Goal: Contribute content: Contribute content

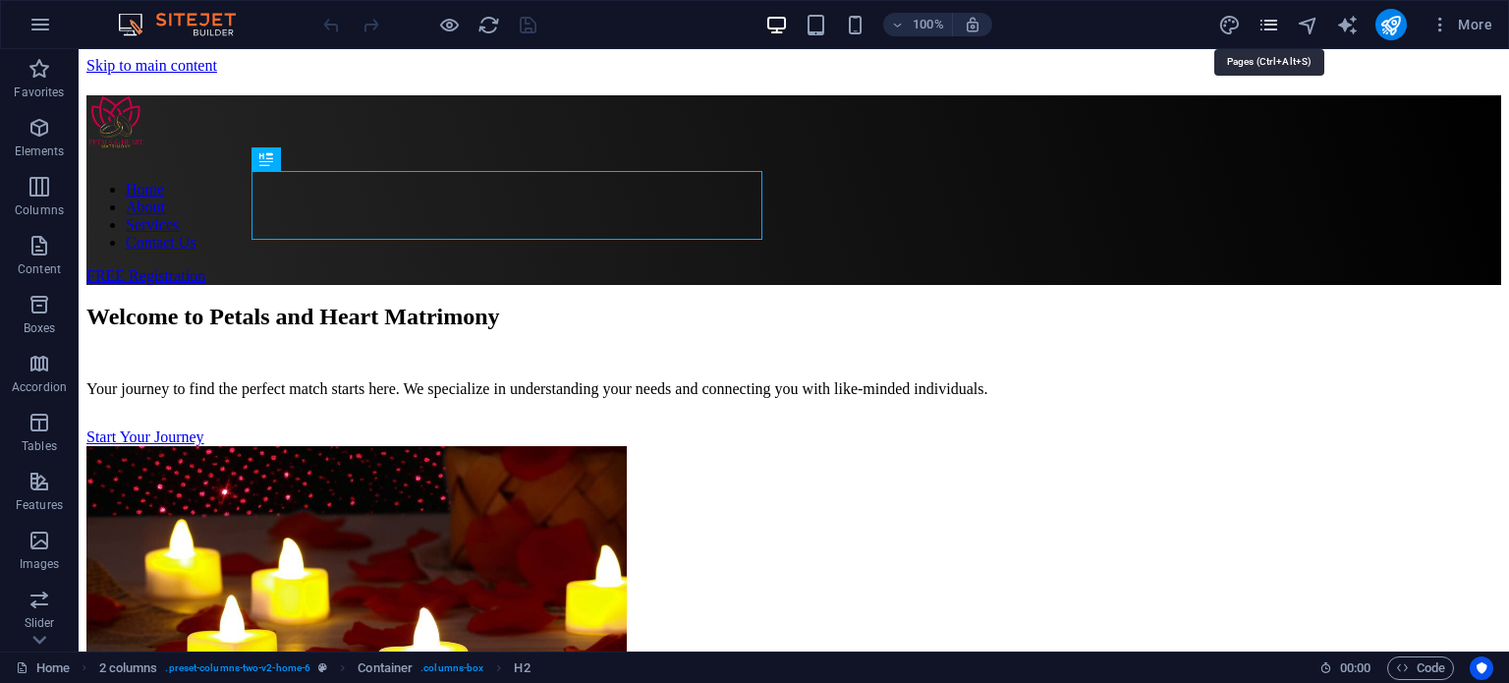
click at [1273, 21] on icon "pages" at bounding box center [1269, 25] width 23 height 23
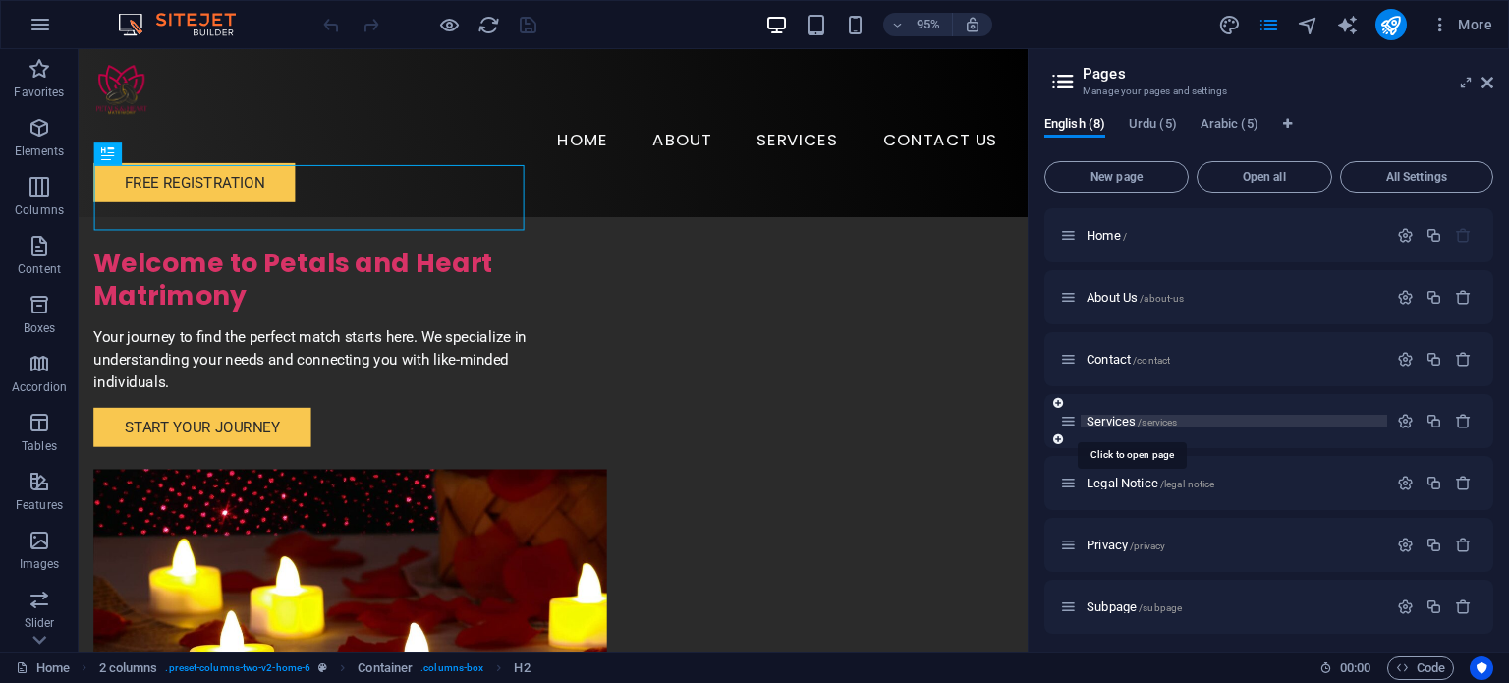
click at [1113, 420] on span "Services /services" at bounding box center [1132, 421] width 90 height 15
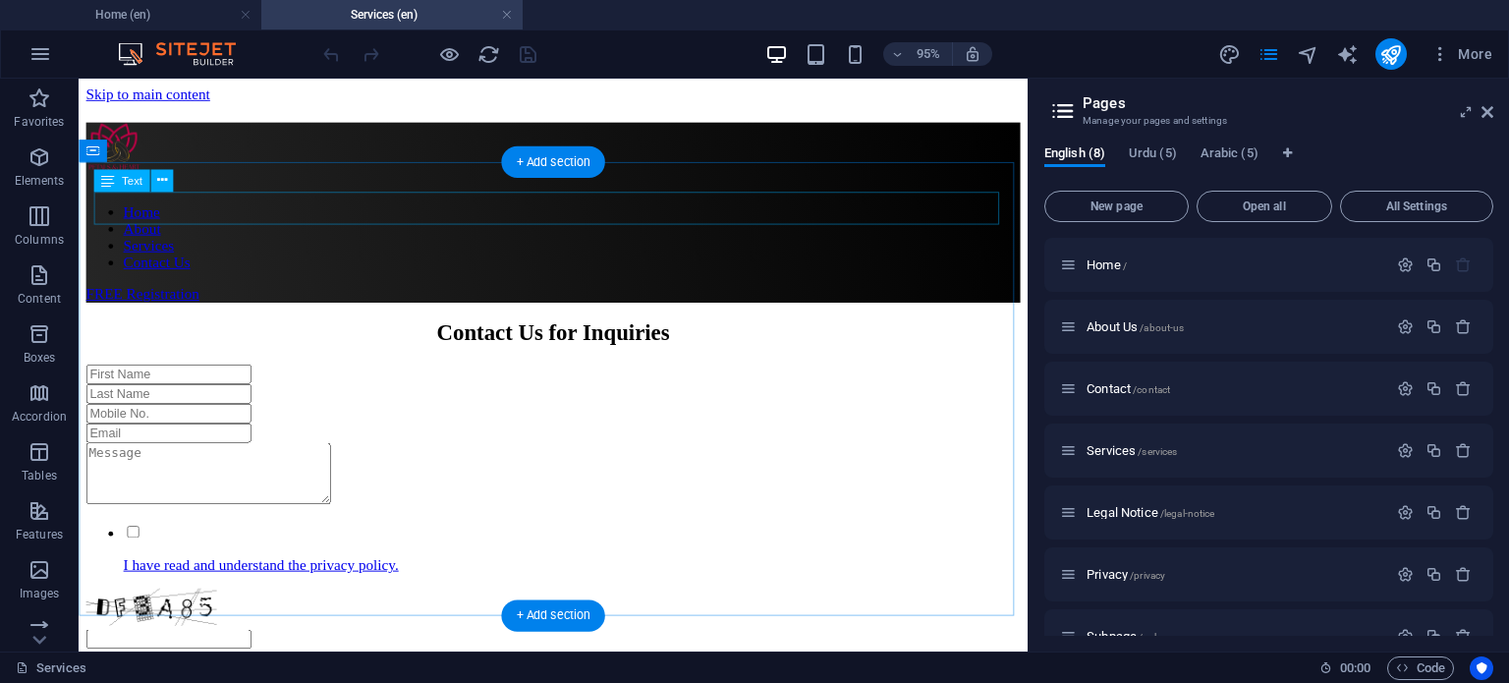
click at [654, 333] on div "Contact Us for Inquiries" at bounding box center [578, 346] width 984 height 27
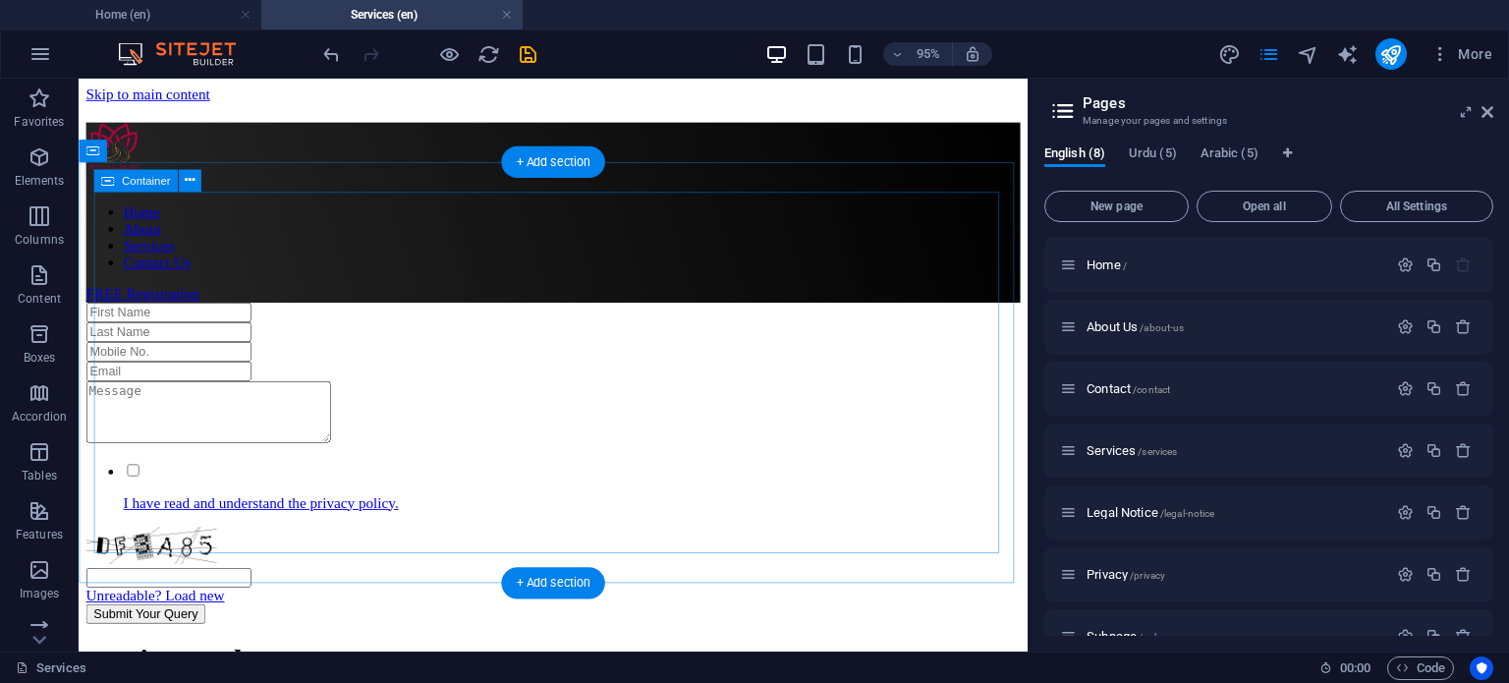
click at [654, 314] on div "I have read and understand the privacy policy. Unreadable? Load new Submit Your…" at bounding box center [578, 483] width 984 height 338
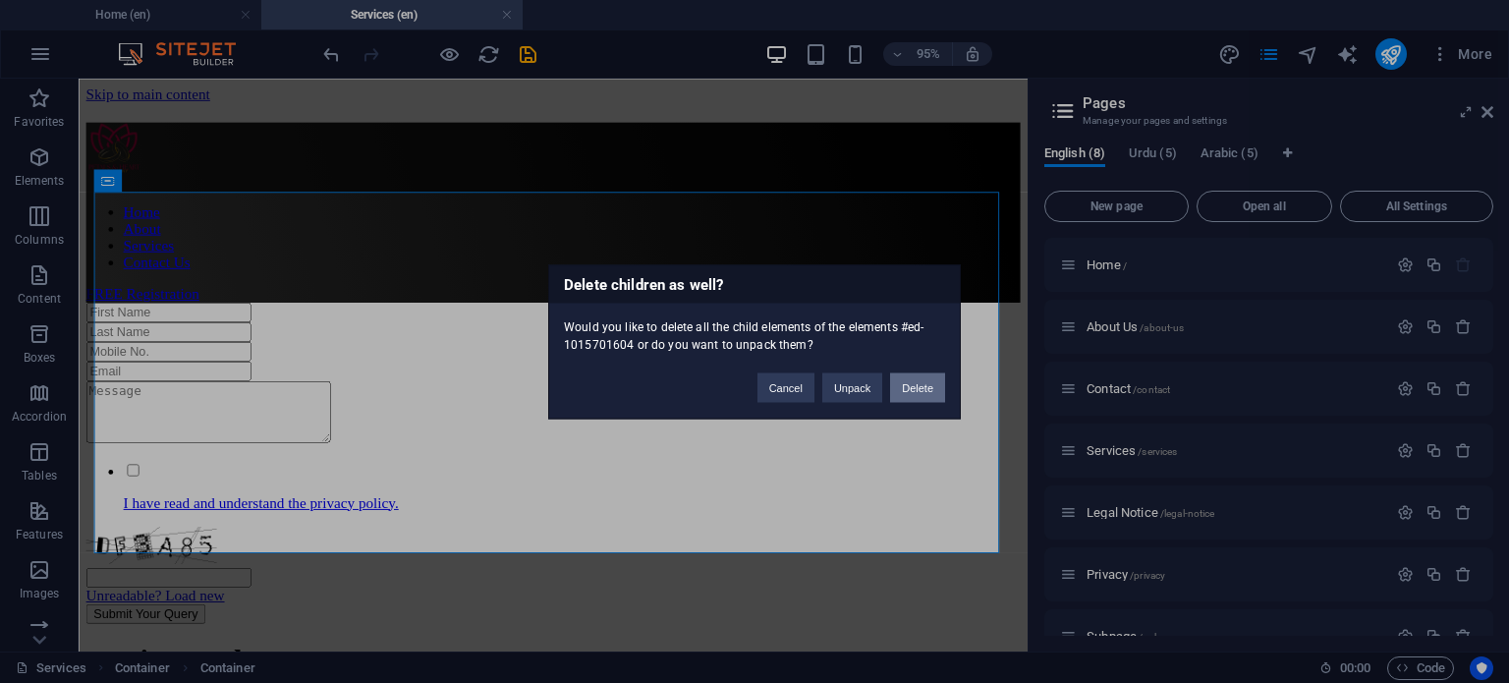
click at [902, 384] on button "Delete" at bounding box center [917, 386] width 55 height 29
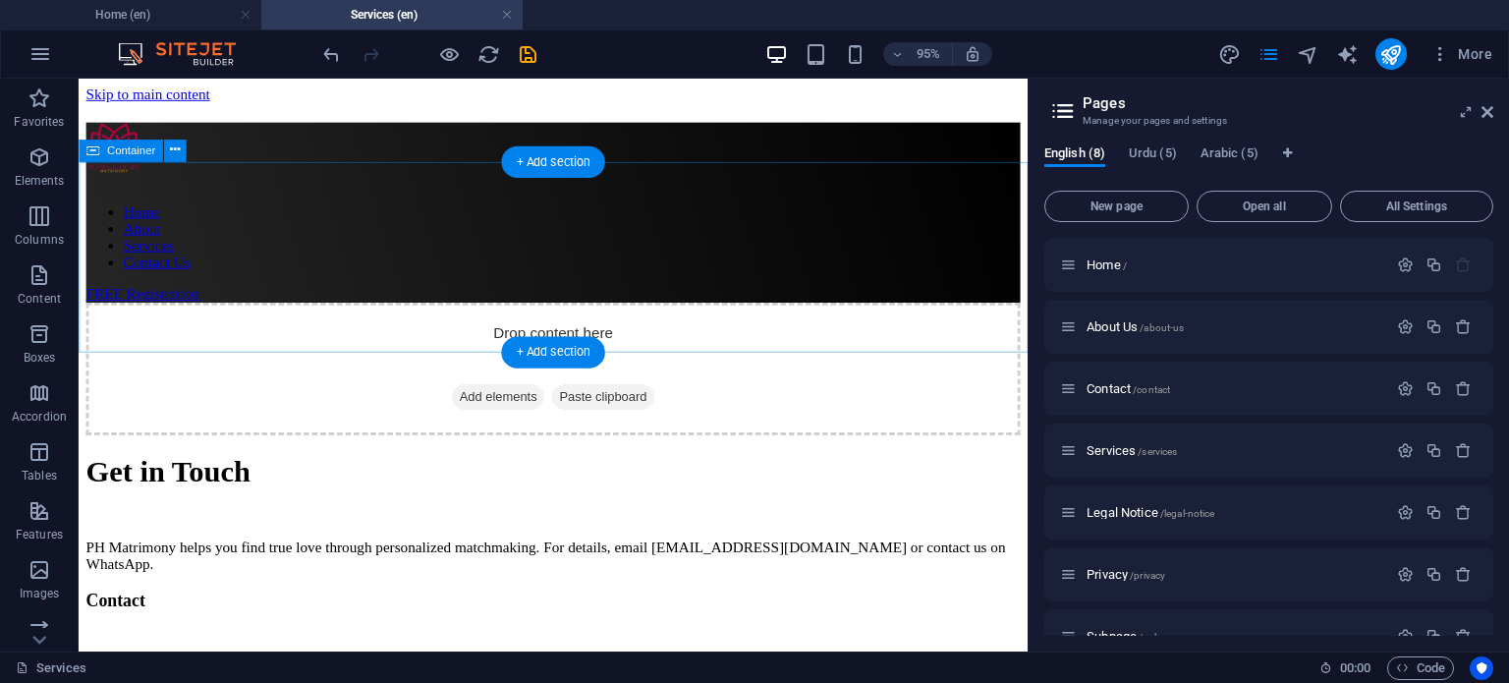
click at [595, 314] on div "Drop content here or Add elements Paste clipboard" at bounding box center [578, 384] width 984 height 140
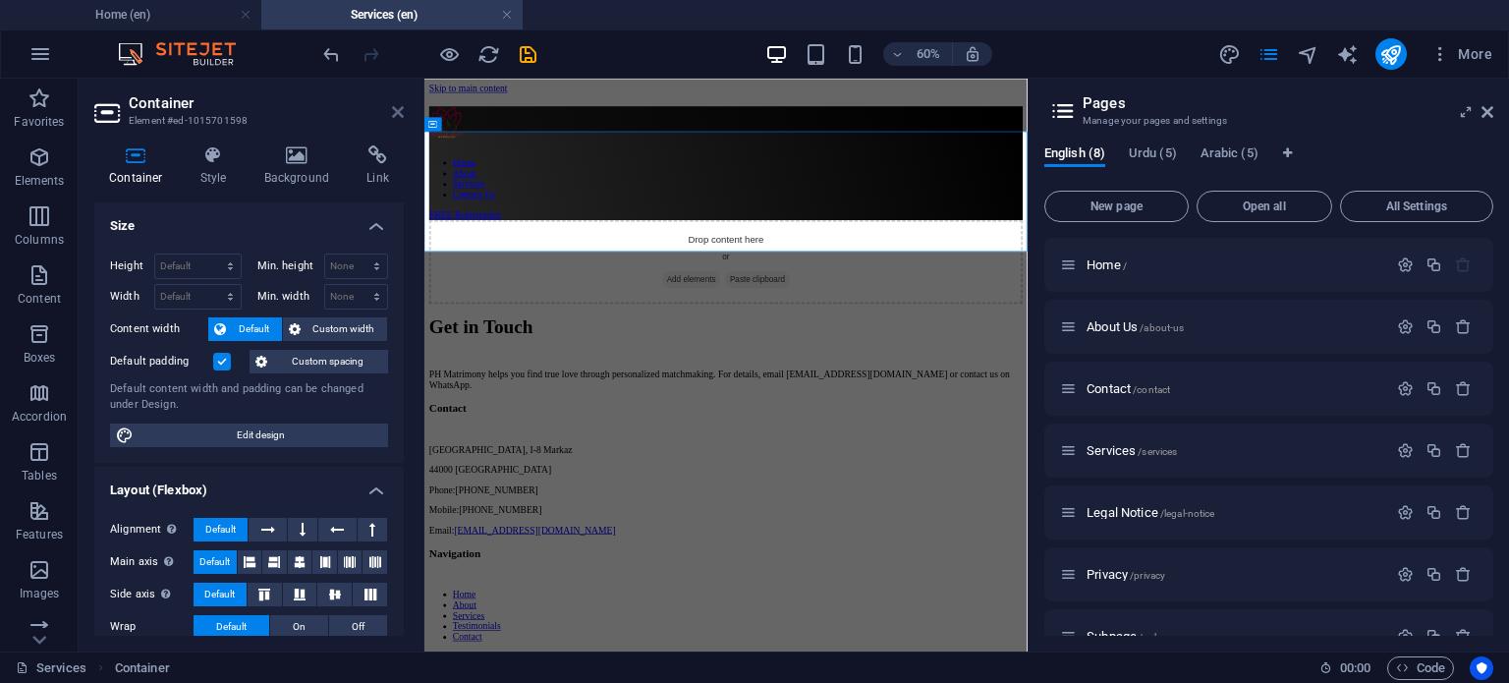
click at [397, 116] on icon at bounding box center [398, 112] width 12 height 16
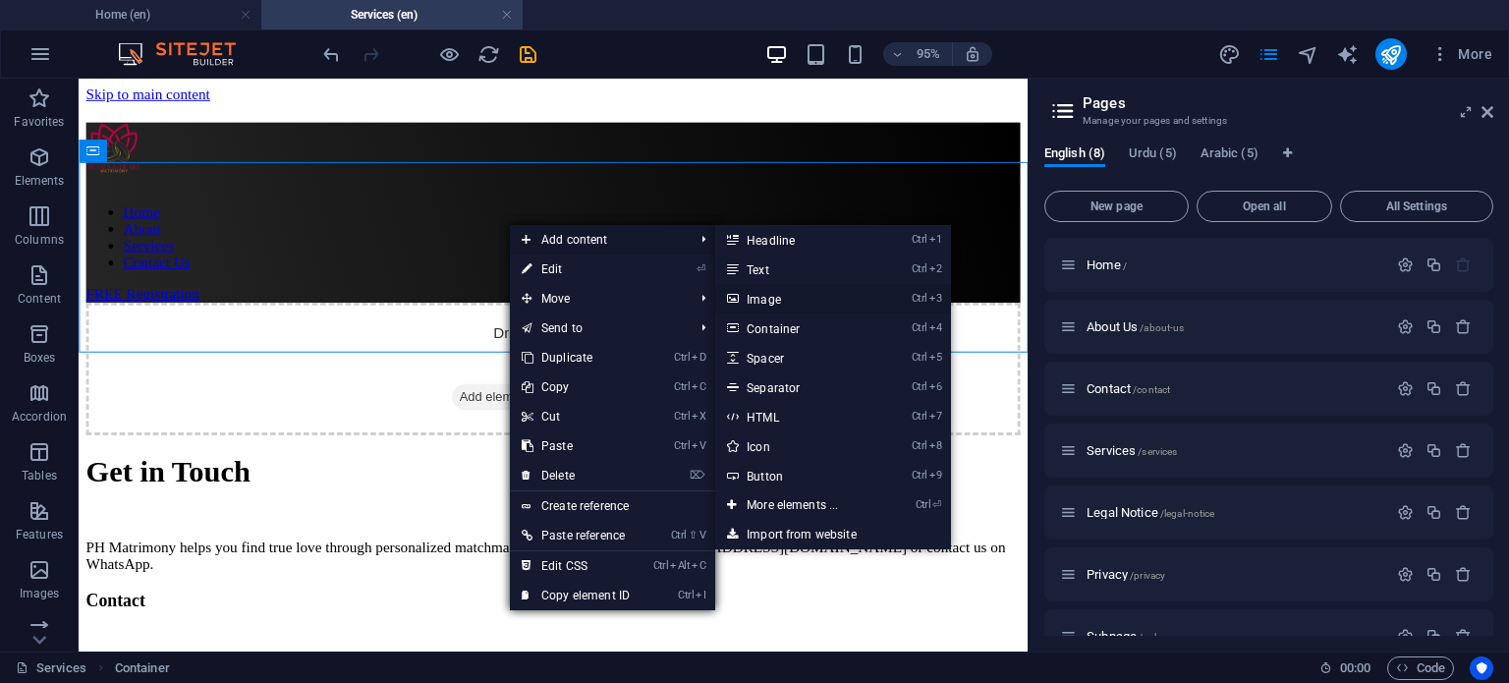
click at [777, 295] on link "Ctrl 3 Image" at bounding box center [796, 298] width 162 height 29
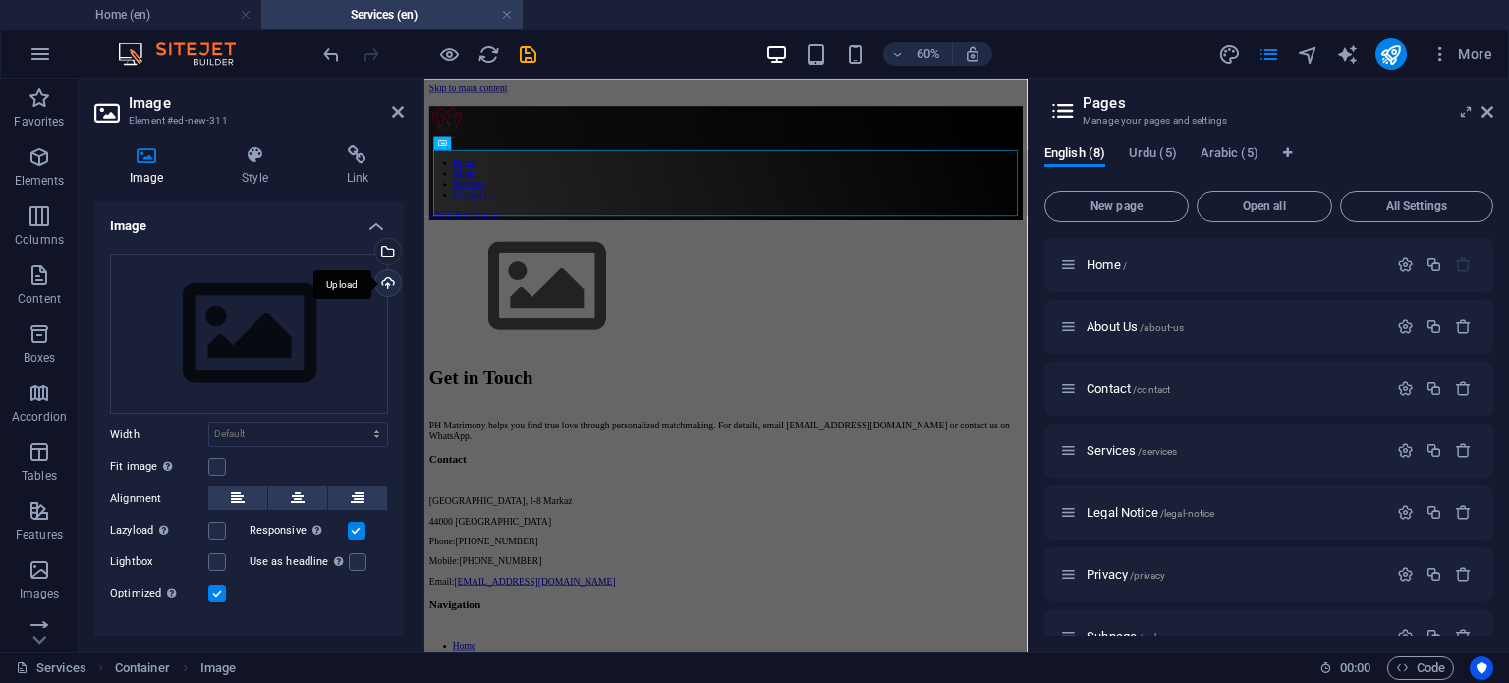
click at [385, 280] on div "Upload" at bounding box center [385, 284] width 29 height 29
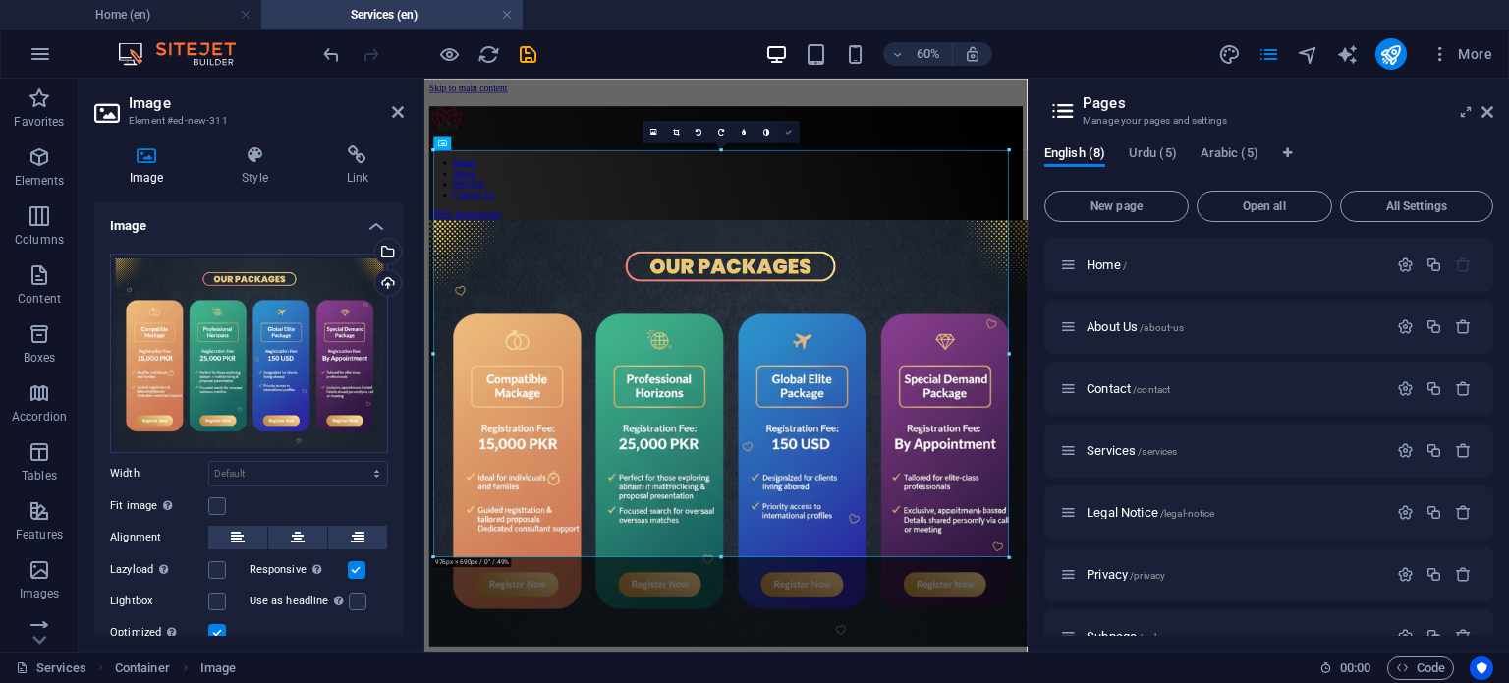
click at [788, 133] on icon at bounding box center [788, 131] width 7 height 7
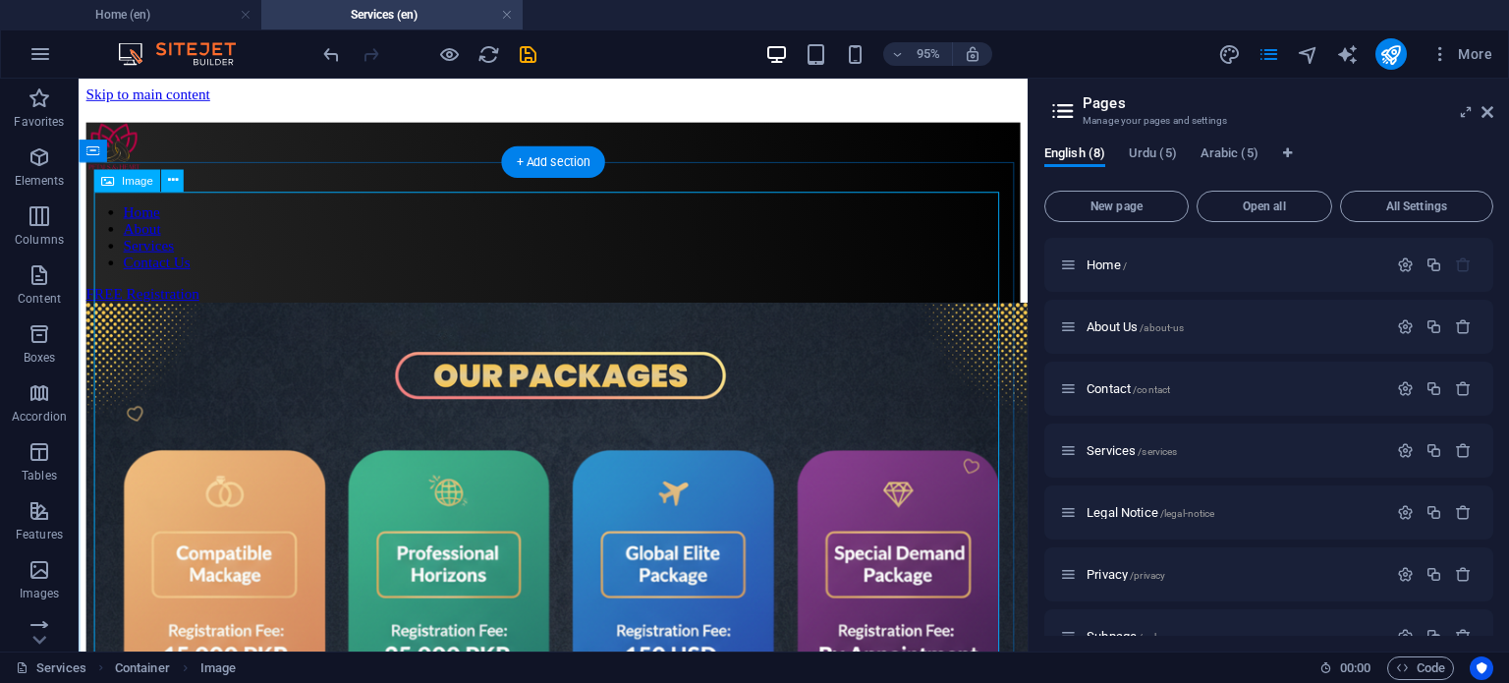
click at [293, 314] on figure at bounding box center [578, 669] width 984 height 710
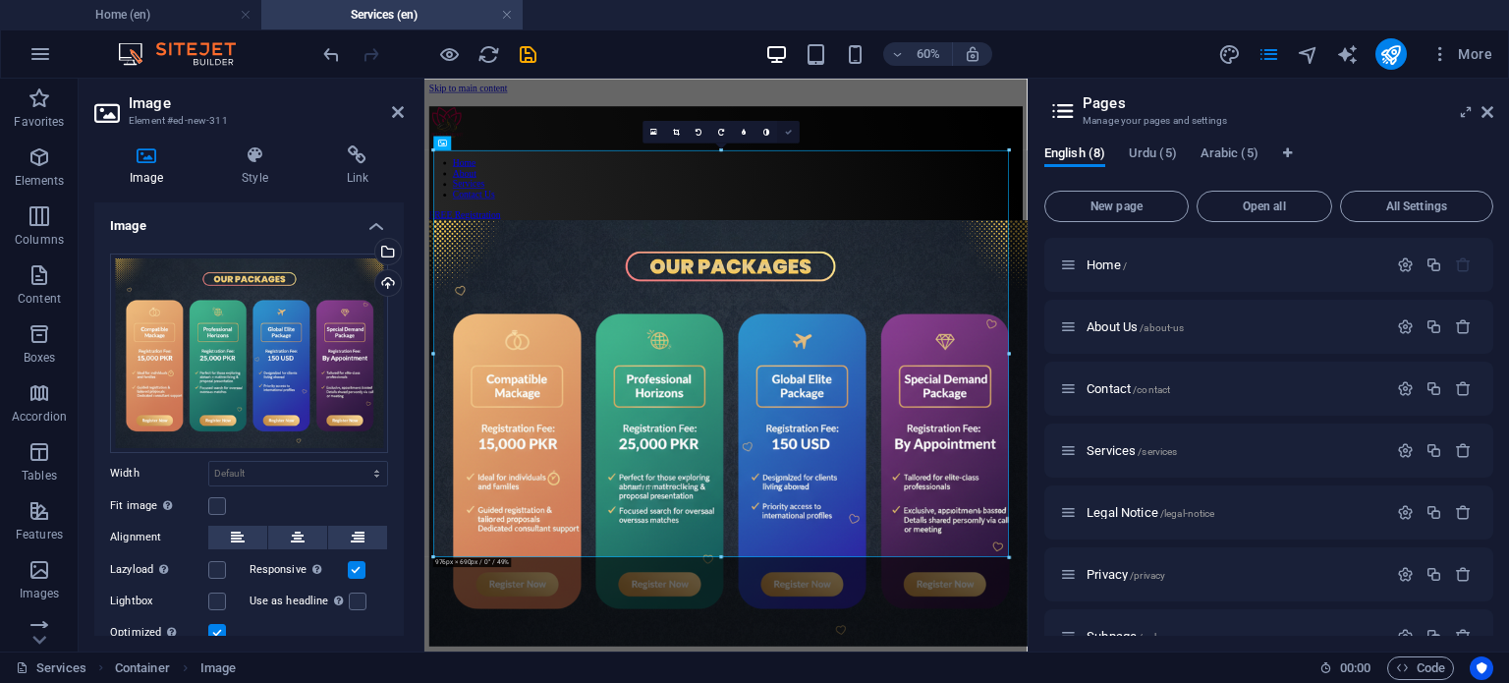
click at [785, 133] on icon at bounding box center [788, 131] width 7 height 7
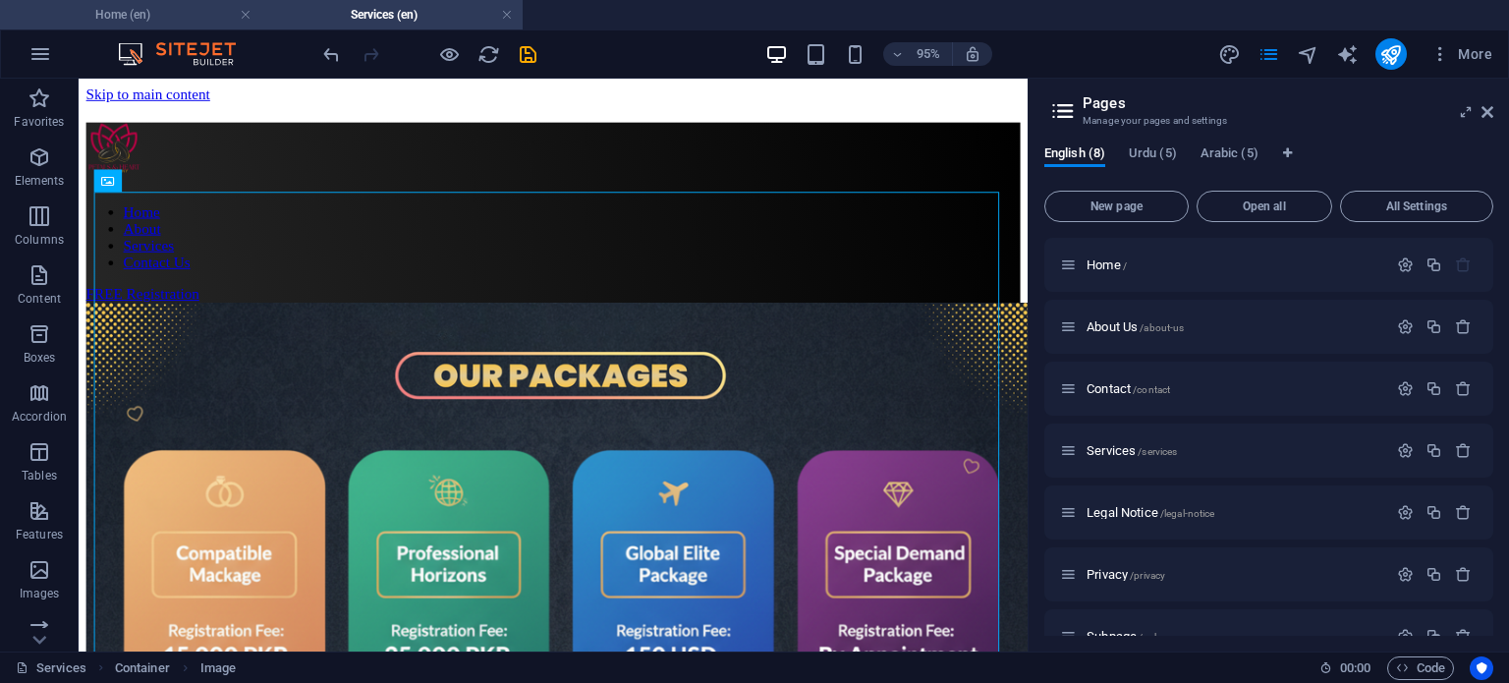
click at [127, 4] on h4 "Home (en)" at bounding box center [130, 15] width 261 height 22
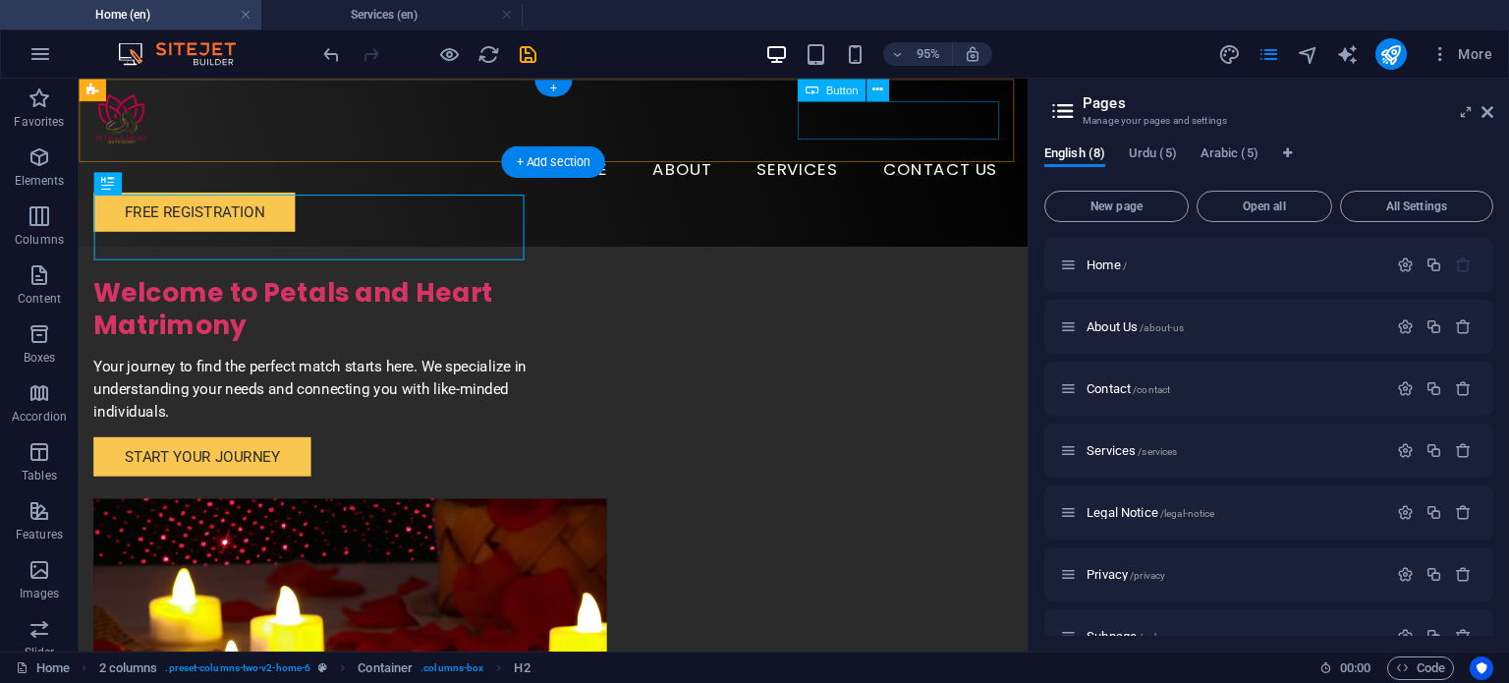
click at [906, 198] on div "FREE Registration" at bounding box center [578, 218] width 968 height 41
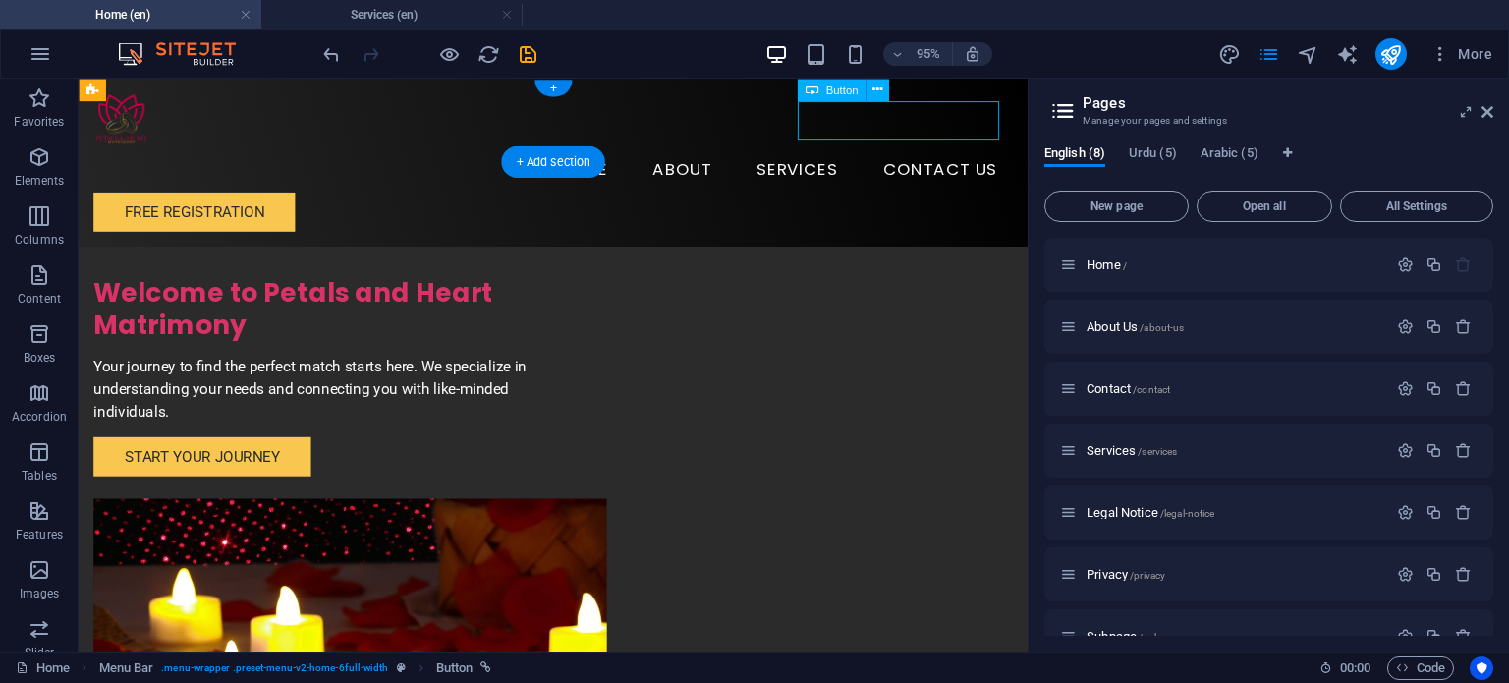
click at [906, 198] on div "FREE Registration" at bounding box center [578, 218] width 968 height 41
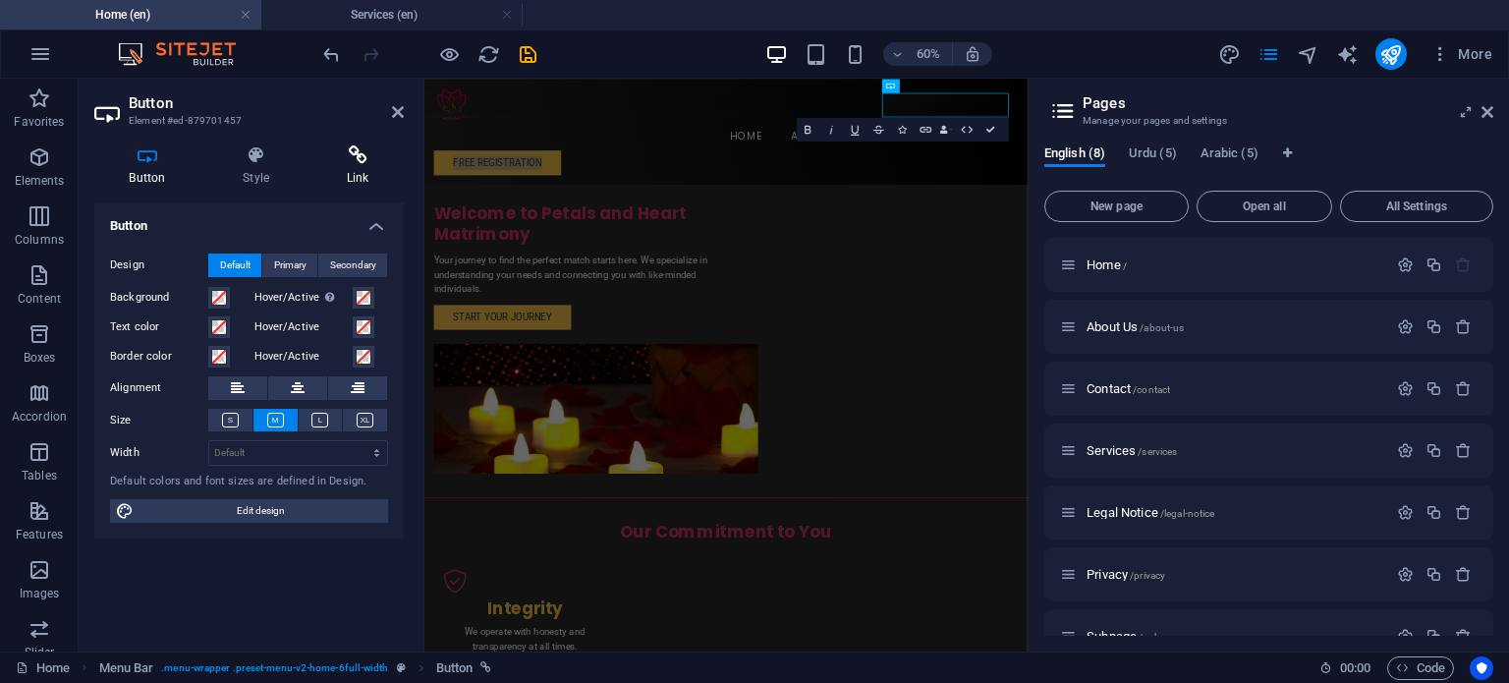
click at [356, 159] on icon at bounding box center [357, 155] width 92 height 20
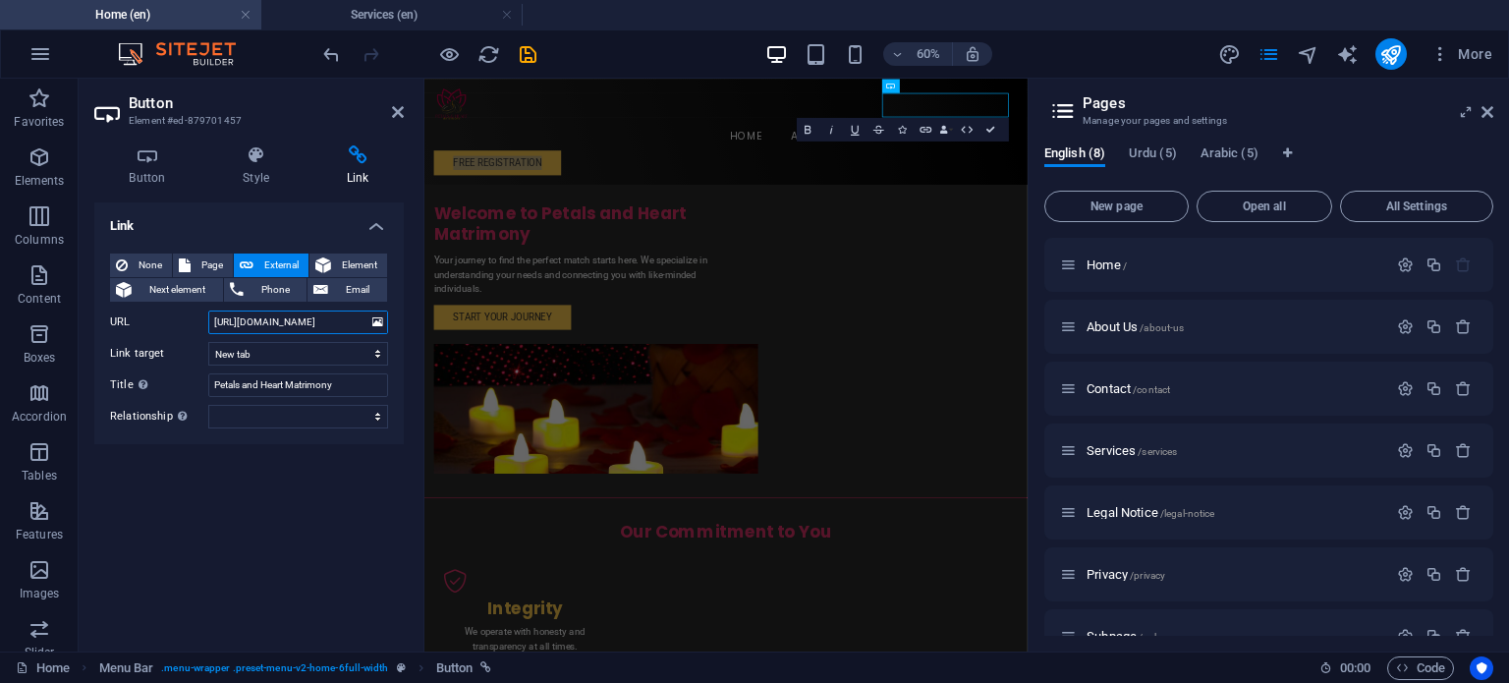
click at [291, 317] on input "[URL][DOMAIN_NAME]" at bounding box center [298, 323] width 180 height 24
click at [389, 8] on h4 "Services (en)" at bounding box center [391, 15] width 261 height 22
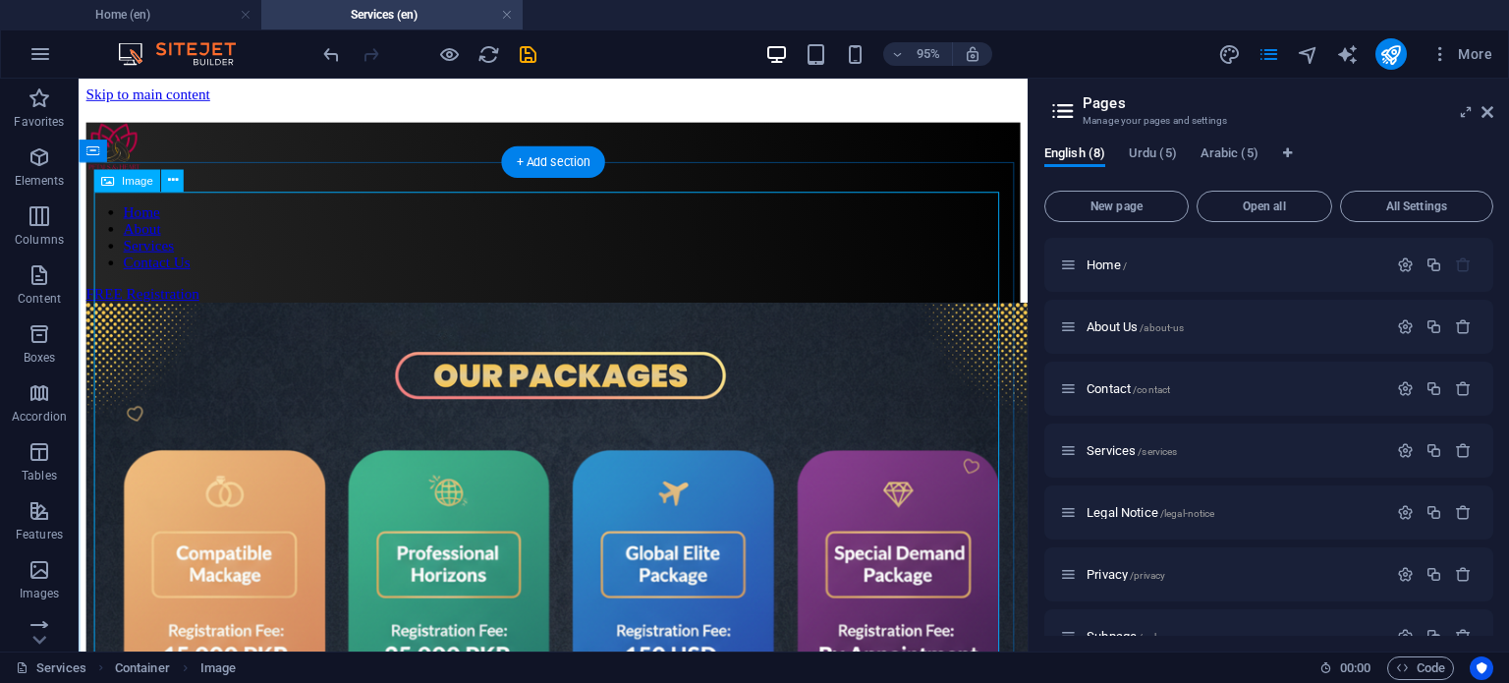
click at [565, 336] on figure at bounding box center [578, 669] width 984 height 710
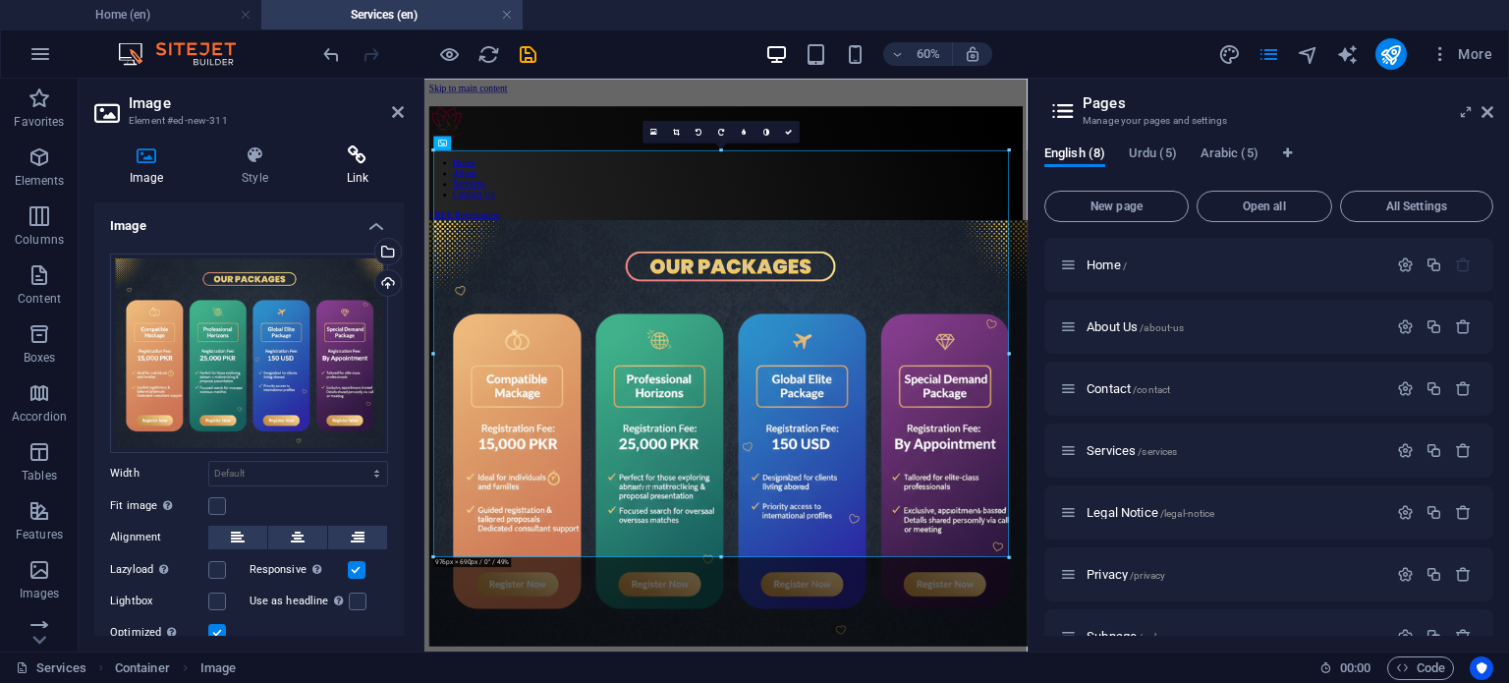
click at [354, 157] on icon at bounding box center [357, 155] width 92 height 20
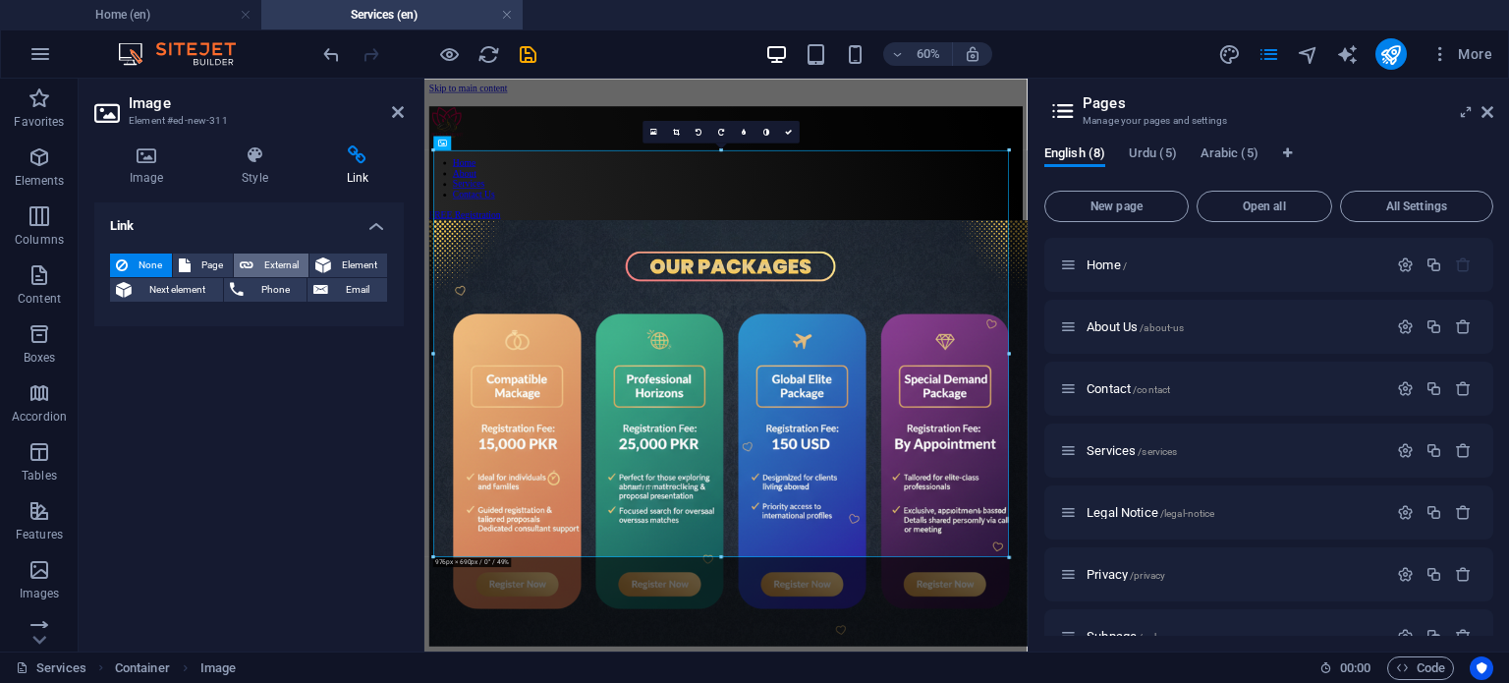
click at [271, 265] on span "External" at bounding box center [280, 266] width 43 height 24
select select "blank"
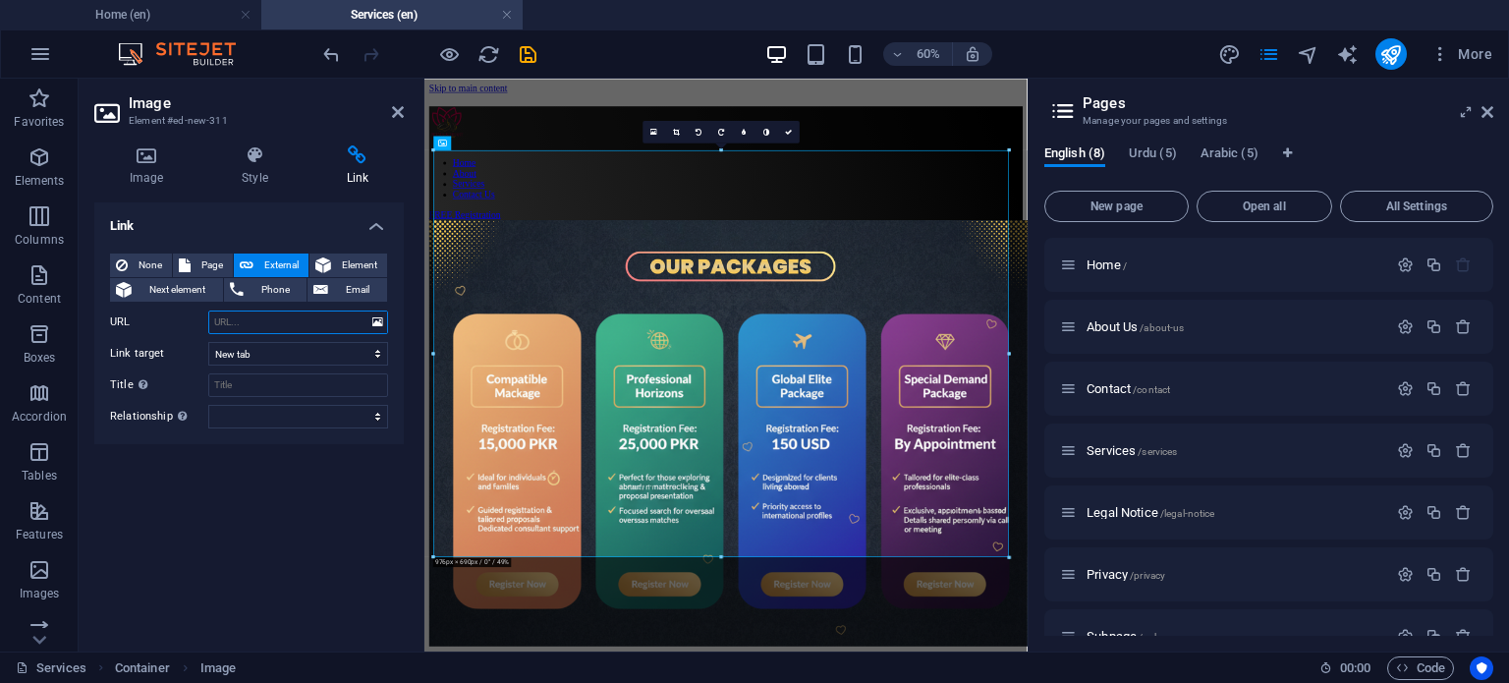
paste input "[URL][DOMAIN_NAME]"
type input "[URL][DOMAIN_NAME]"
click at [254, 347] on select "New tab Same tab Overlay" at bounding box center [298, 354] width 180 height 24
select select
click at [208, 342] on select "New tab Same tab Overlay" at bounding box center [298, 354] width 180 height 24
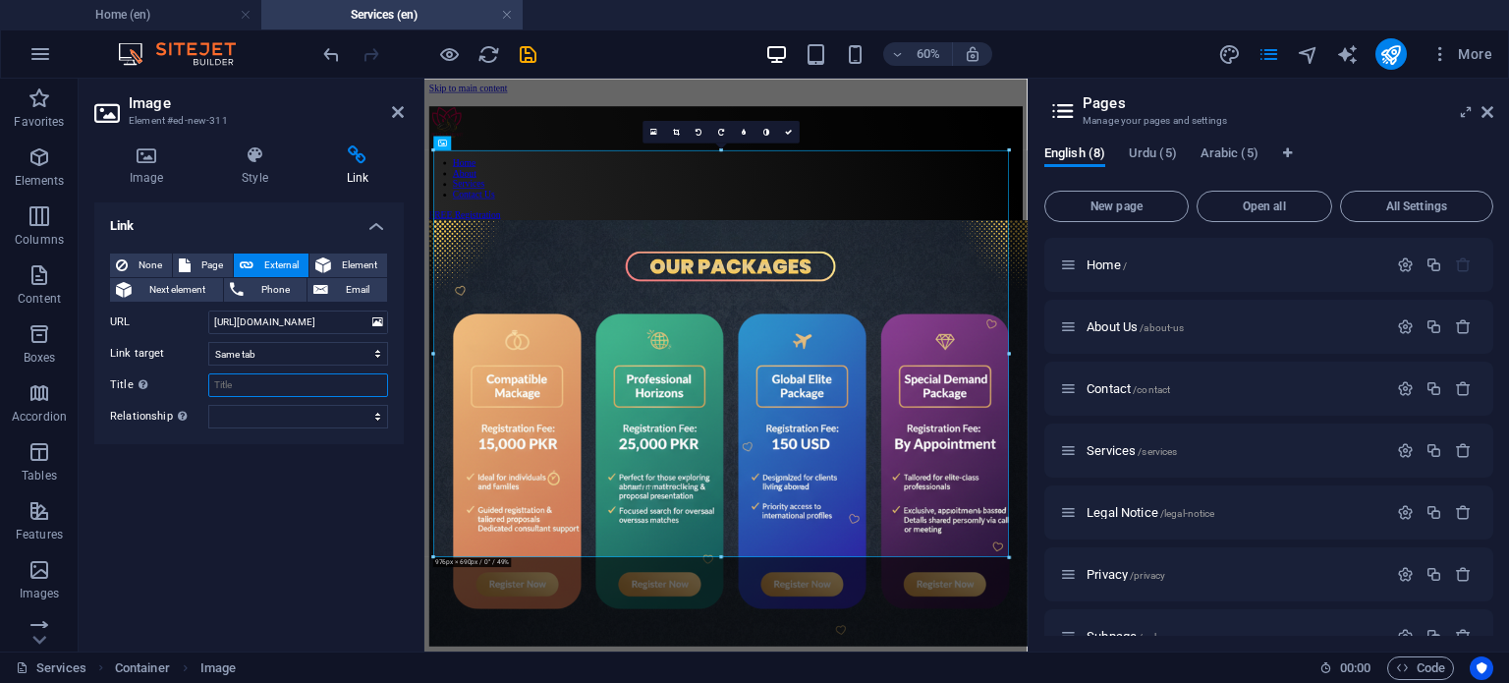
click at [259, 388] on input "Title Additional link description, should not be the same as the link text. The…" at bounding box center [298, 385] width 180 height 24
type input "J"
type input "P"
type input "PH Matrimony | Our Packages"
click at [289, 420] on select "alternate author bookmark external help license next nofollow noreferrer noopen…" at bounding box center [298, 417] width 180 height 24
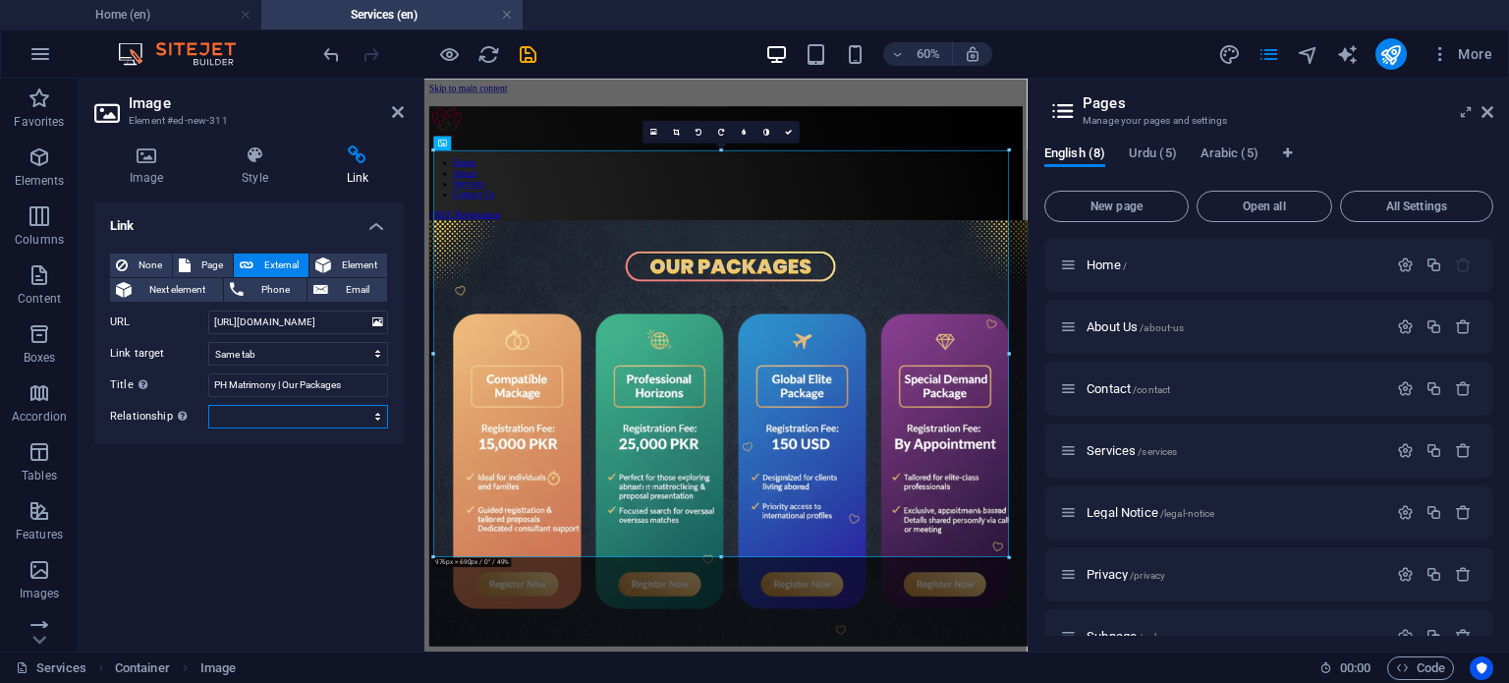
click at [289, 420] on select "alternate author bookmark external help license next nofollow noreferrer noopen…" at bounding box center [298, 417] width 180 height 24
click at [267, 461] on div "Link None Page External Element Next element Phone Email Page Home About Us Con…" at bounding box center [249, 418] width 310 height 433
click at [786, 131] on icon at bounding box center [788, 131] width 7 height 7
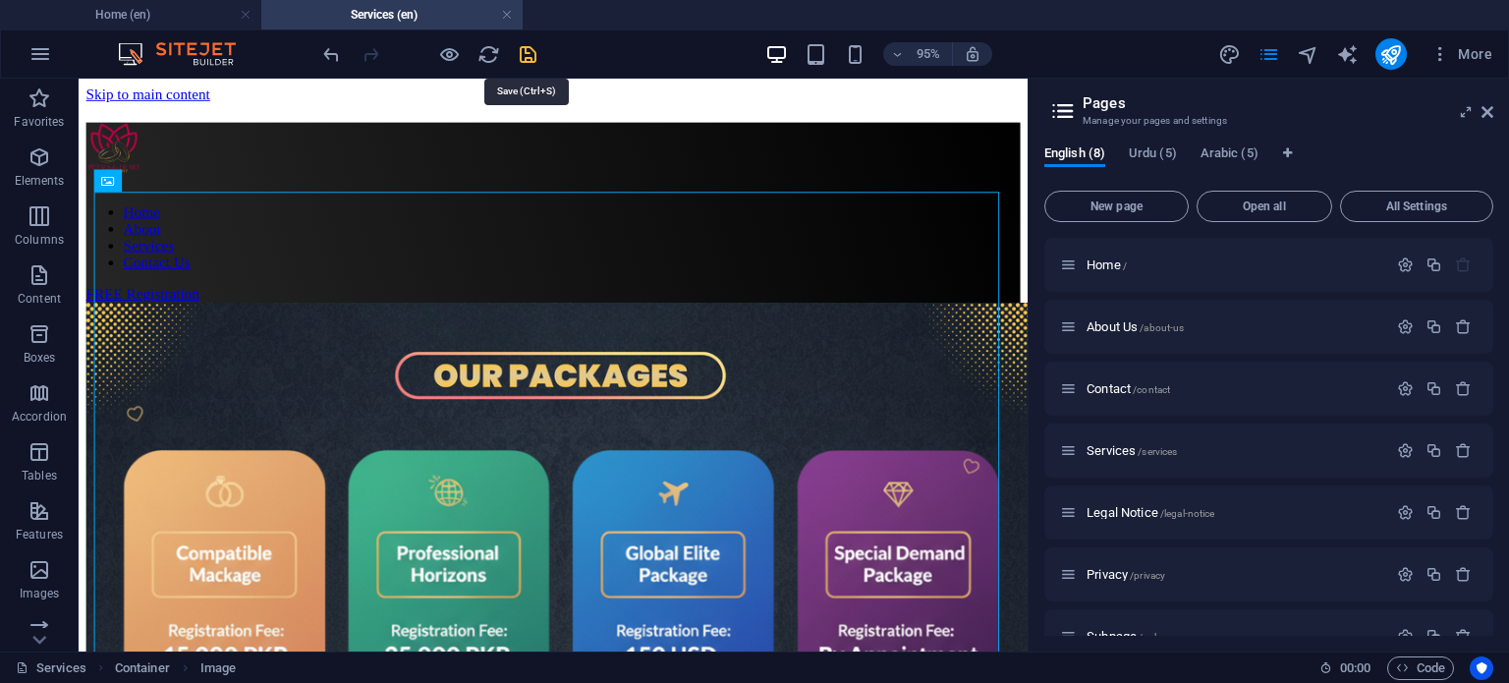
click at [535, 58] on icon "save" at bounding box center [528, 54] width 23 height 23
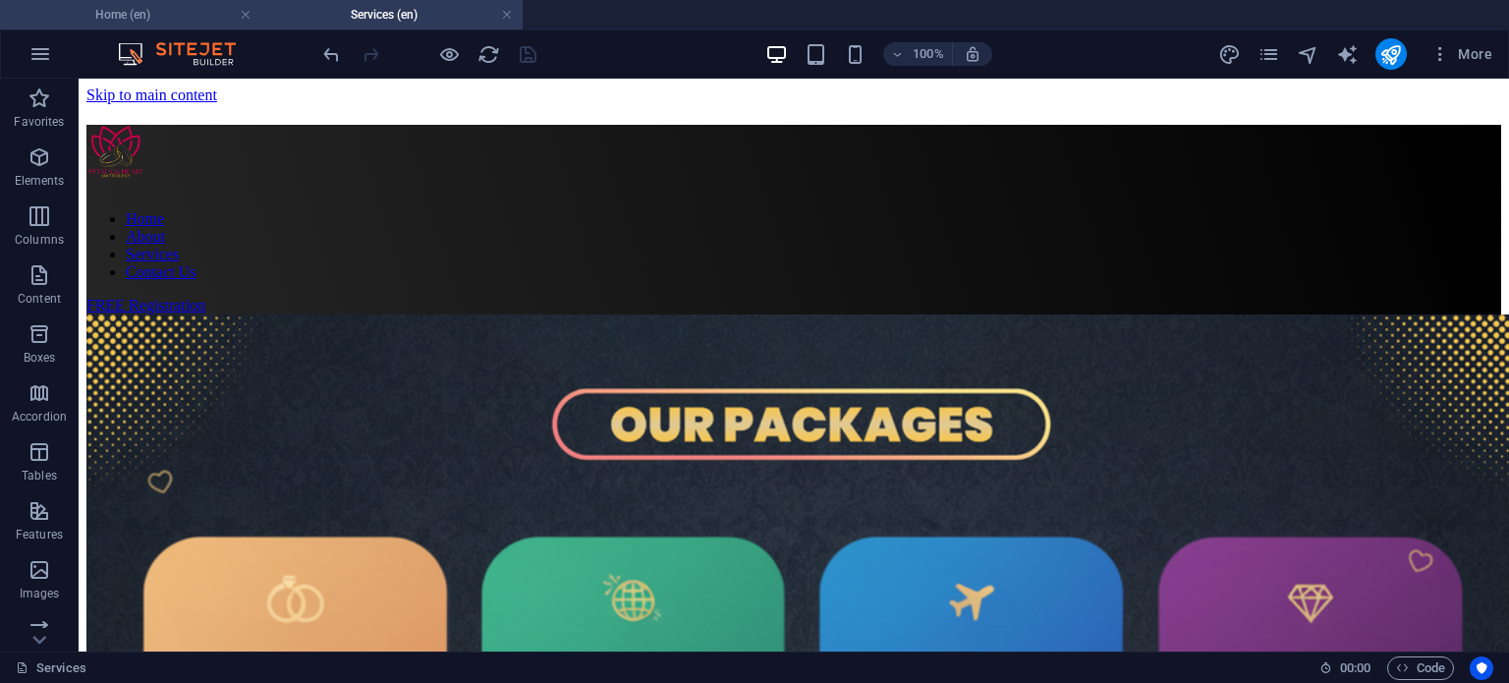
click at [149, 15] on h4 "Home (en)" at bounding box center [130, 15] width 261 height 22
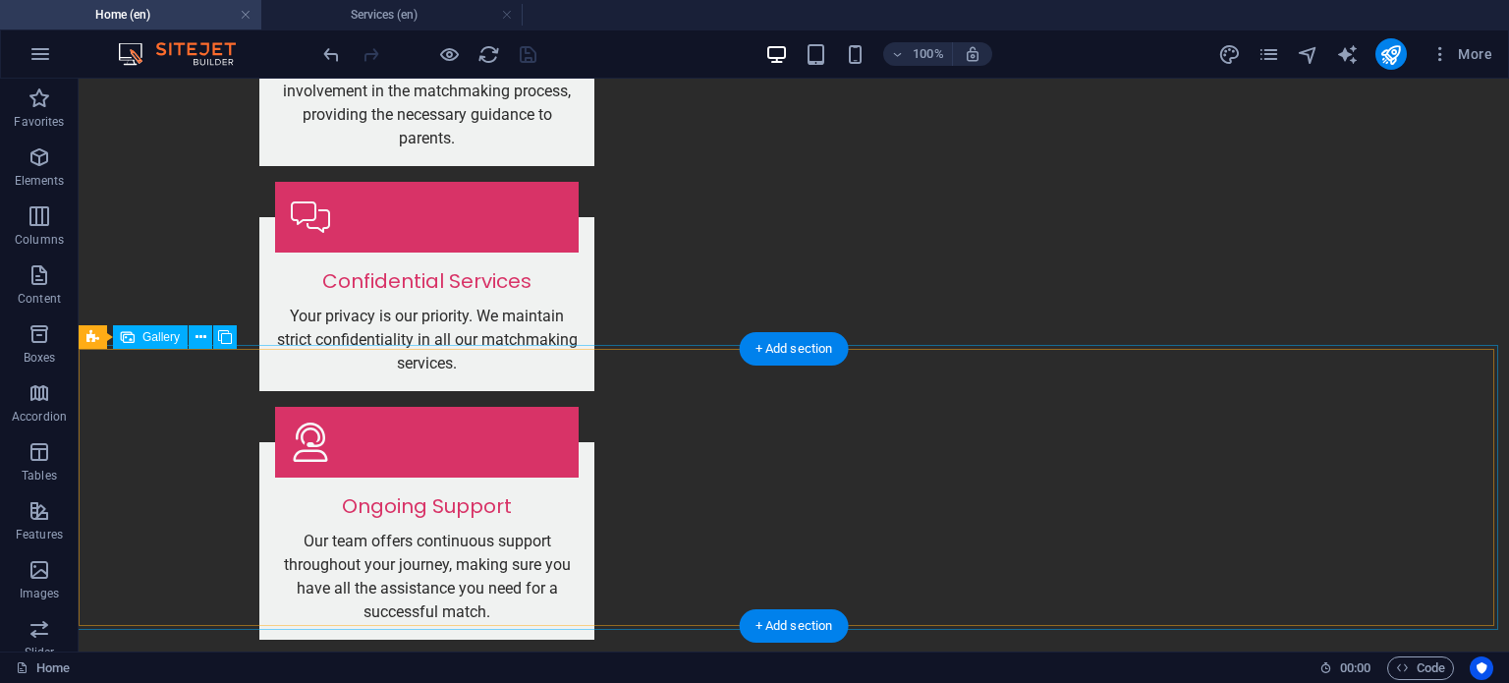
scroll to position [2407, 0]
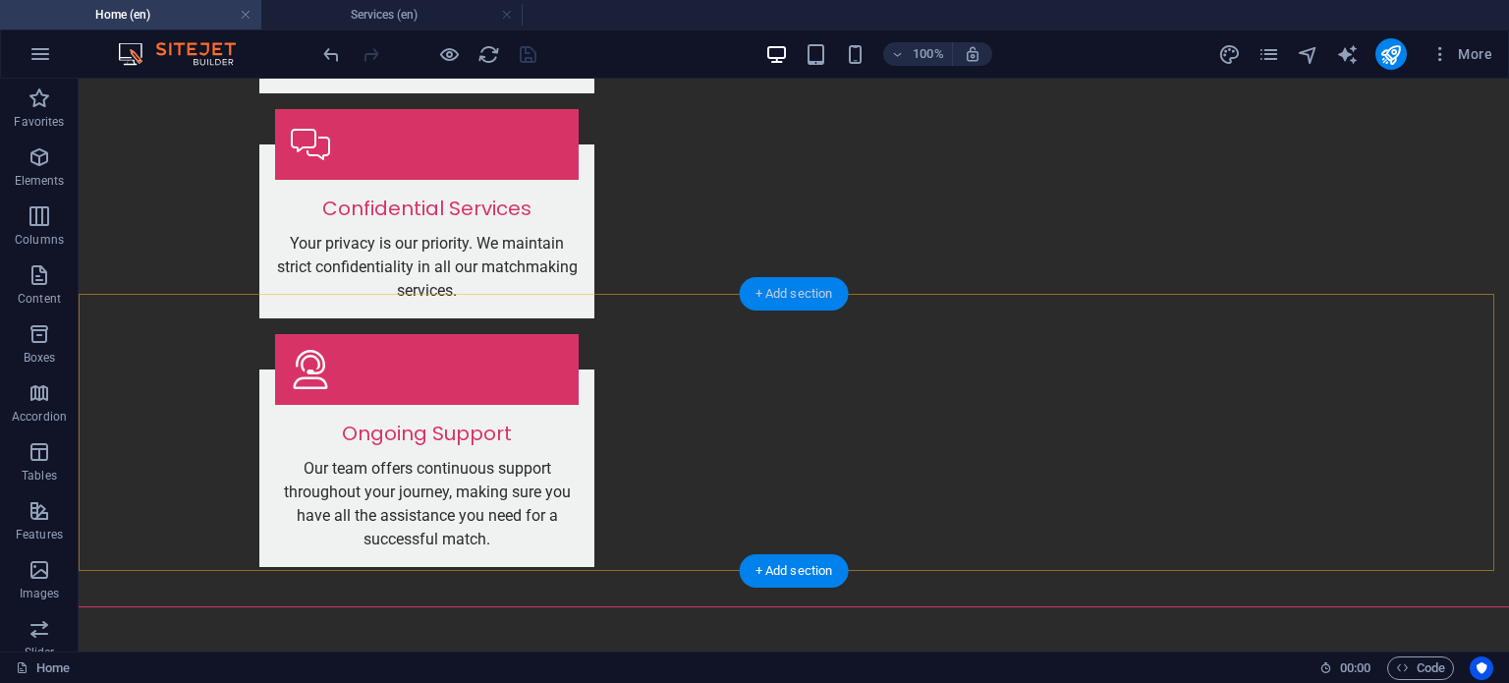
click at [818, 294] on div "+ Add section" at bounding box center [794, 293] width 109 height 33
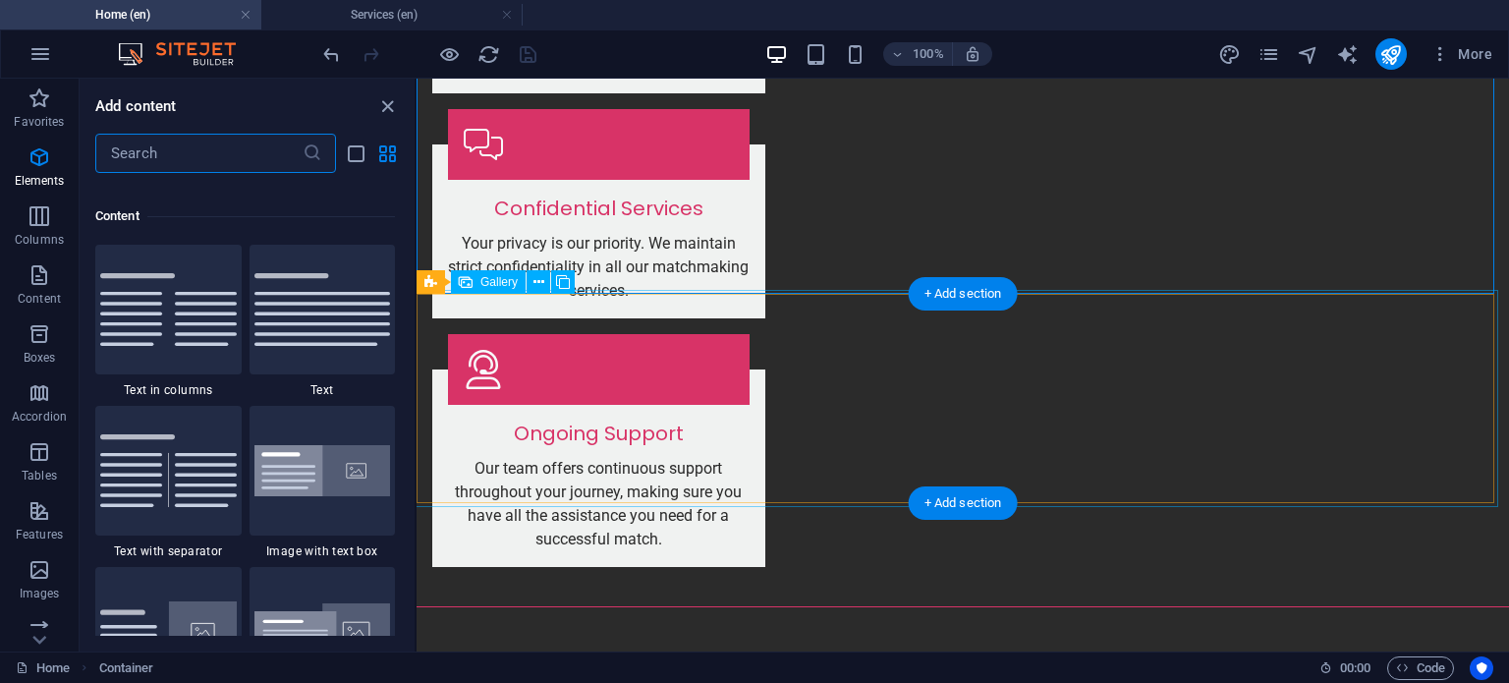
scroll to position [3438, 0]
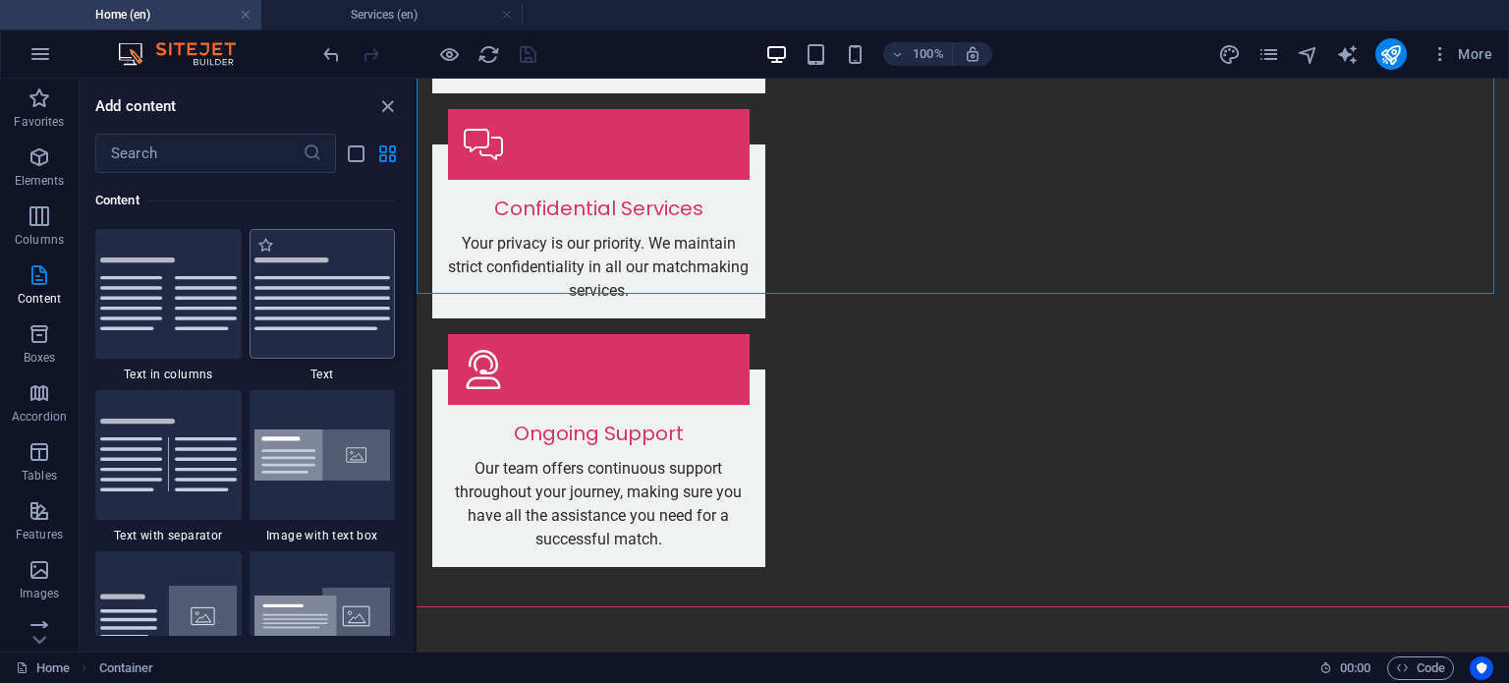
click at [309, 308] on div at bounding box center [323, 294] width 146 height 130
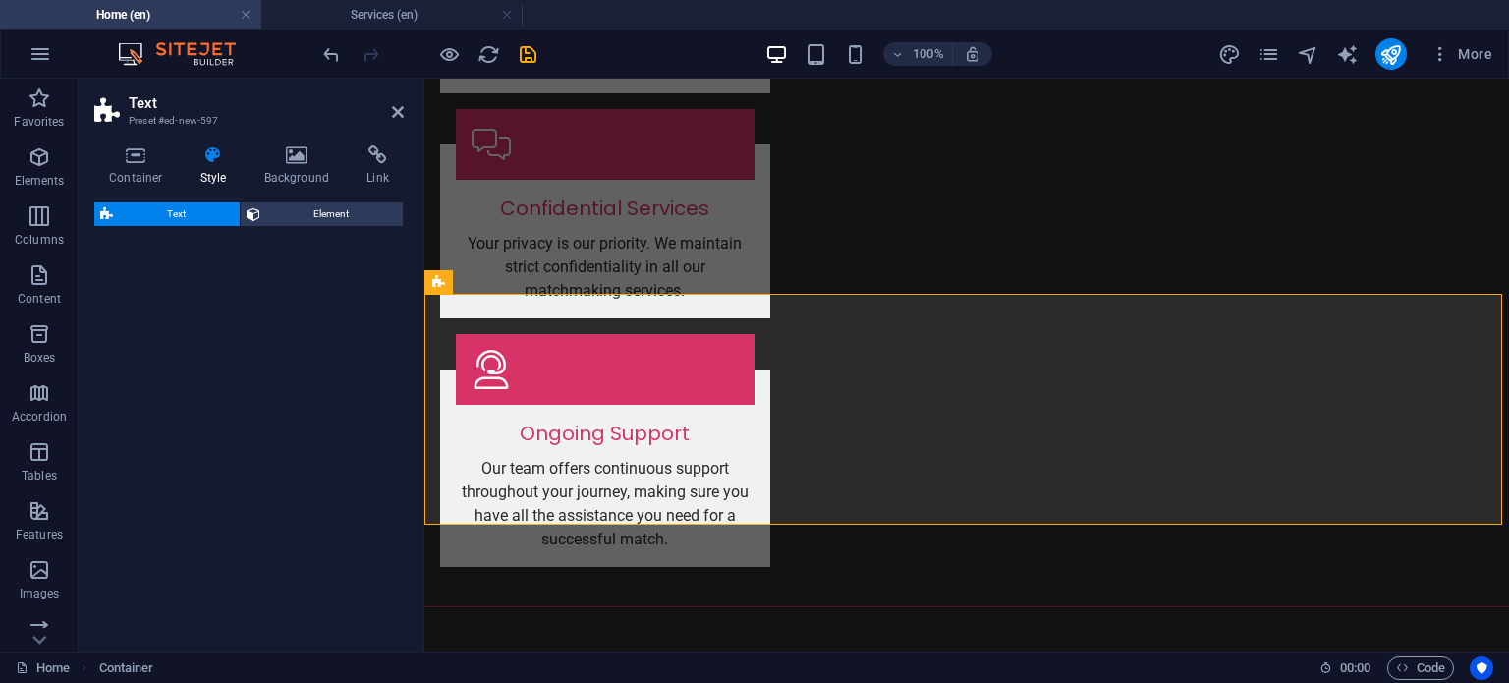
select select "preset-text-v2-default"
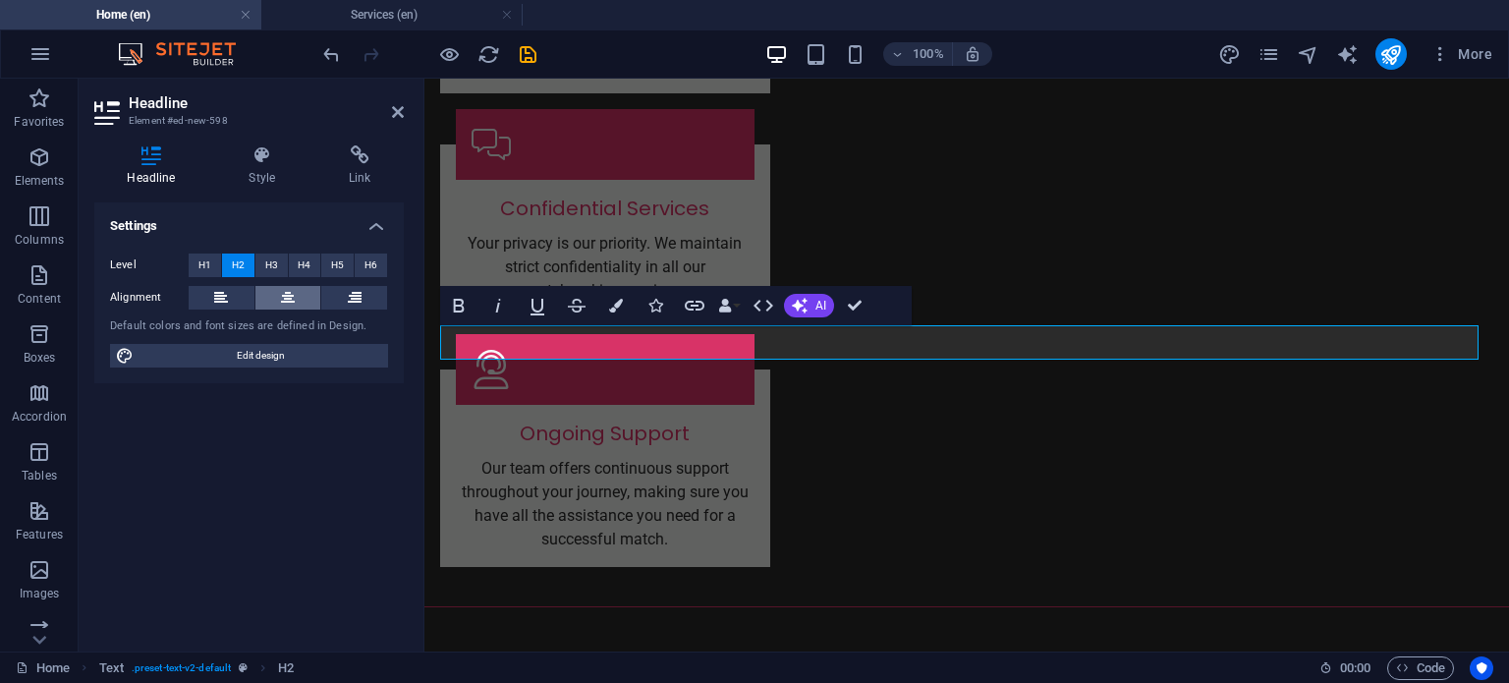
click at [289, 289] on icon at bounding box center [288, 298] width 14 height 24
drag, startPoint x: 853, startPoint y: 307, endPoint x: 777, endPoint y: 228, distance: 109.1
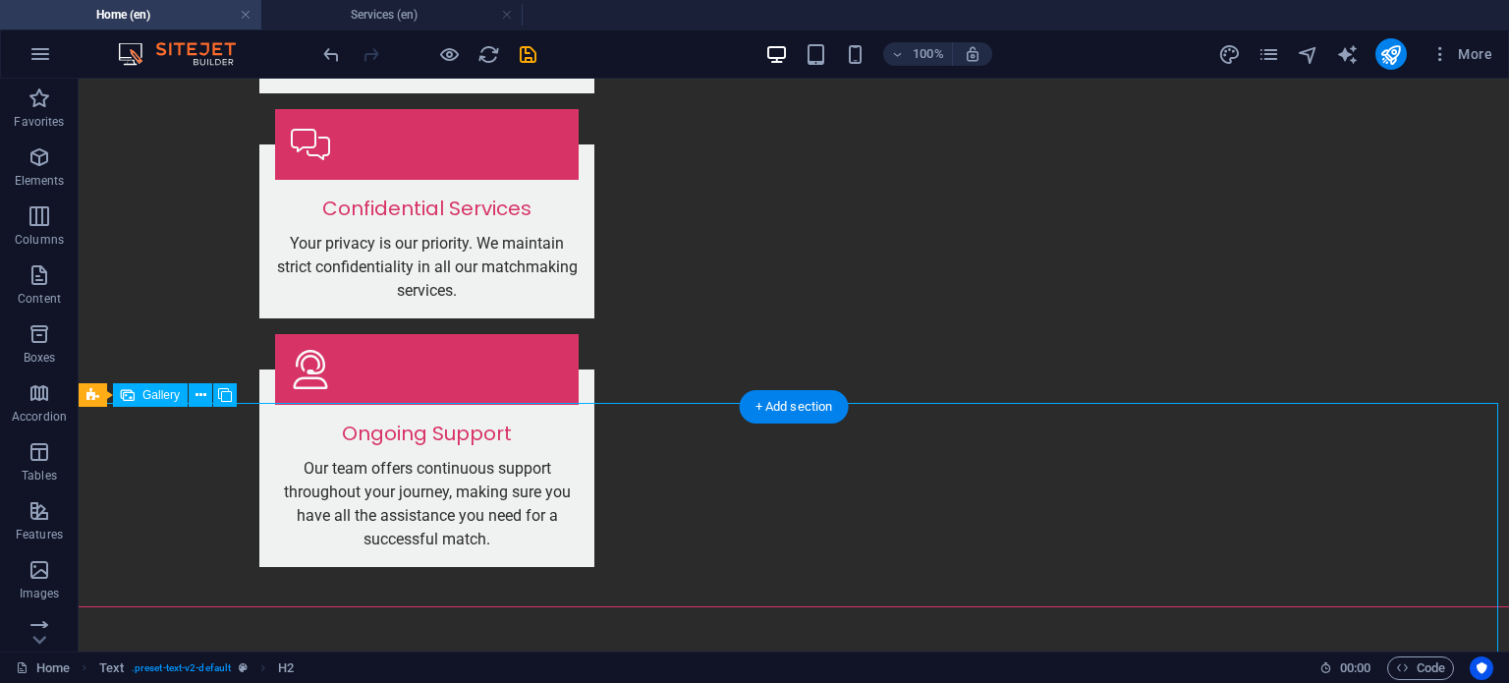
select select "px"
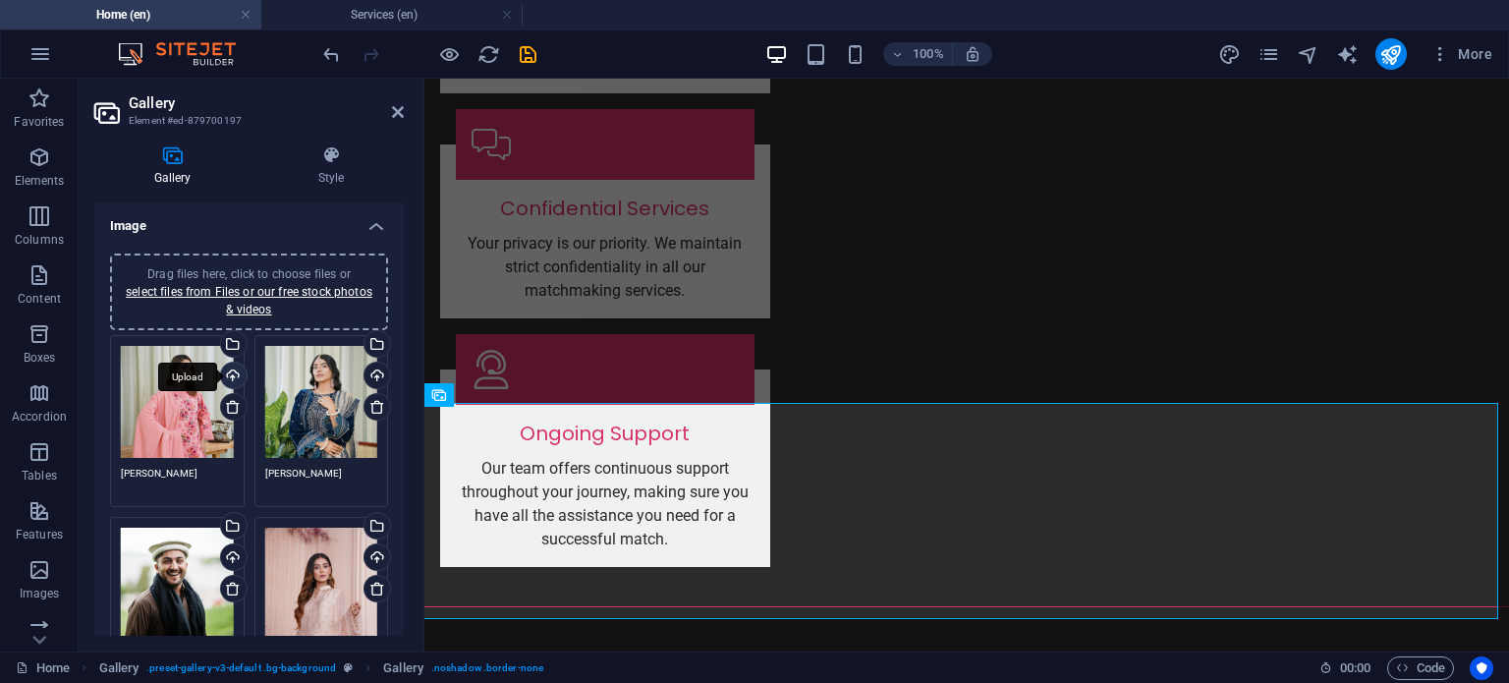
click at [234, 376] on div "Upload" at bounding box center [231, 377] width 29 height 29
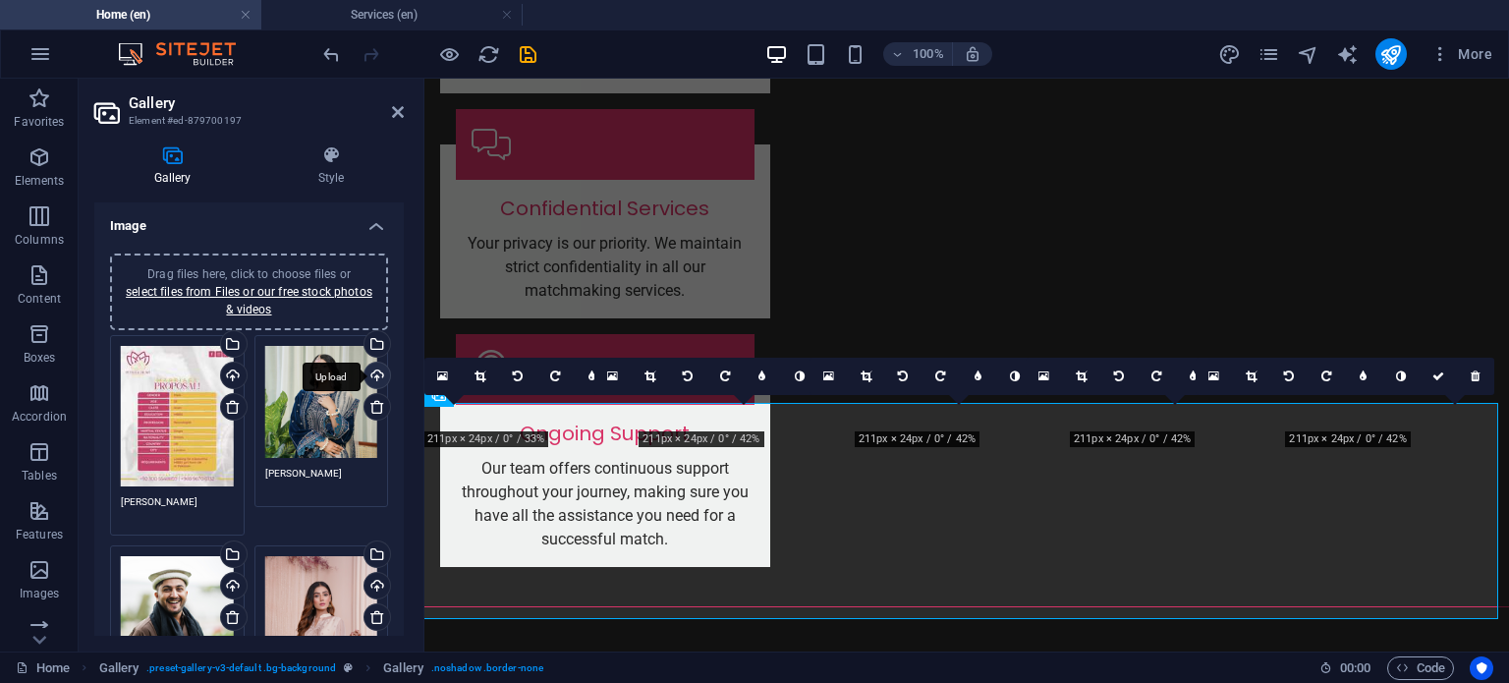
click at [371, 370] on div "Upload" at bounding box center [375, 377] width 29 height 29
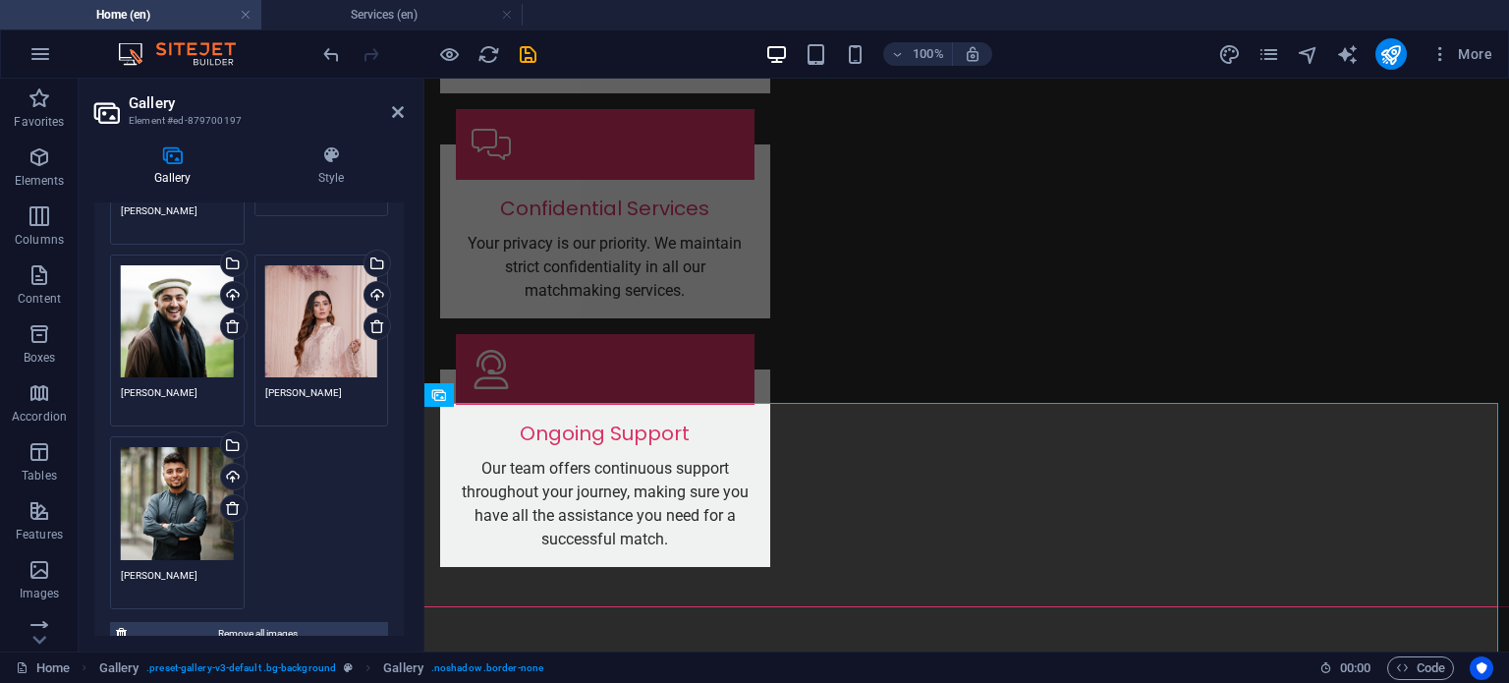
scroll to position [295, 0]
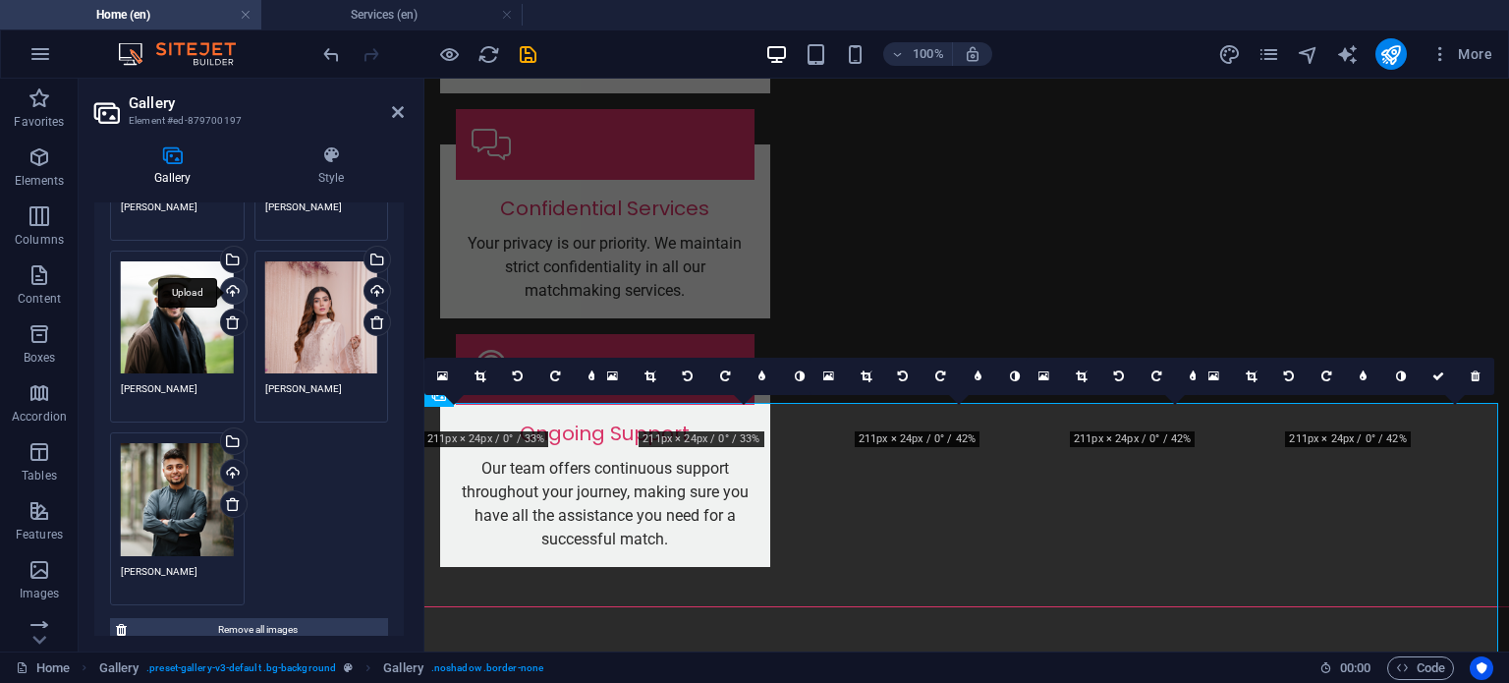
click at [233, 290] on div "Upload" at bounding box center [231, 292] width 29 height 29
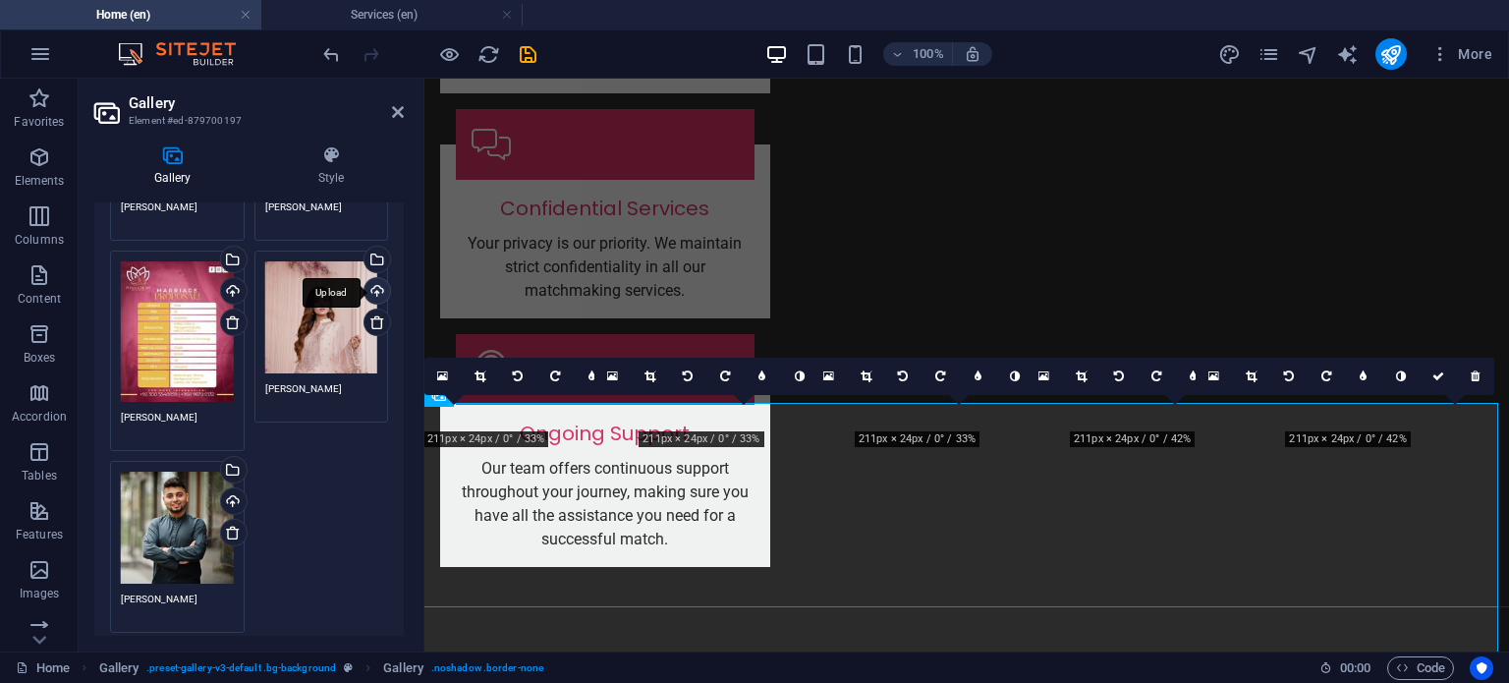
click at [373, 286] on div "Upload" at bounding box center [375, 292] width 29 height 29
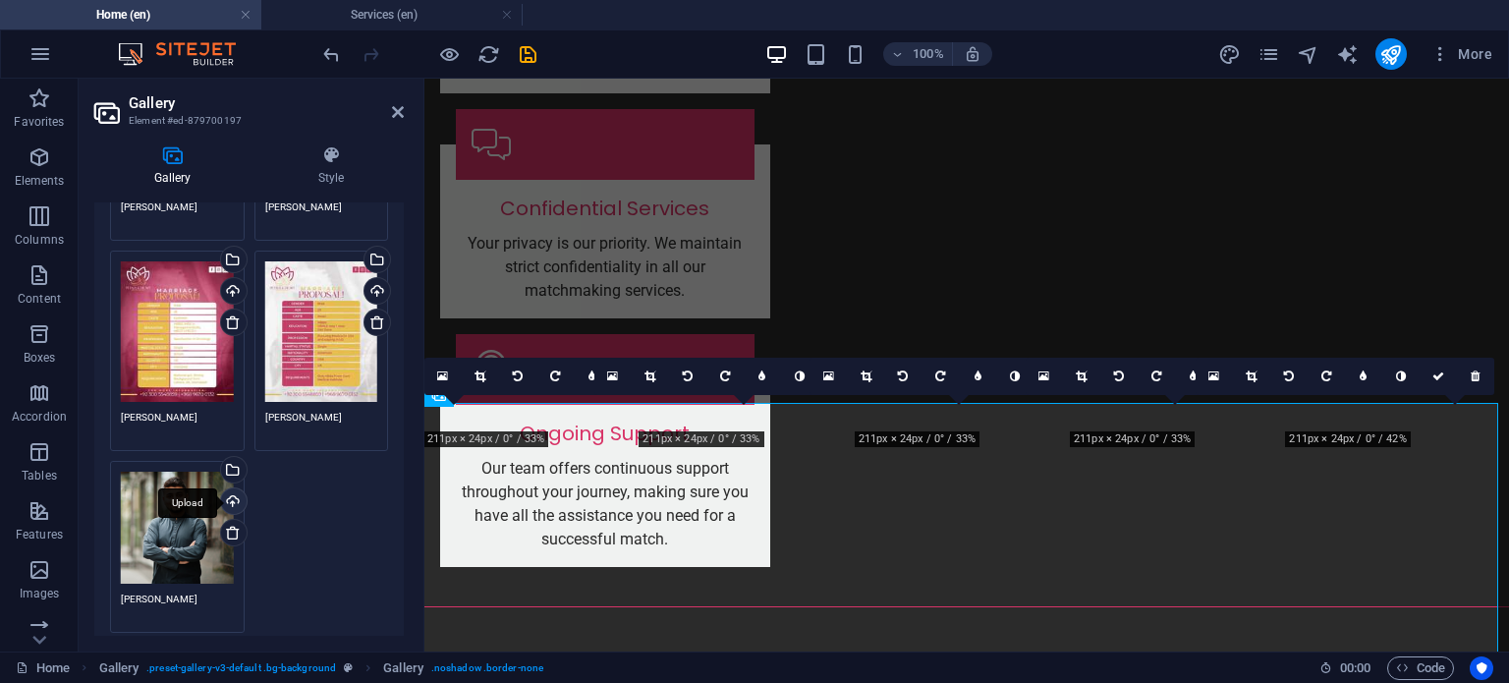
click at [232, 497] on div "Upload" at bounding box center [231, 502] width 29 height 29
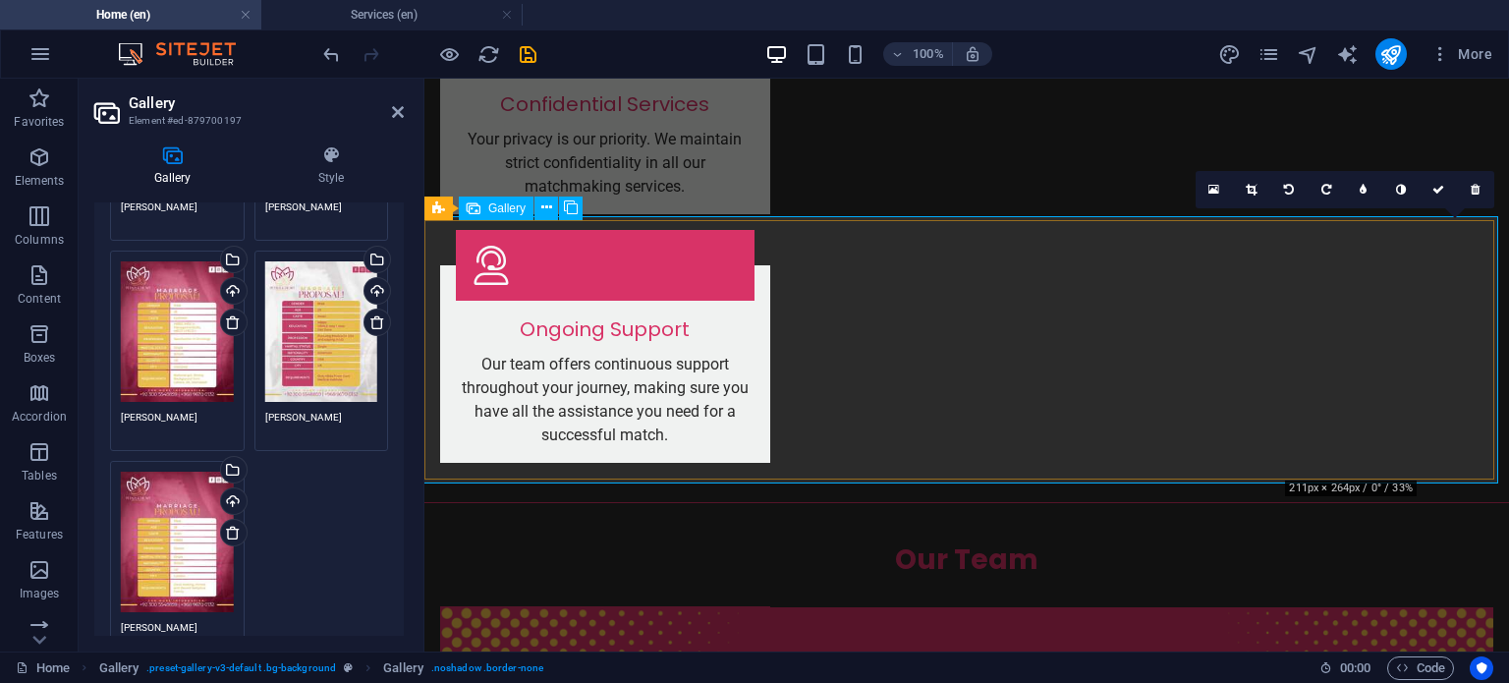
scroll to position [2506, 0]
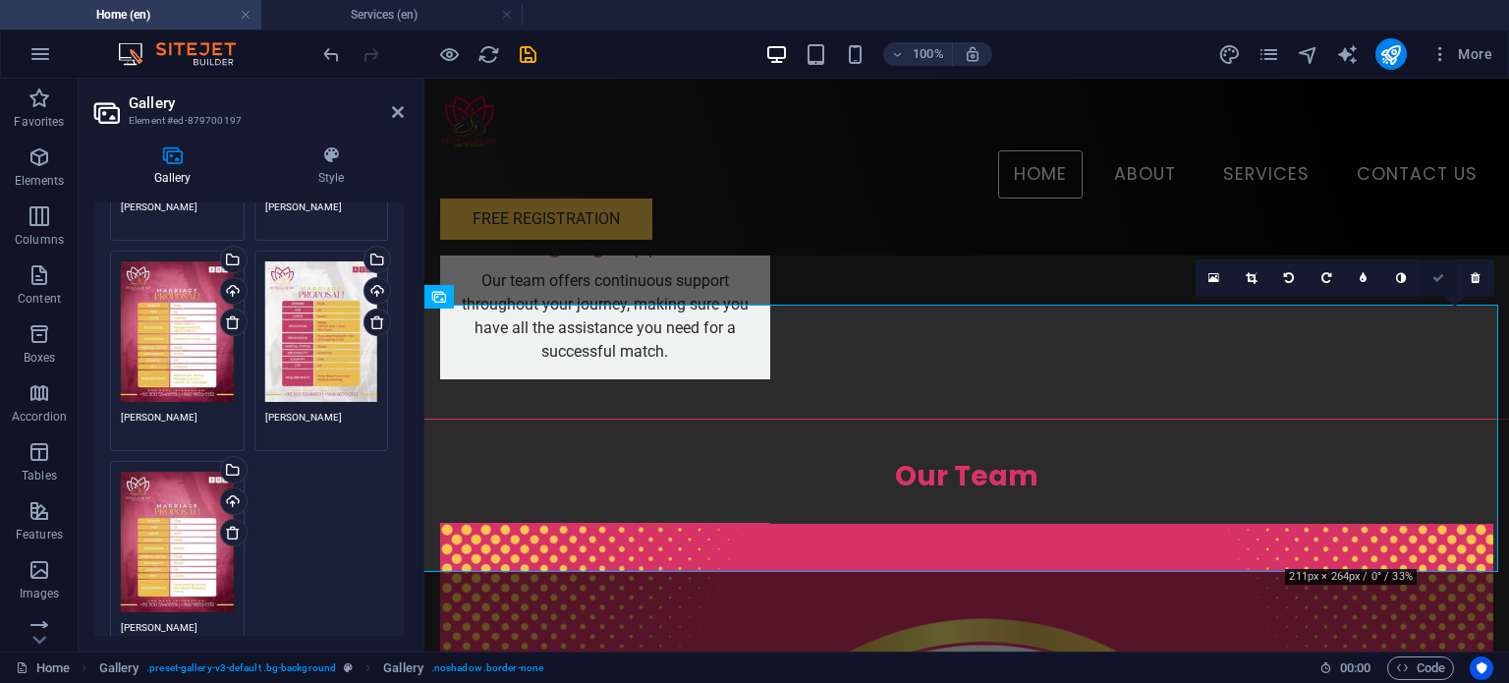
click at [1442, 278] on icon at bounding box center [1439, 278] width 12 height 12
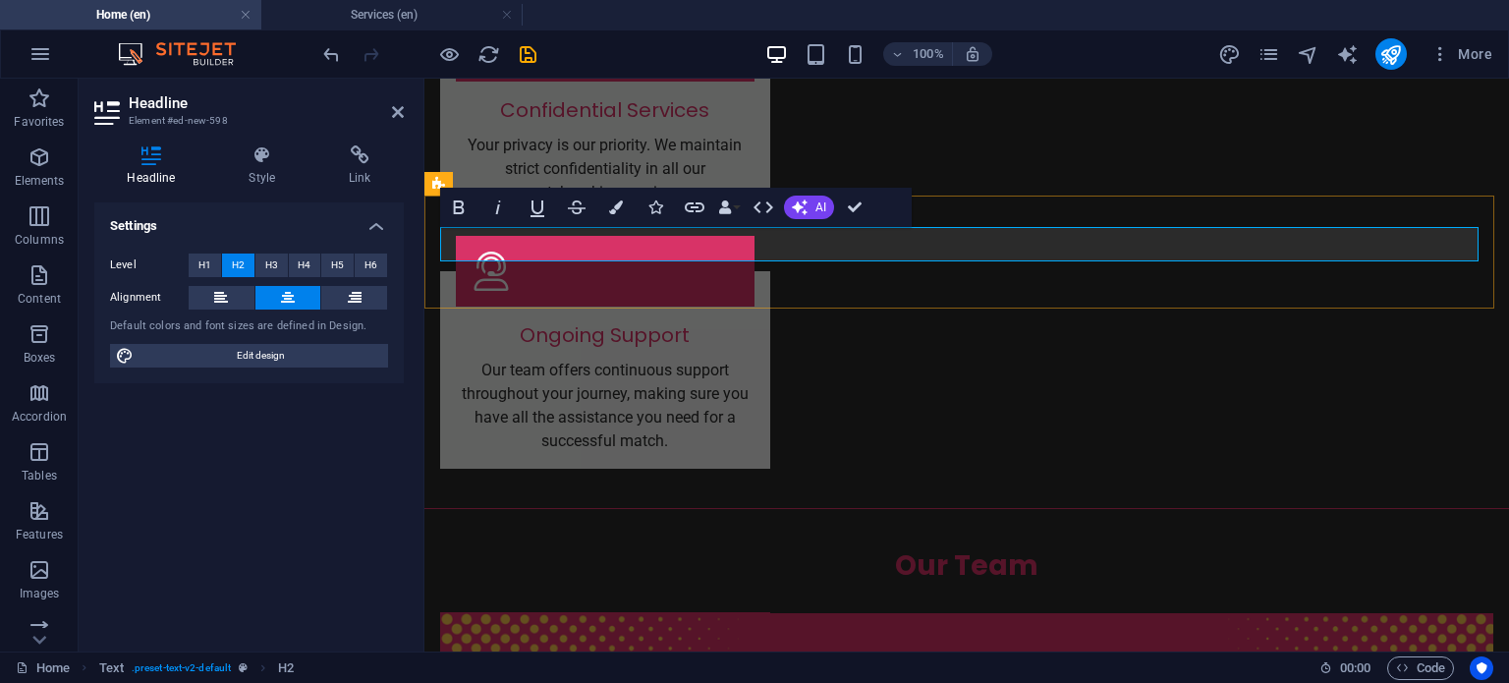
drag, startPoint x: 827, startPoint y: 250, endPoint x: 950, endPoint y: 242, distance: 123.1
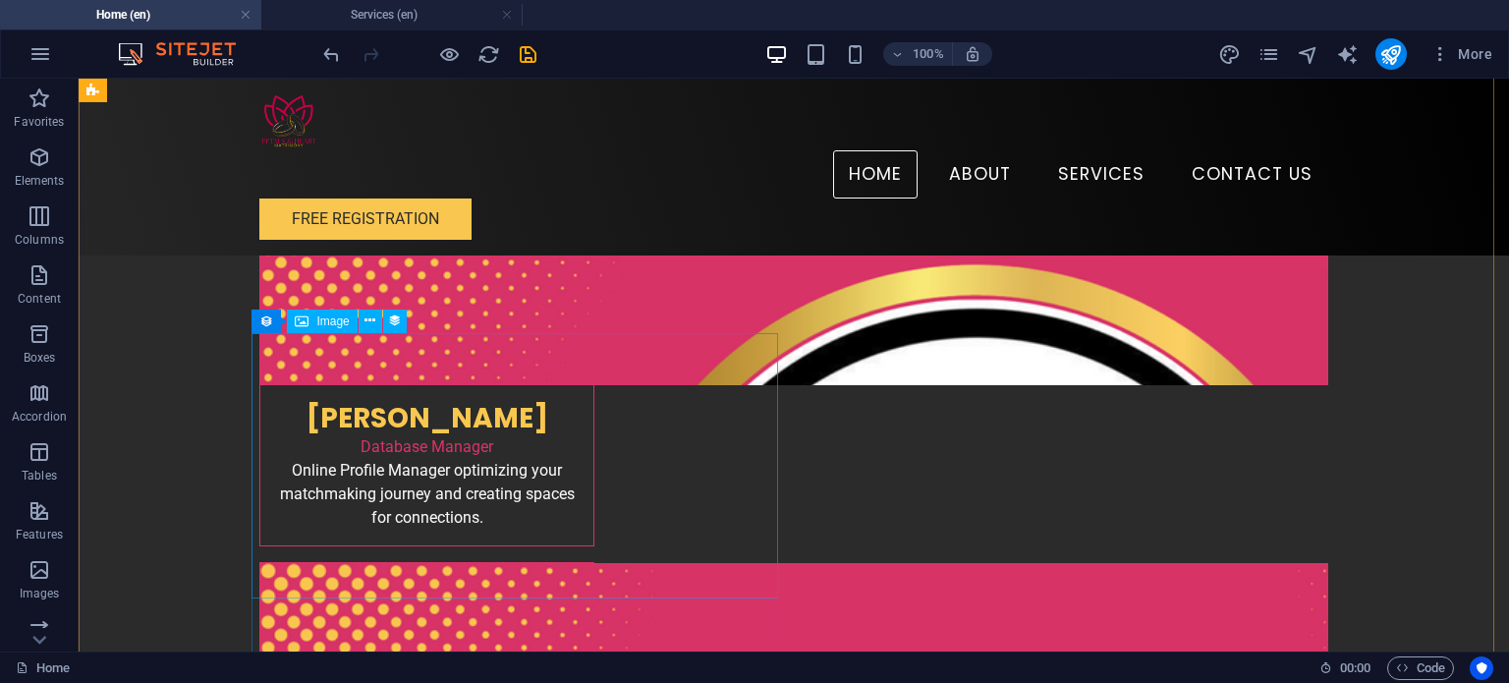
scroll to position [4078, 0]
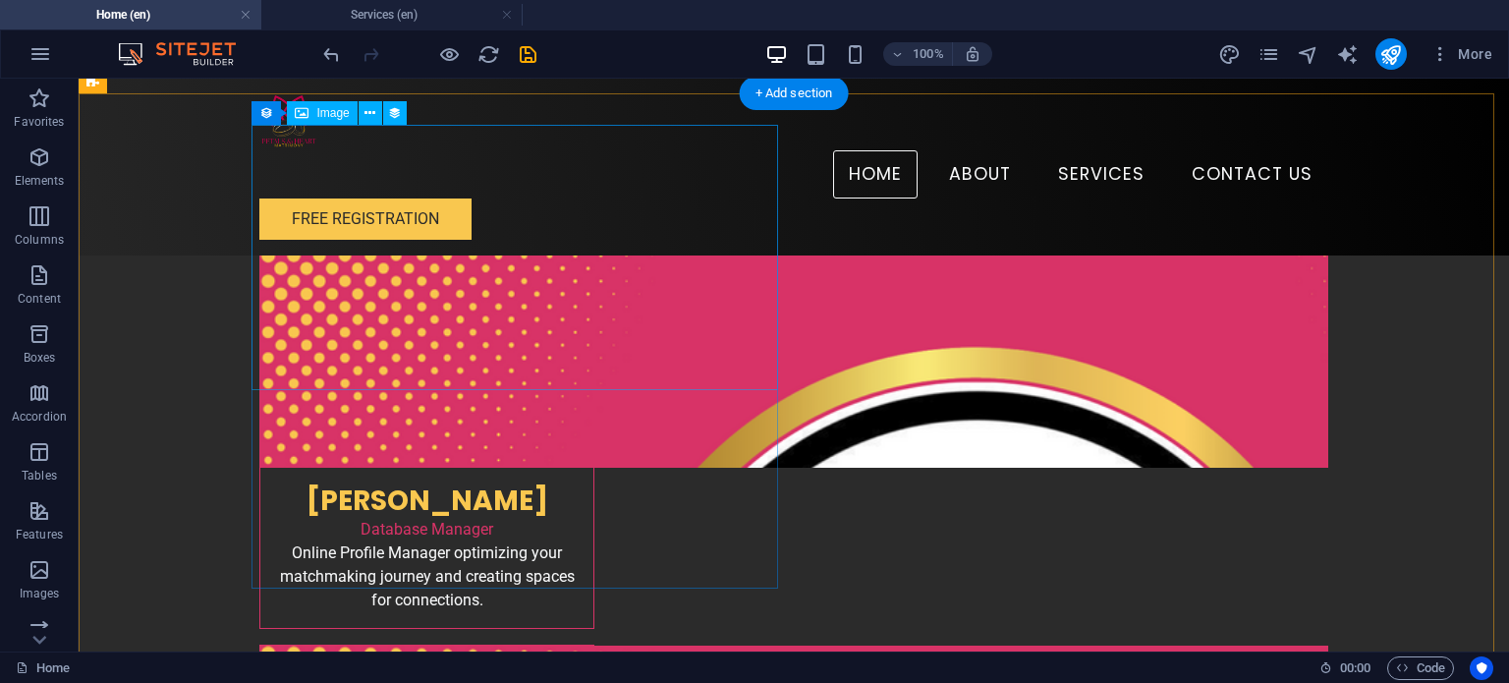
select select "px"
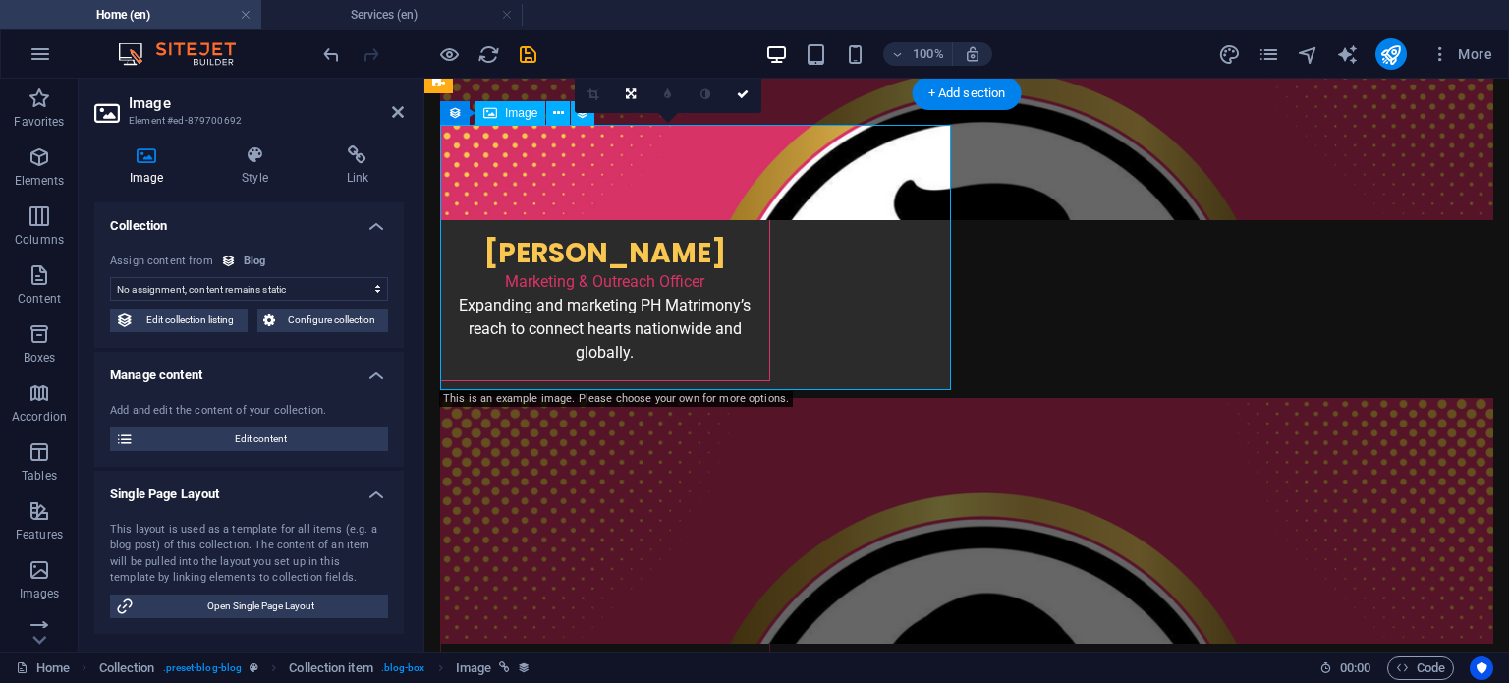
select select "image"
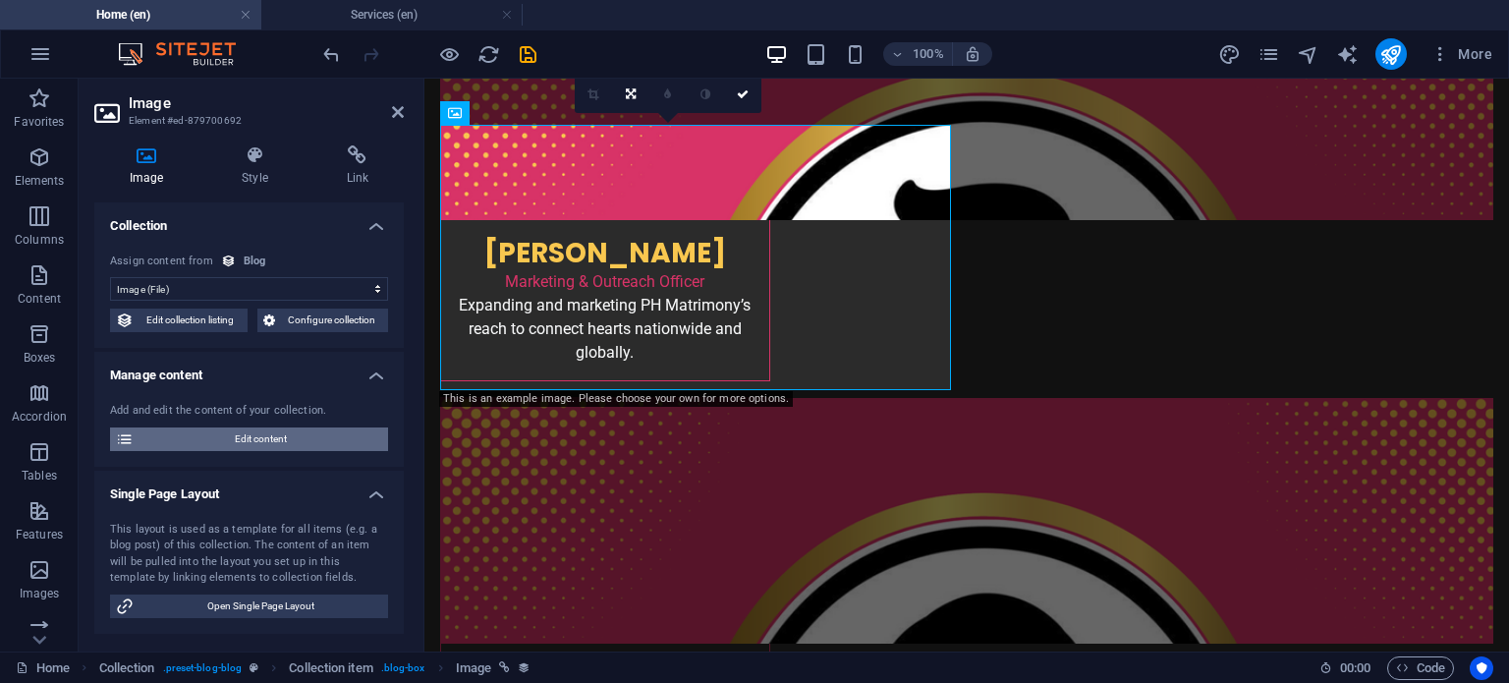
click at [218, 441] on span "Edit content" at bounding box center [261, 439] width 243 height 24
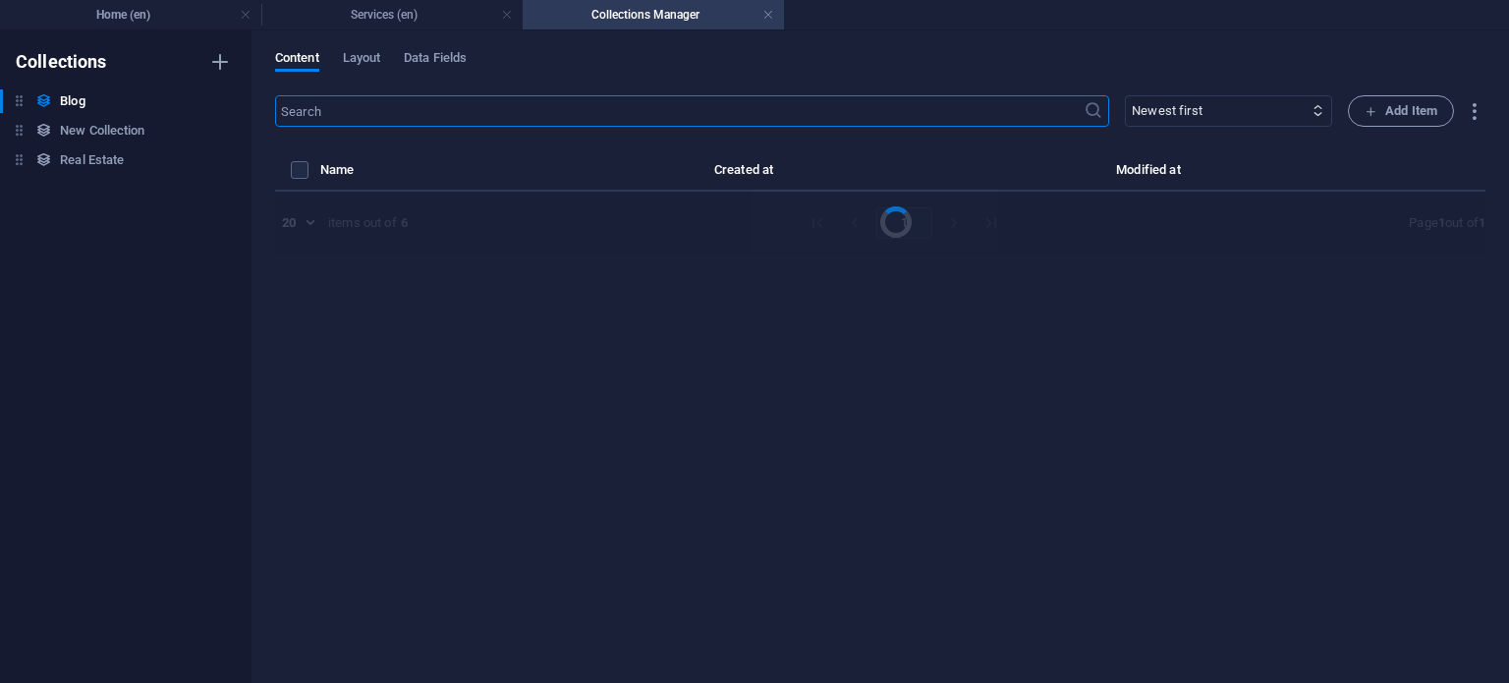
select select "Category 2"
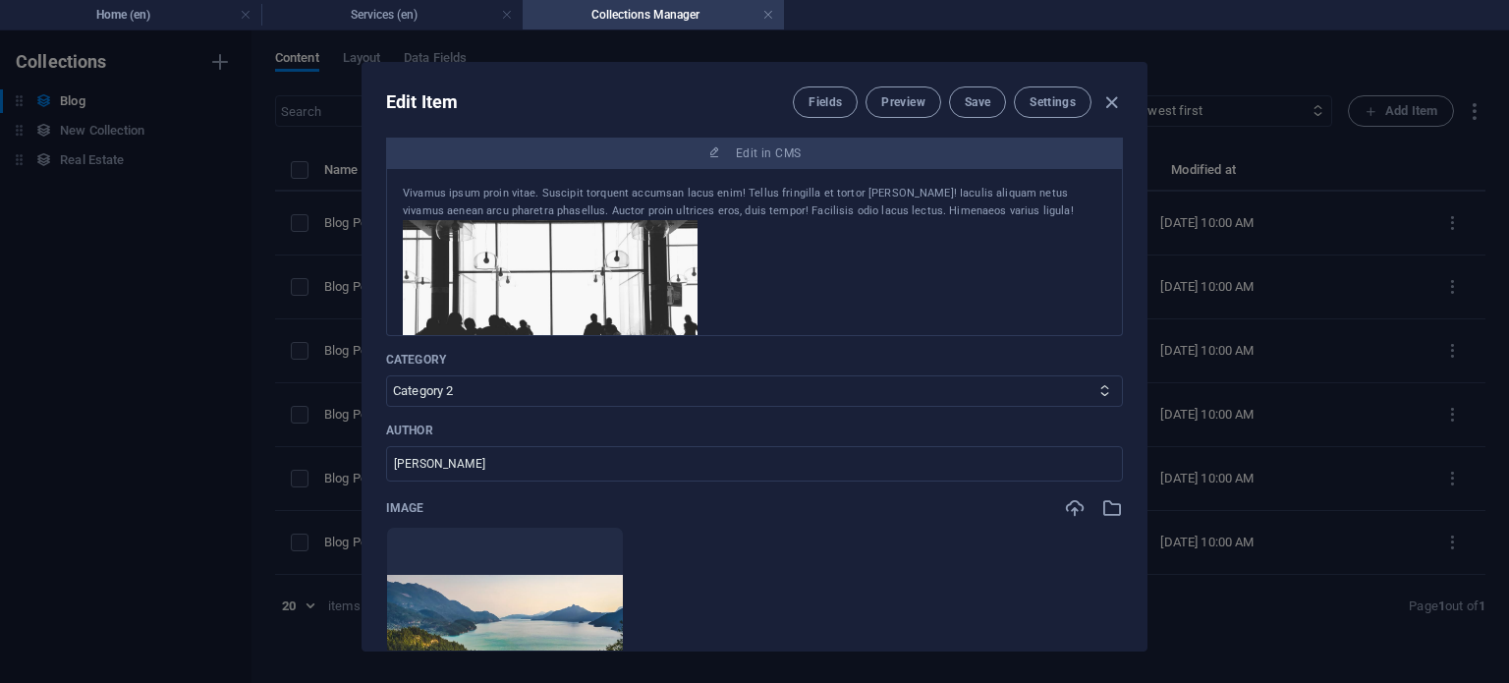
scroll to position [393, 0]
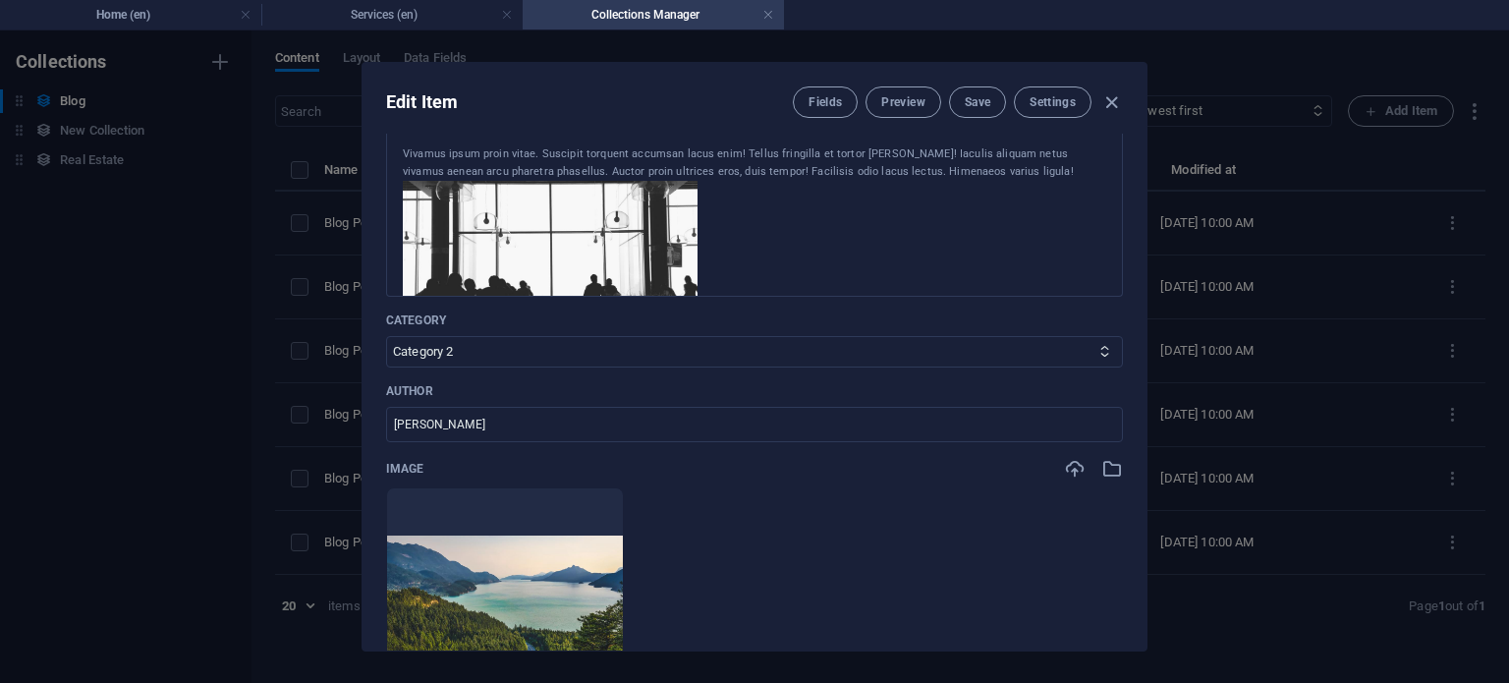
click at [545, 253] on img at bounding box center [550, 267] width 295 height 173
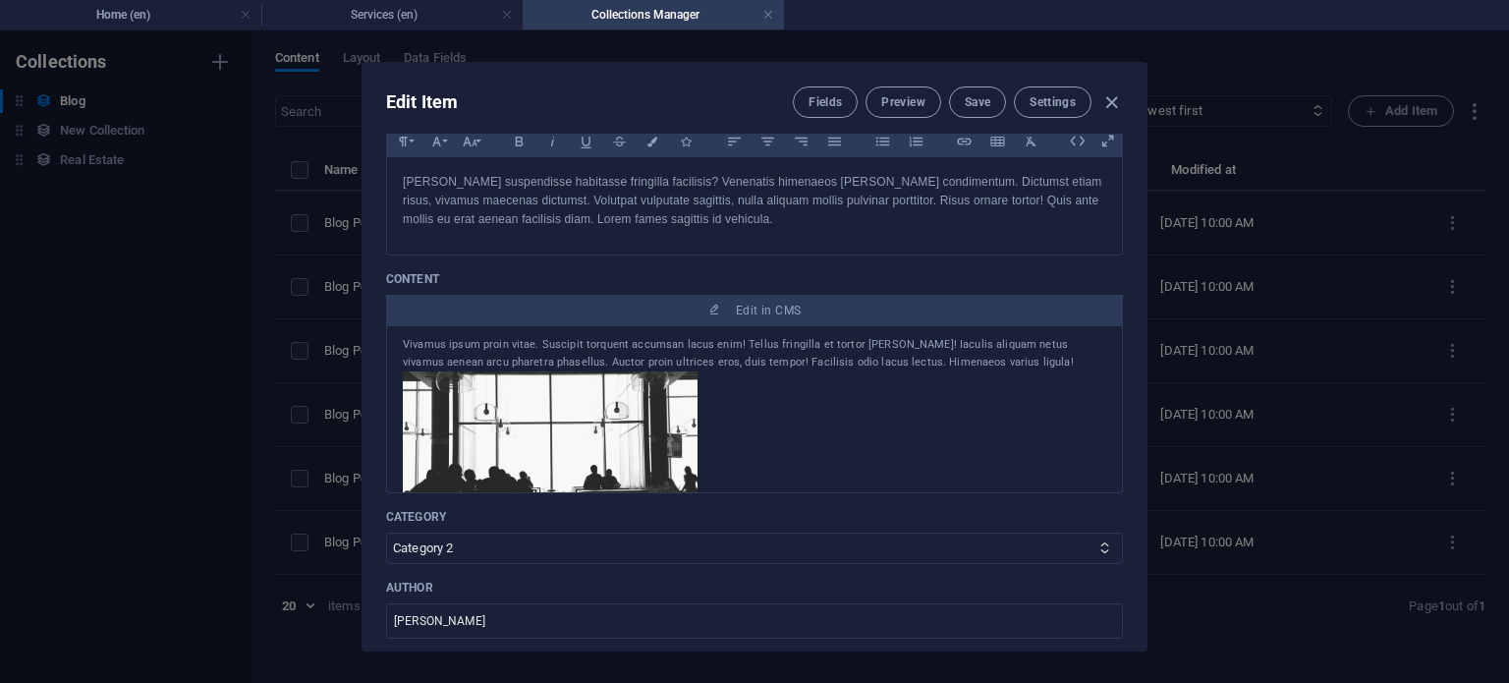
scroll to position [0, 0]
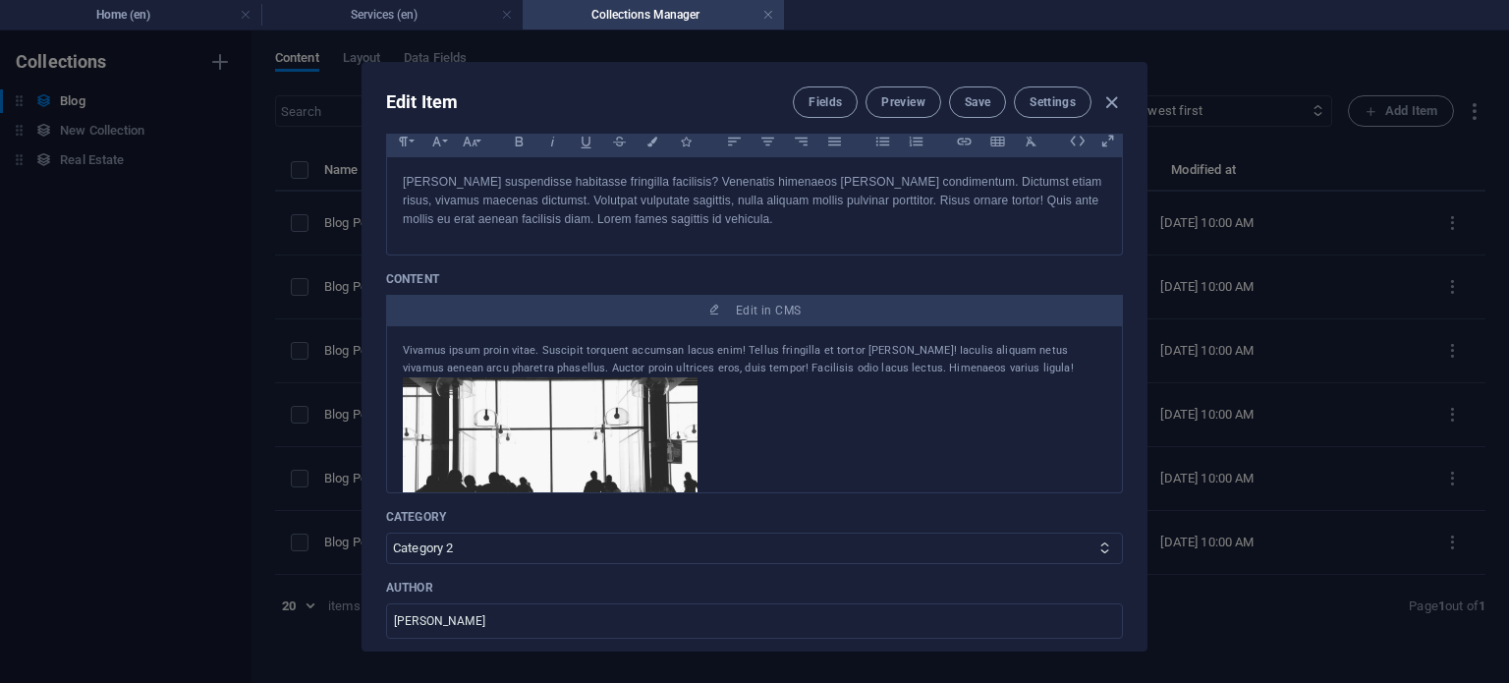
click at [556, 417] on img at bounding box center [550, 463] width 295 height 173
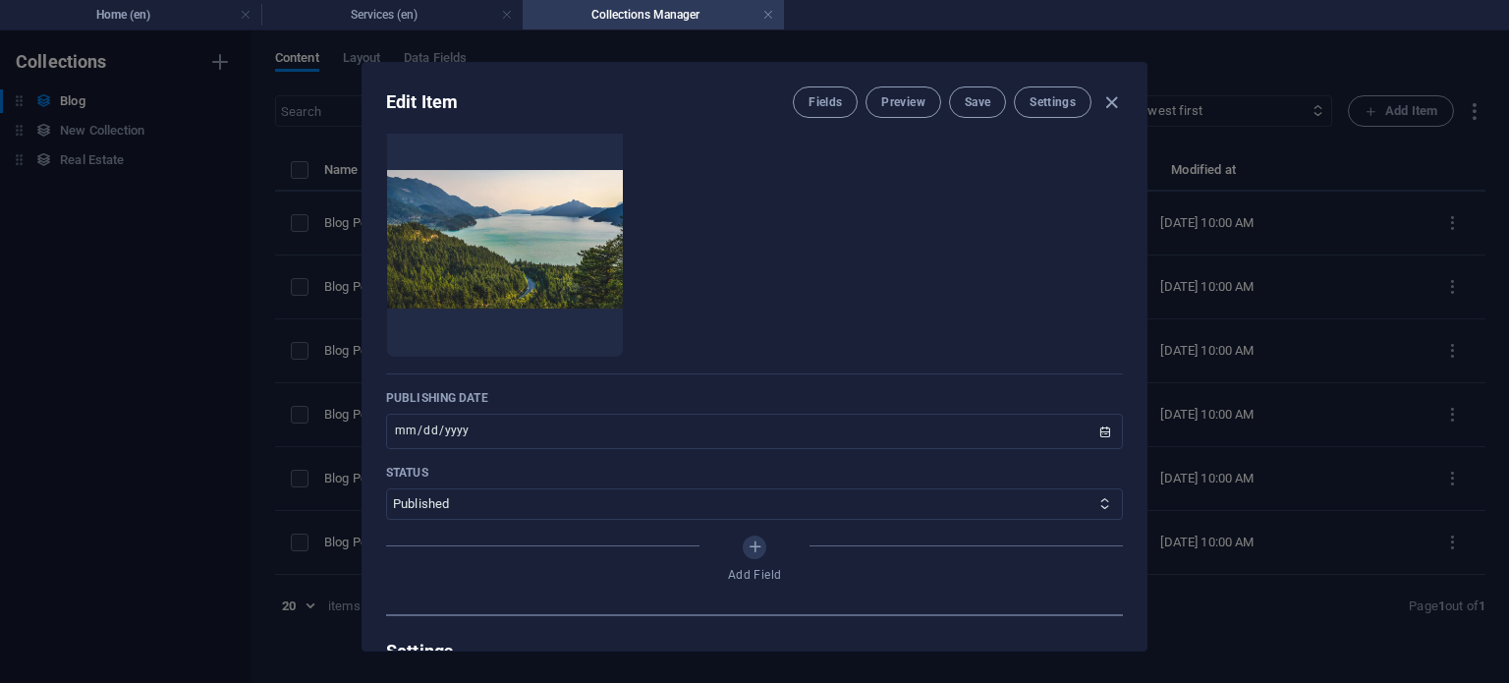
scroll to position [786, 0]
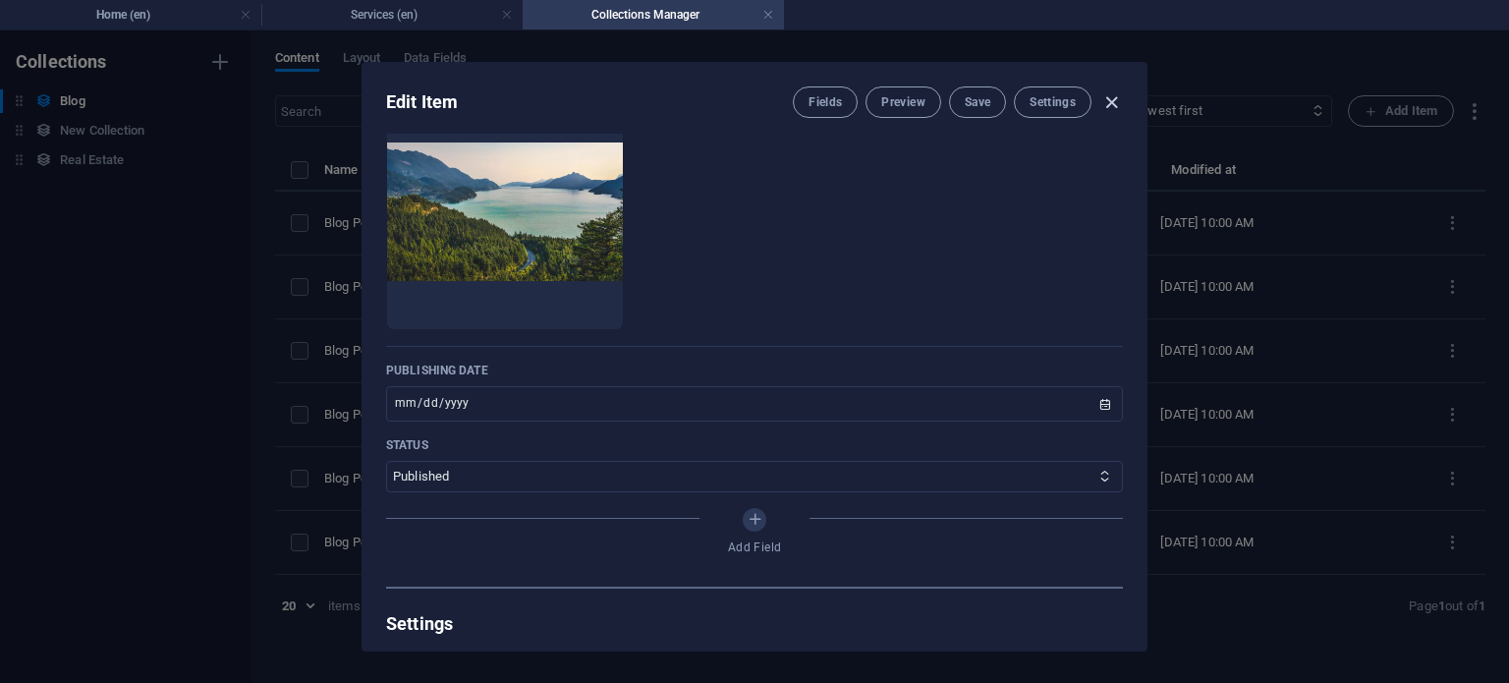
click at [1110, 101] on icon "button" at bounding box center [1112, 102] width 23 height 23
type input "[DATE]"
type input "blog-post-6"
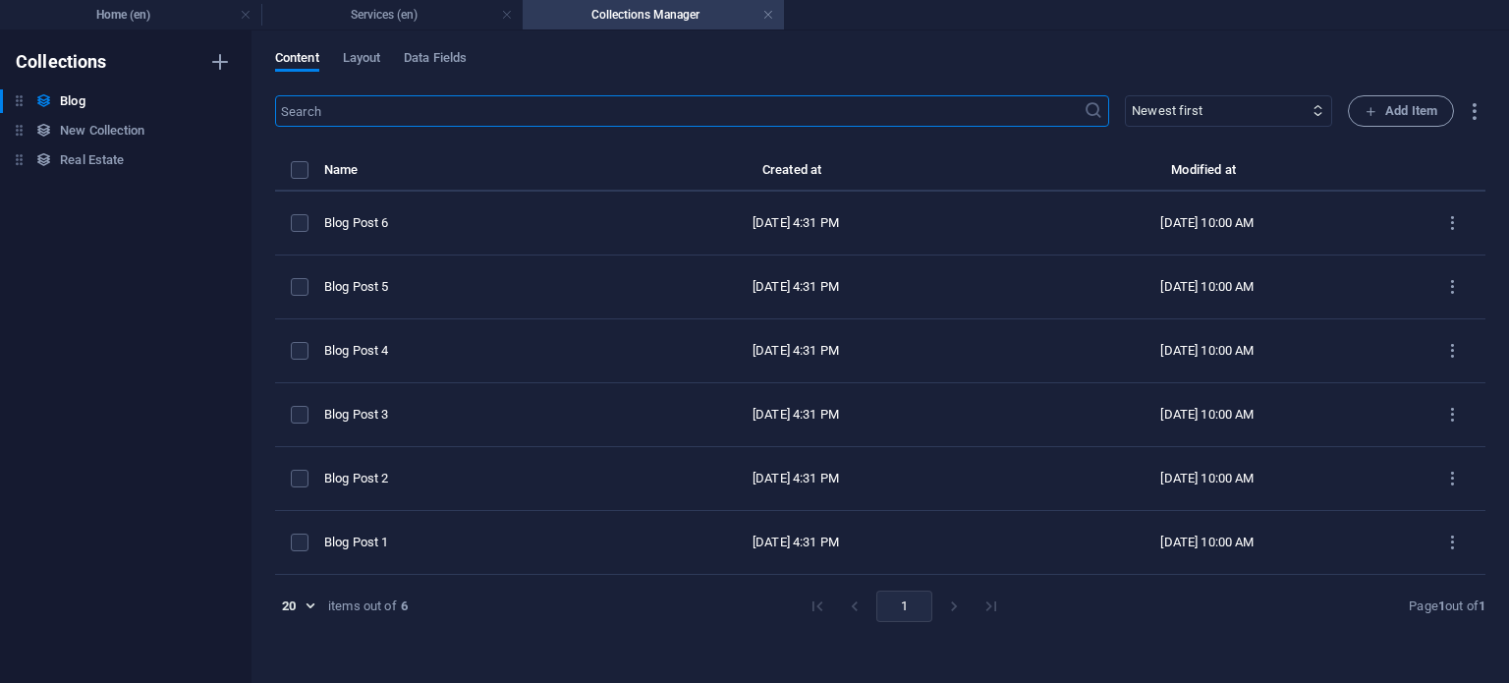
click at [769, 14] on link at bounding box center [769, 15] width 12 height 19
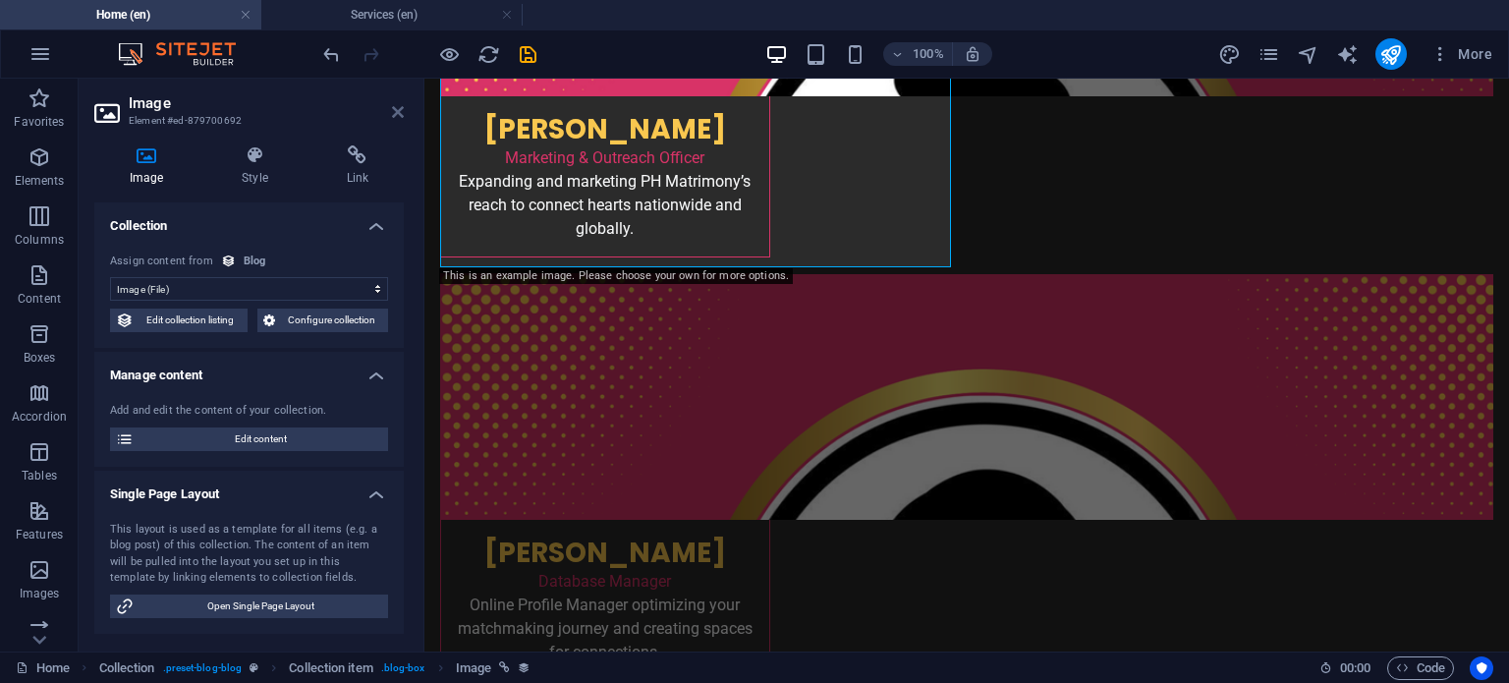
click at [397, 113] on icon at bounding box center [398, 112] width 12 height 16
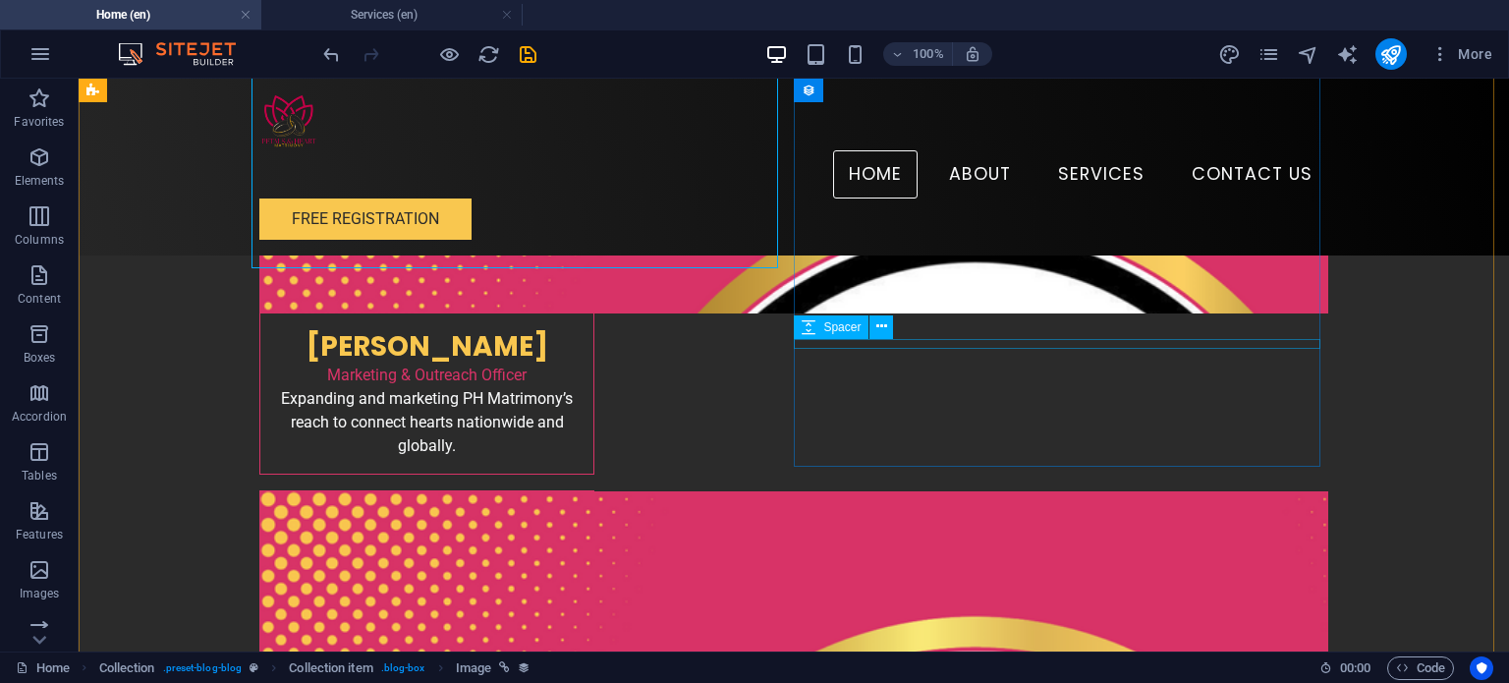
scroll to position [3809, 0]
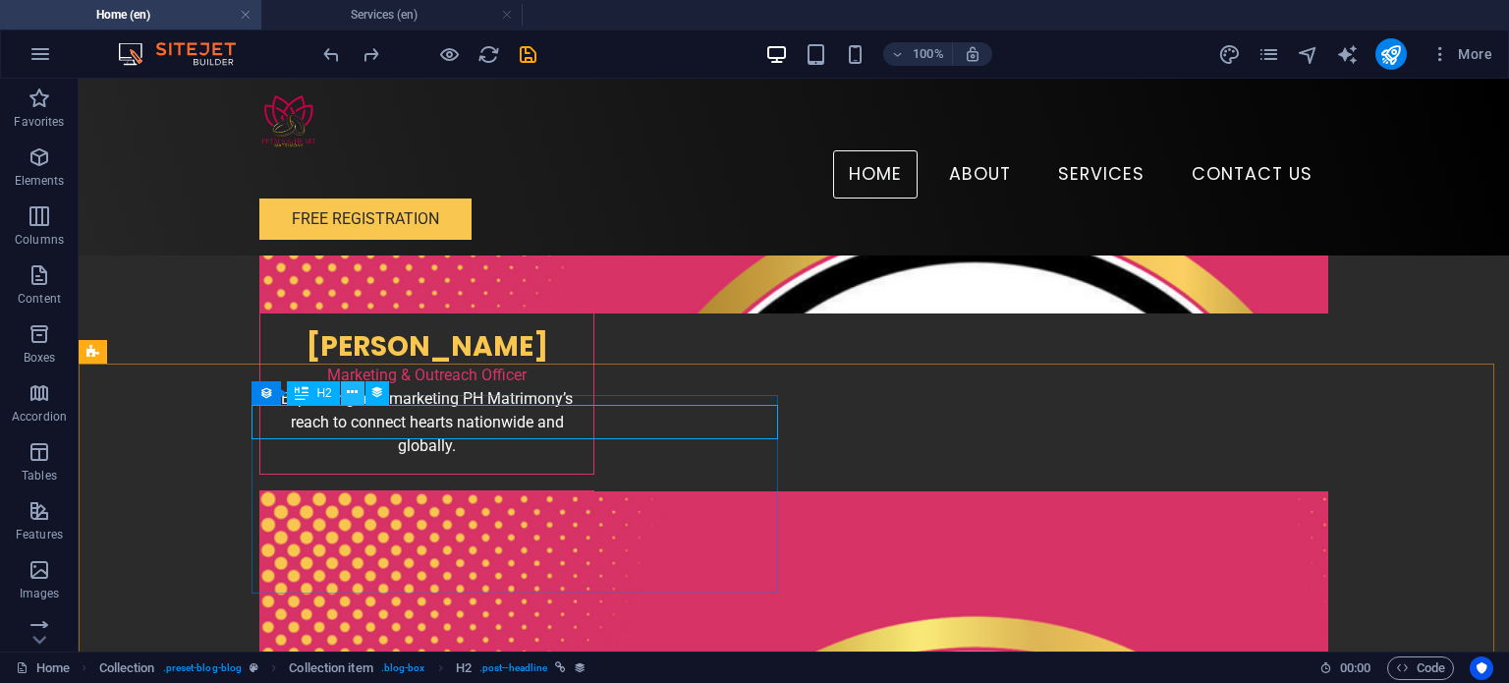
click at [358, 396] on button at bounding box center [353, 393] width 24 height 24
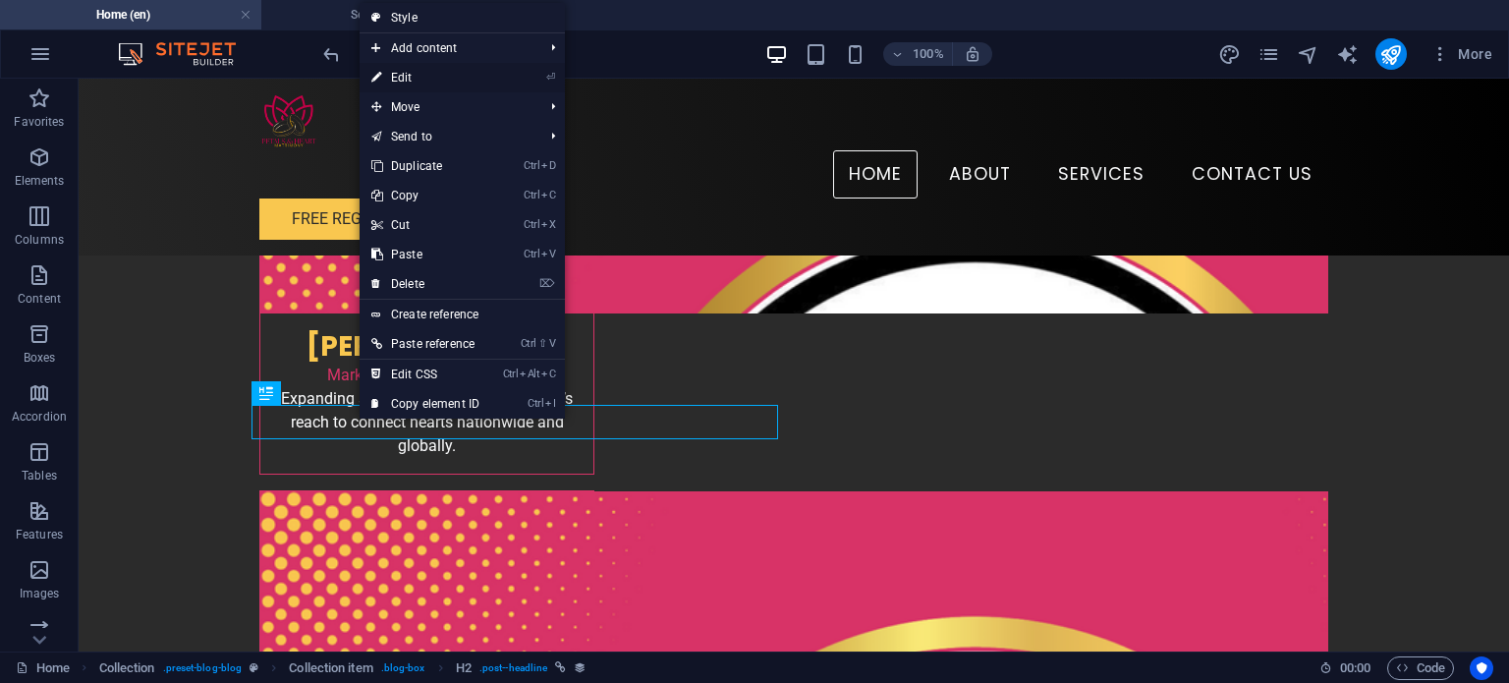
click at [411, 82] on link "⏎ Edit" at bounding box center [426, 77] width 132 height 29
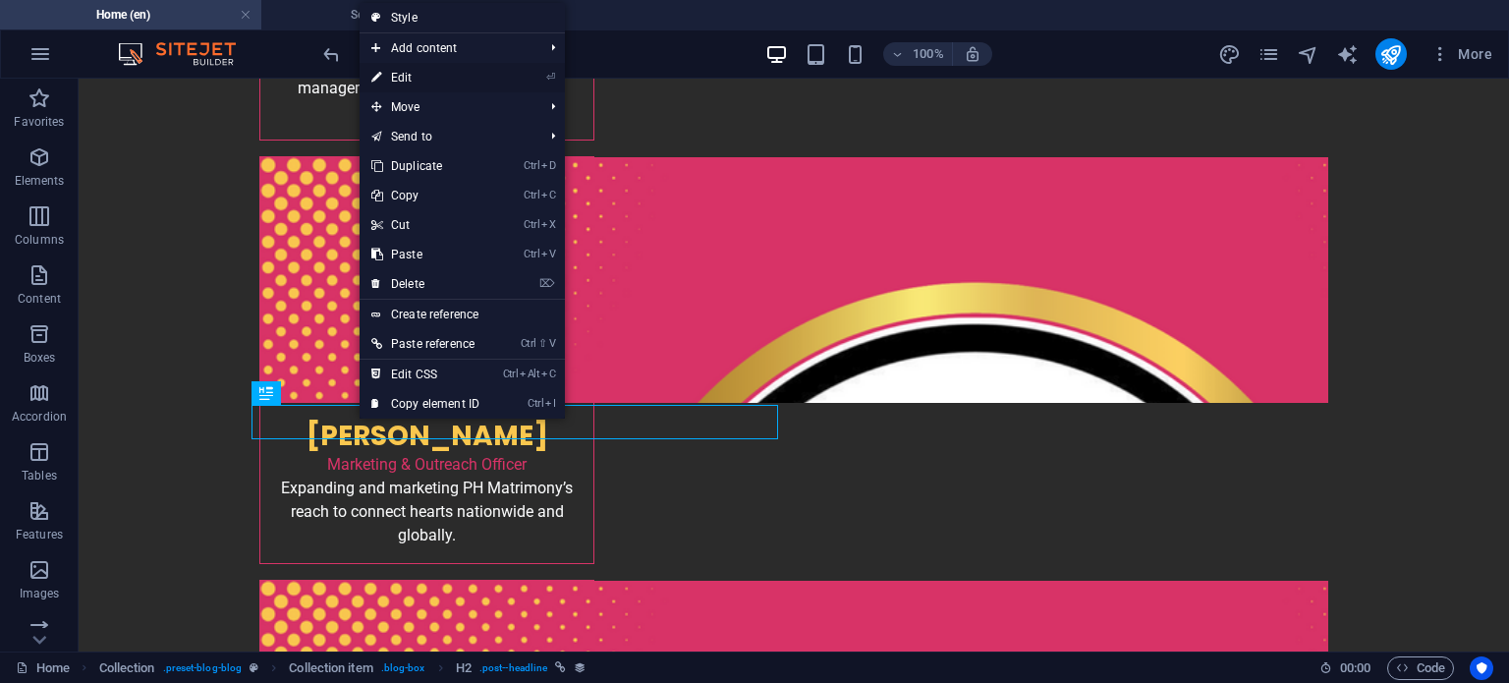
select select "name"
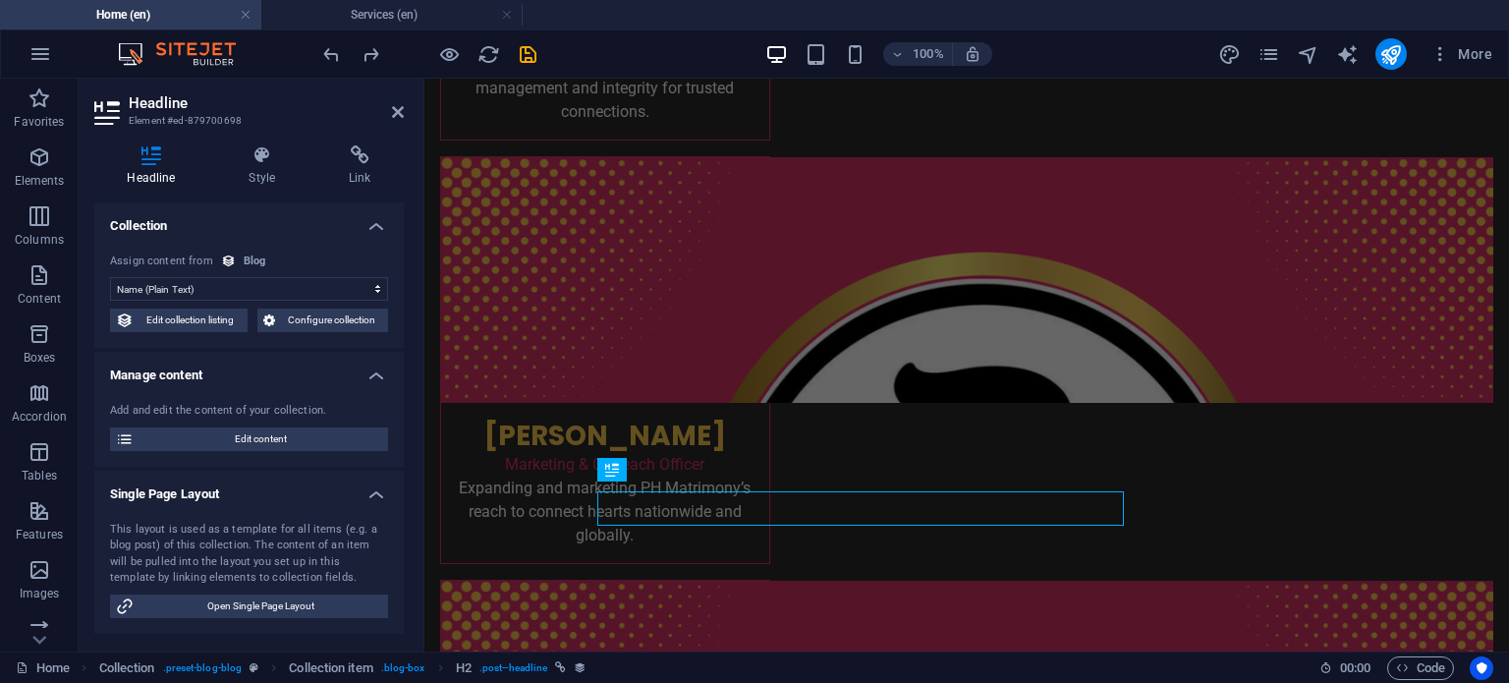
scroll to position [3722, 0]
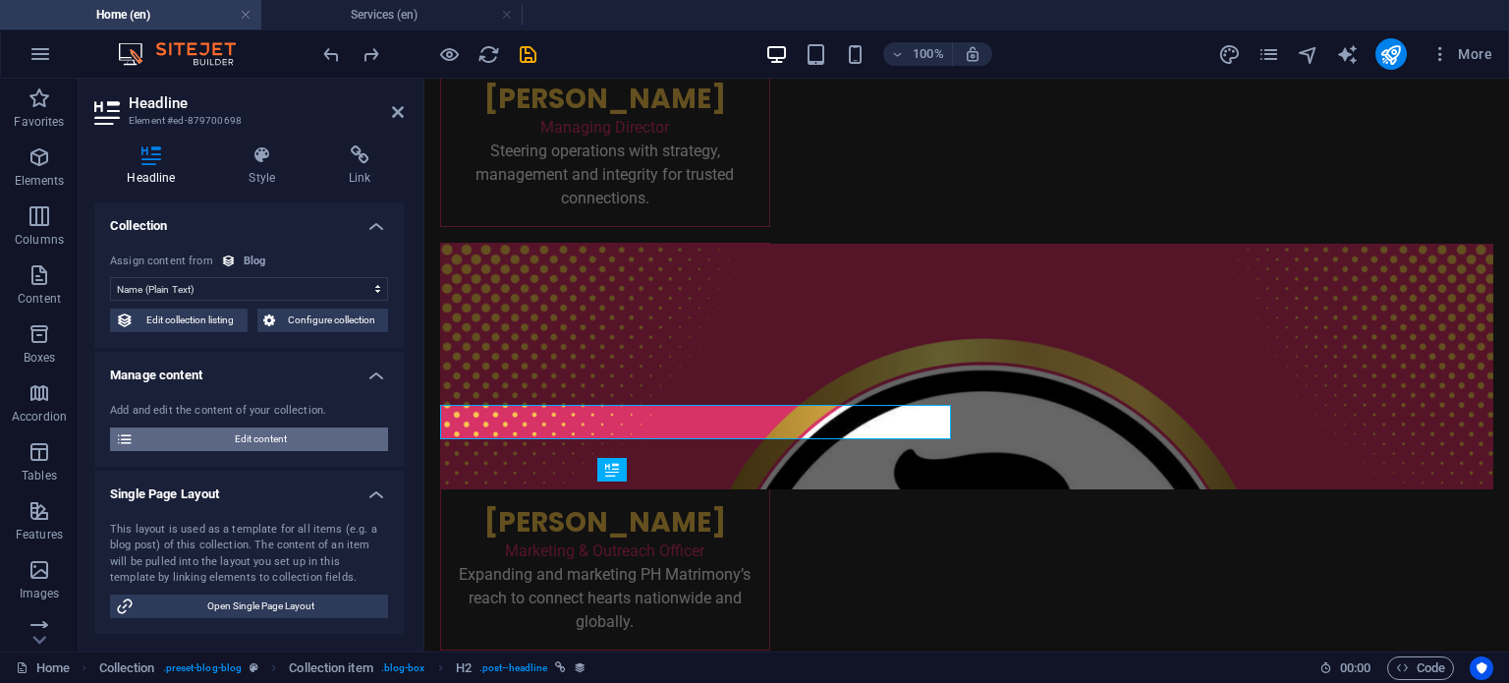
click at [260, 436] on span "Edit content" at bounding box center [261, 439] width 243 height 24
select select "Category 2"
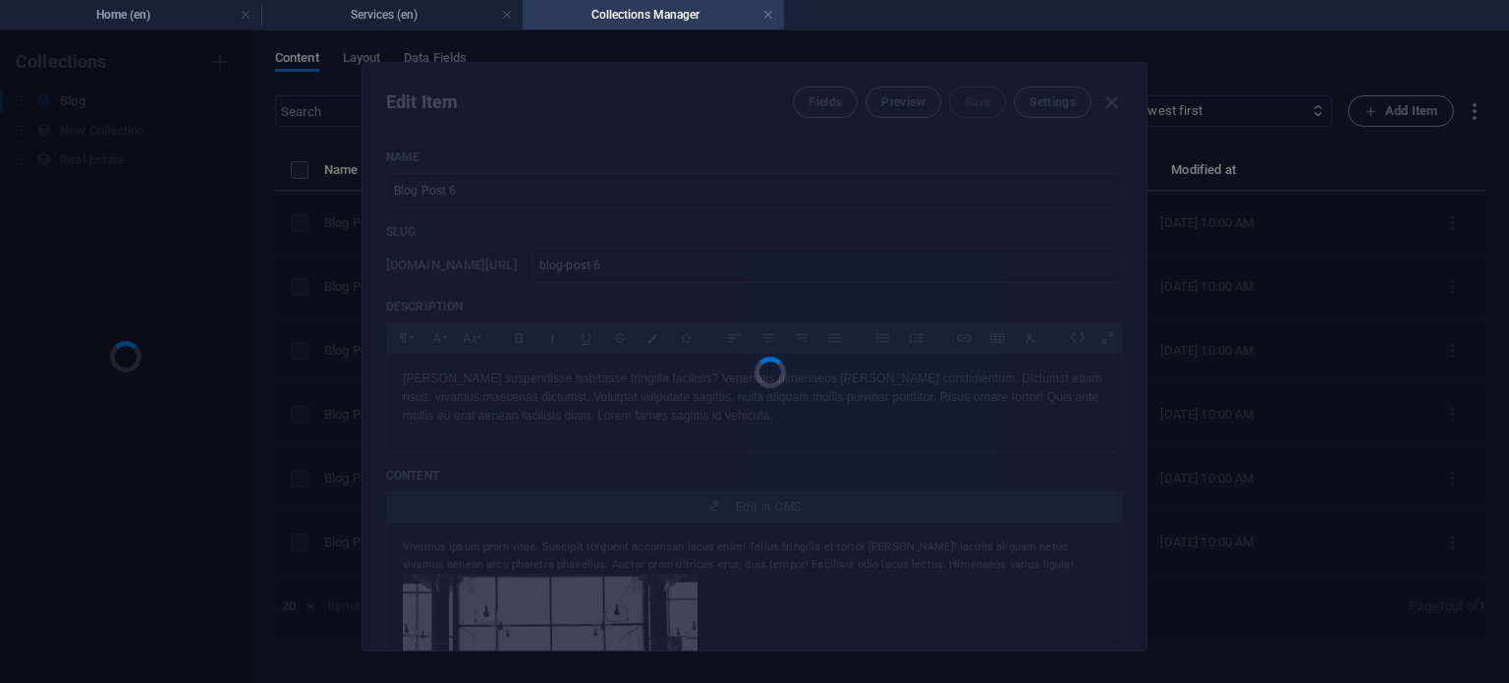
scroll to position [0, 0]
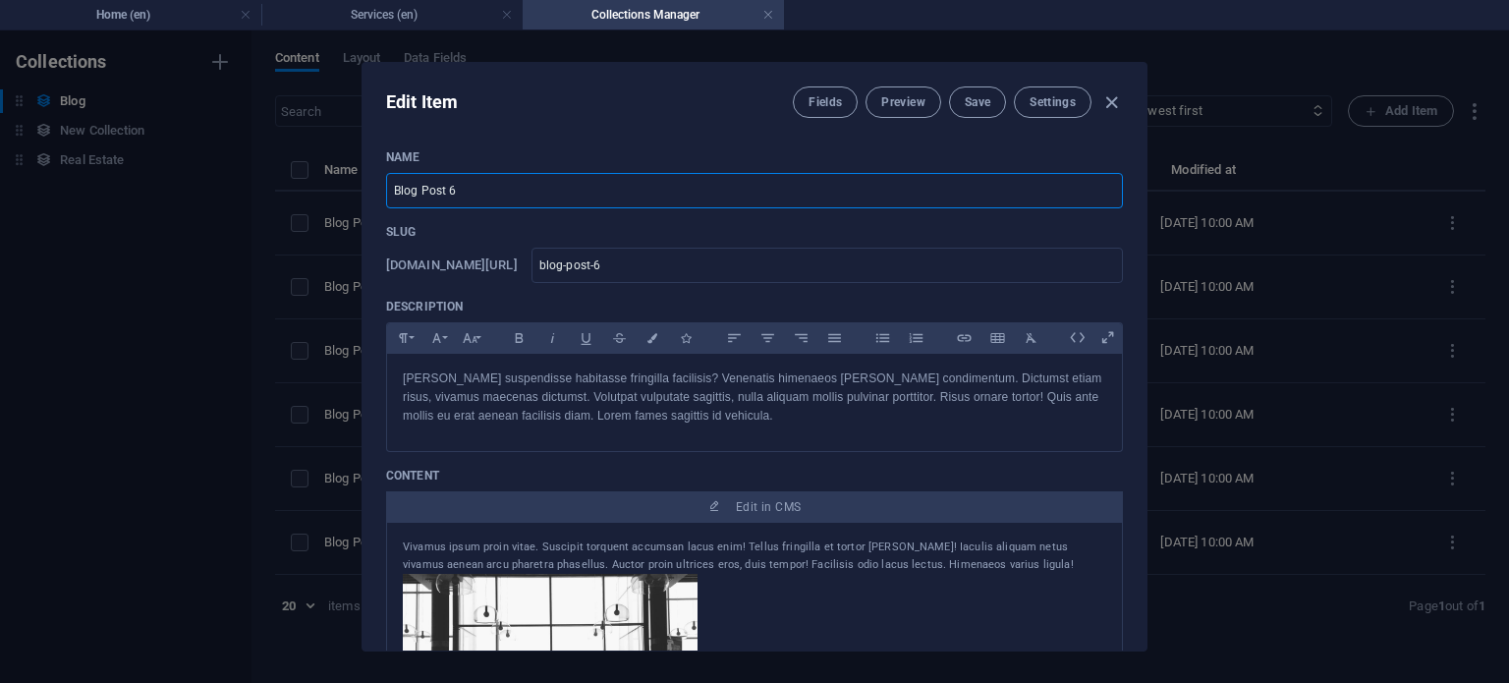
drag, startPoint x: 468, startPoint y: 187, endPoint x: 294, endPoint y: 192, distance: 174.0
click at [294, 192] on div "Edit Item Fields Preview Save Settings Name Blog Post 6 ​ Slug [DOMAIN_NAME][UR…" at bounding box center [754, 356] width 1509 height 652
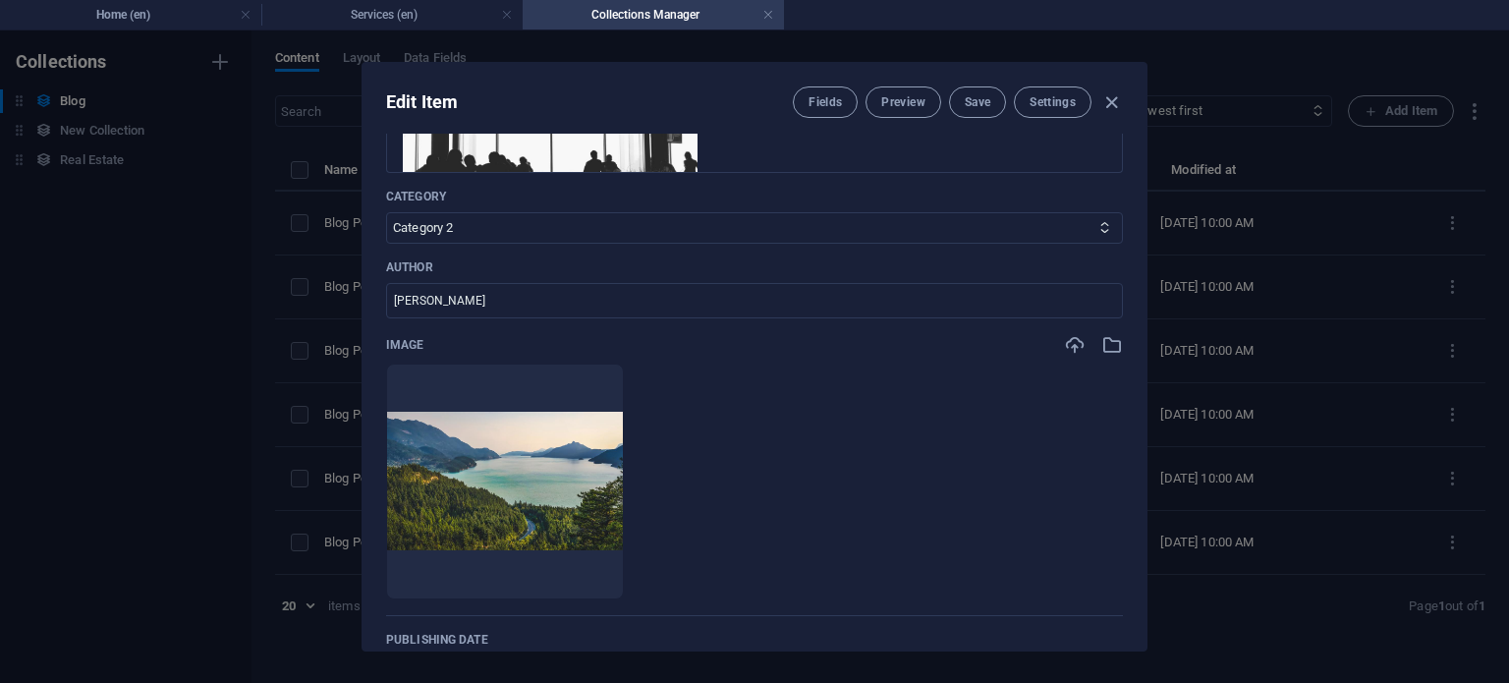
scroll to position [590, 0]
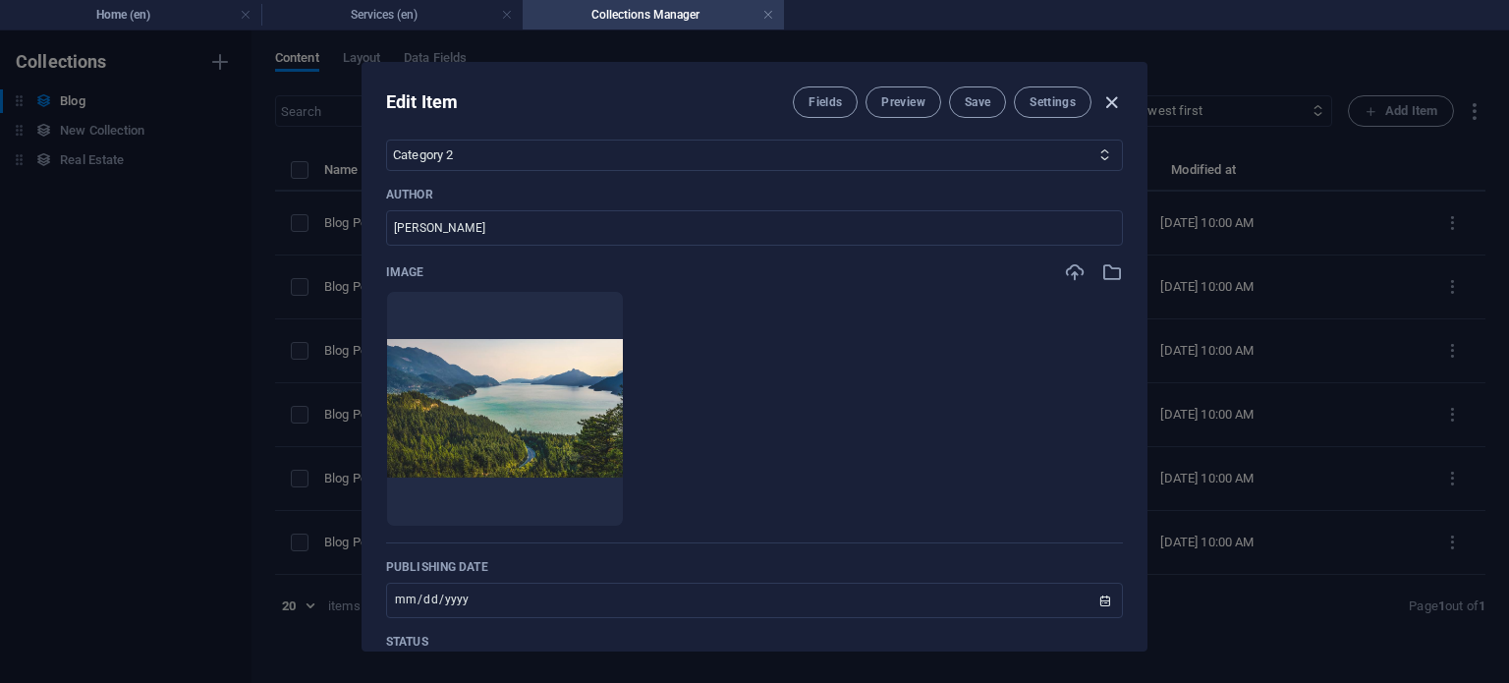
click at [1105, 95] on icon "button" at bounding box center [1112, 102] width 23 height 23
type input "[DATE]"
type input "blog-post-6"
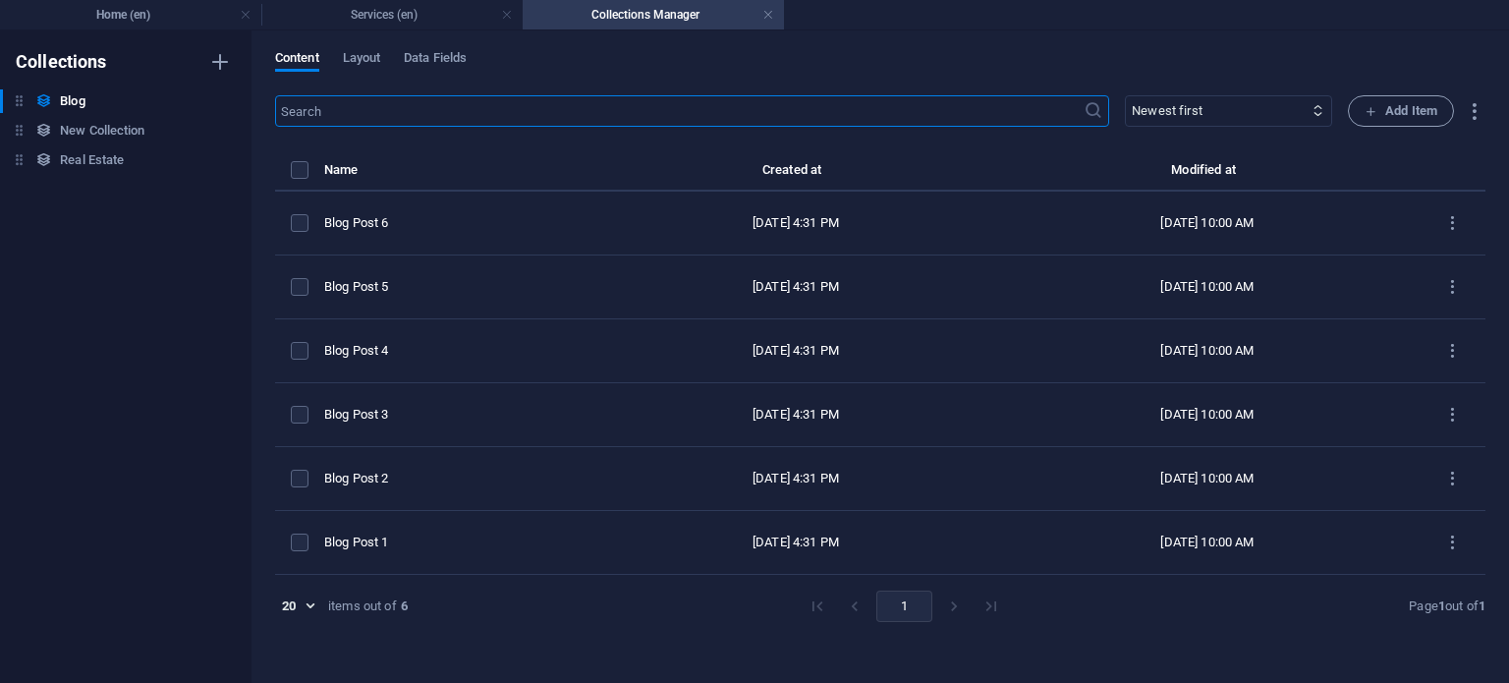
scroll to position [472, 0]
click at [120, 7] on h4 "Home (en)" at bounding box center [130, 15] width 261 height 22
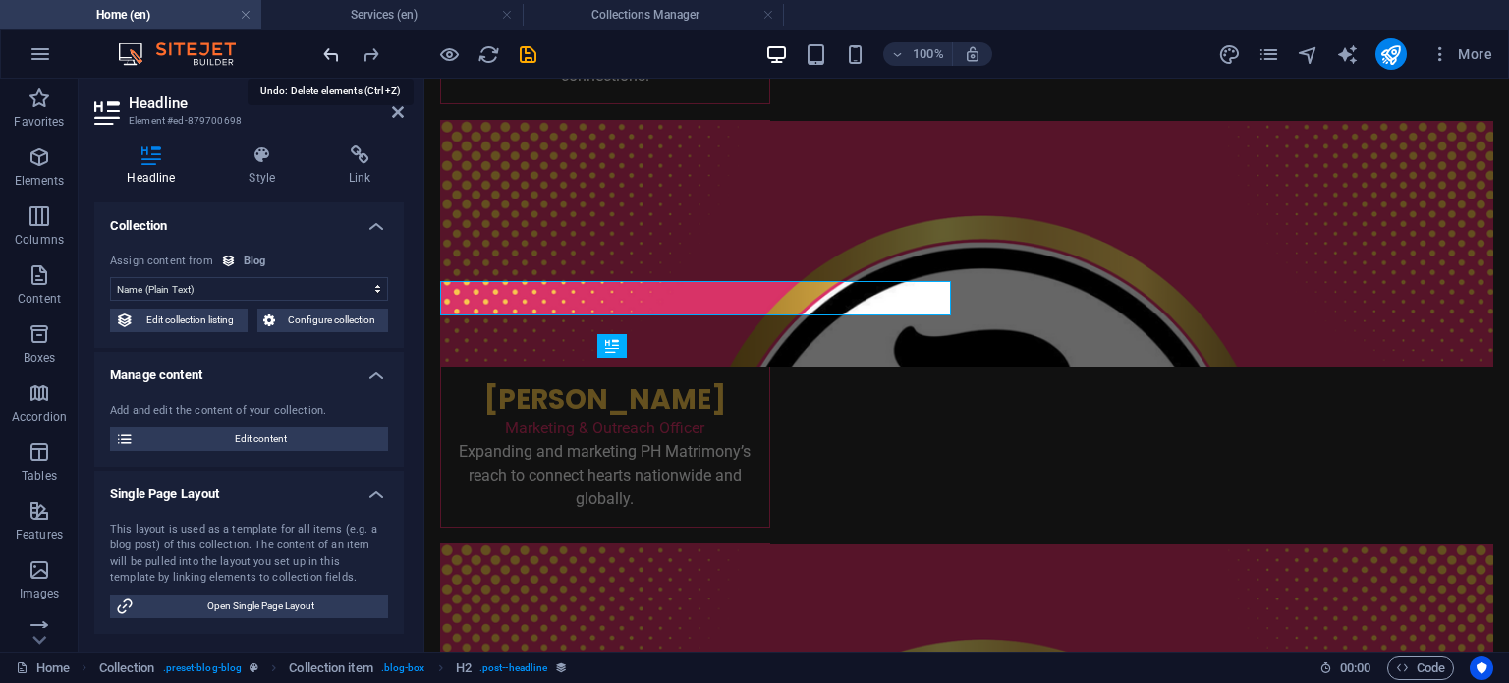
click at [327, 49] on icon "undo" at bounding box center [331, 54] width 23 height 23
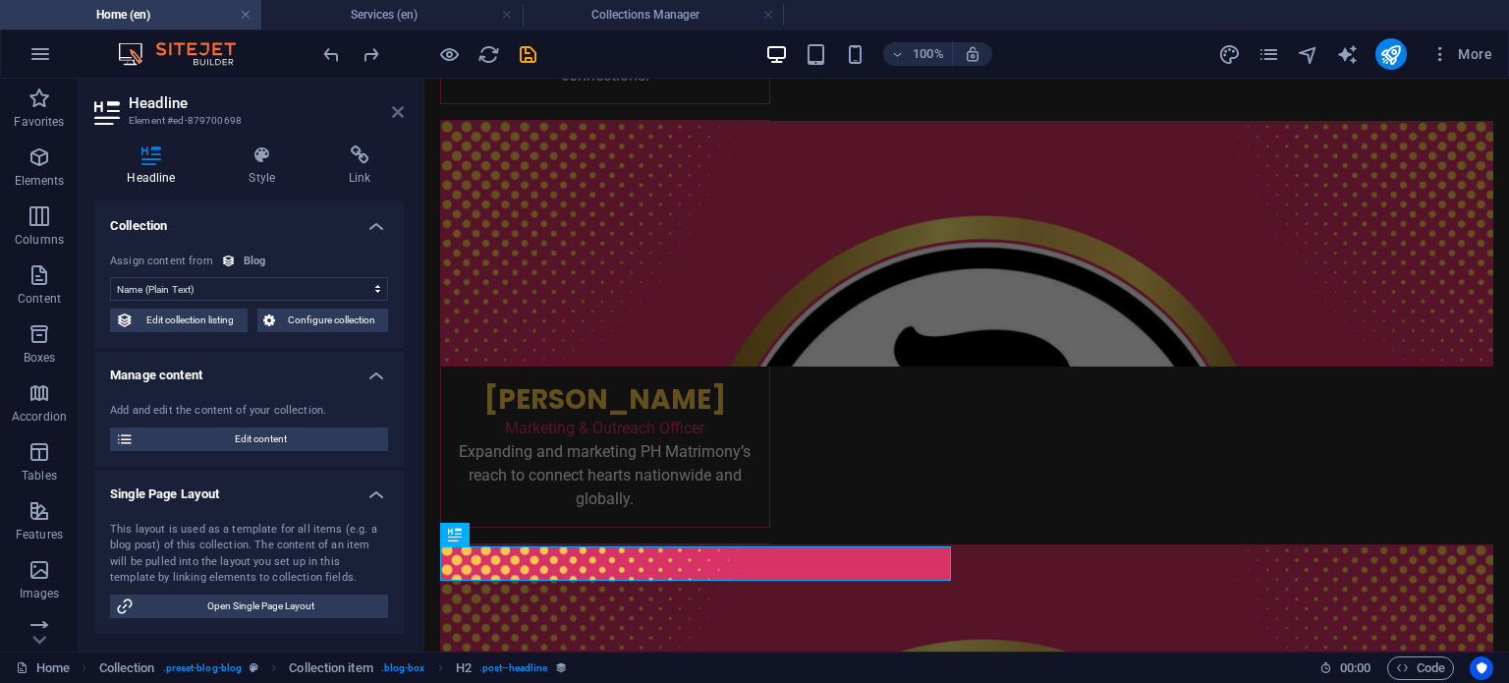
click at [397, 112] on icon at bounding box center [398, 112] width 12 height 16
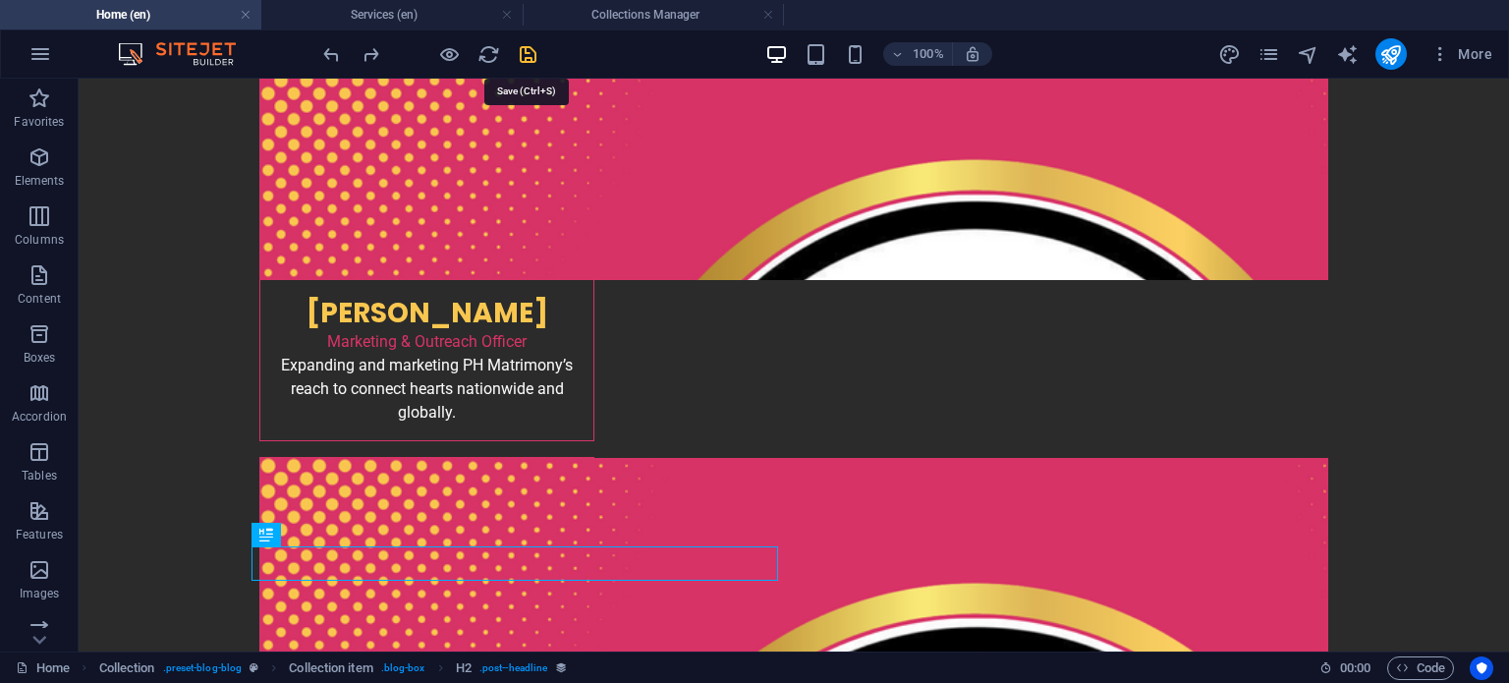
click at [525, 58] on icon "save" at bounding box center [528, 54] width 23 height 23
checkbox input "false"
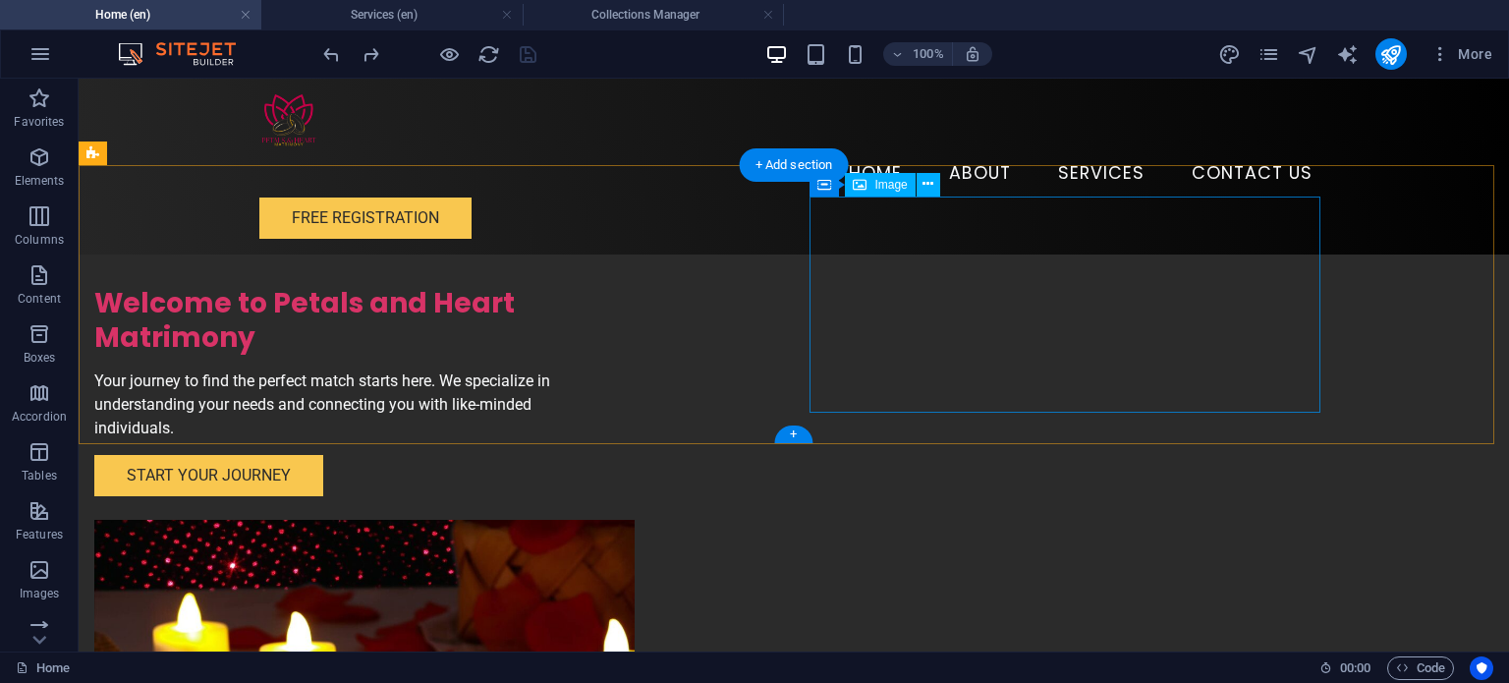
scroll to position [0, 0]
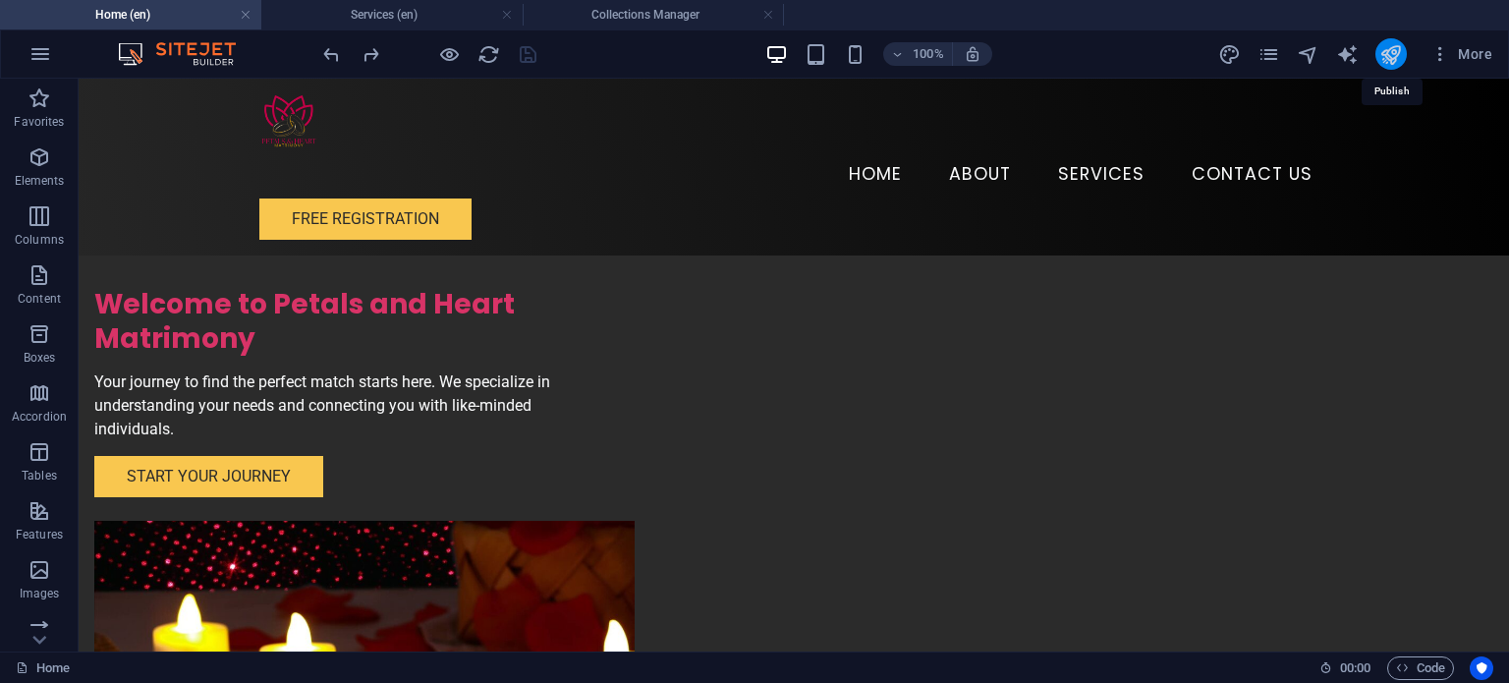
click at [1390, 53] on icon "publish" at bounding box center [1391, 54] width 23 height 23
